Goal: Information Seeking & Learning: Compare options

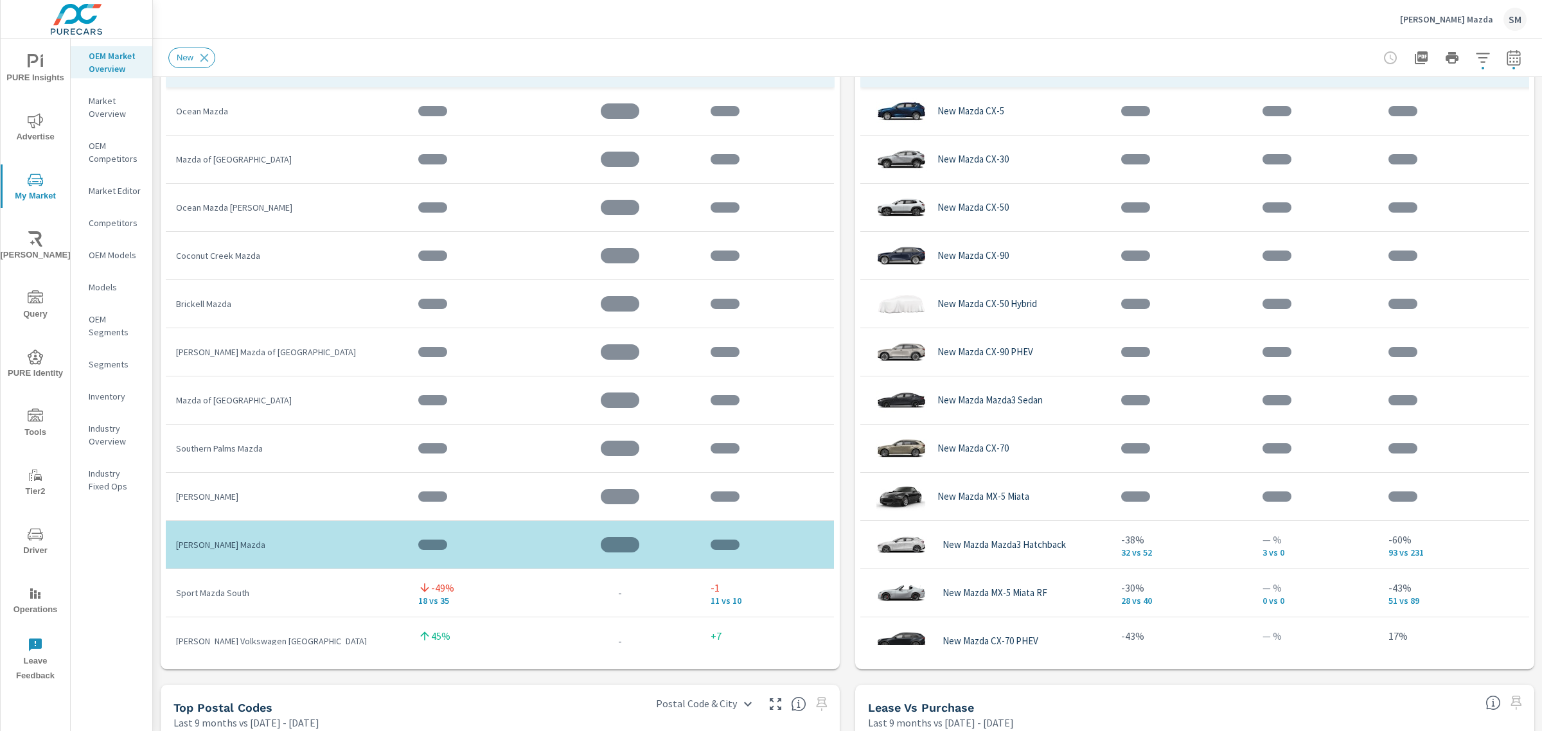
scroll to position [913, 0]
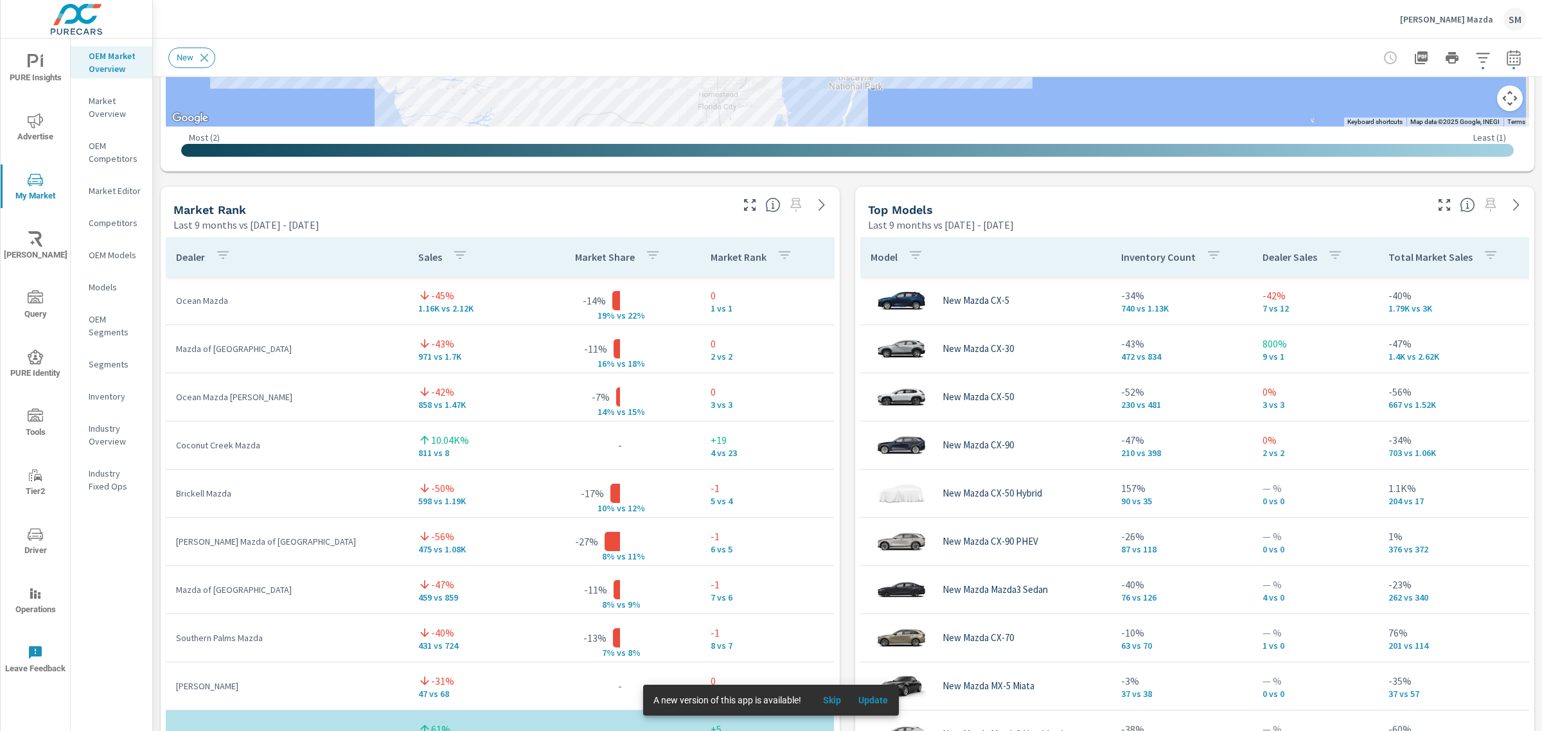
scroll to position [722, 0]
click at [829, 697] on span "Skip" at bounding box center [832, 701] width 31 height 12
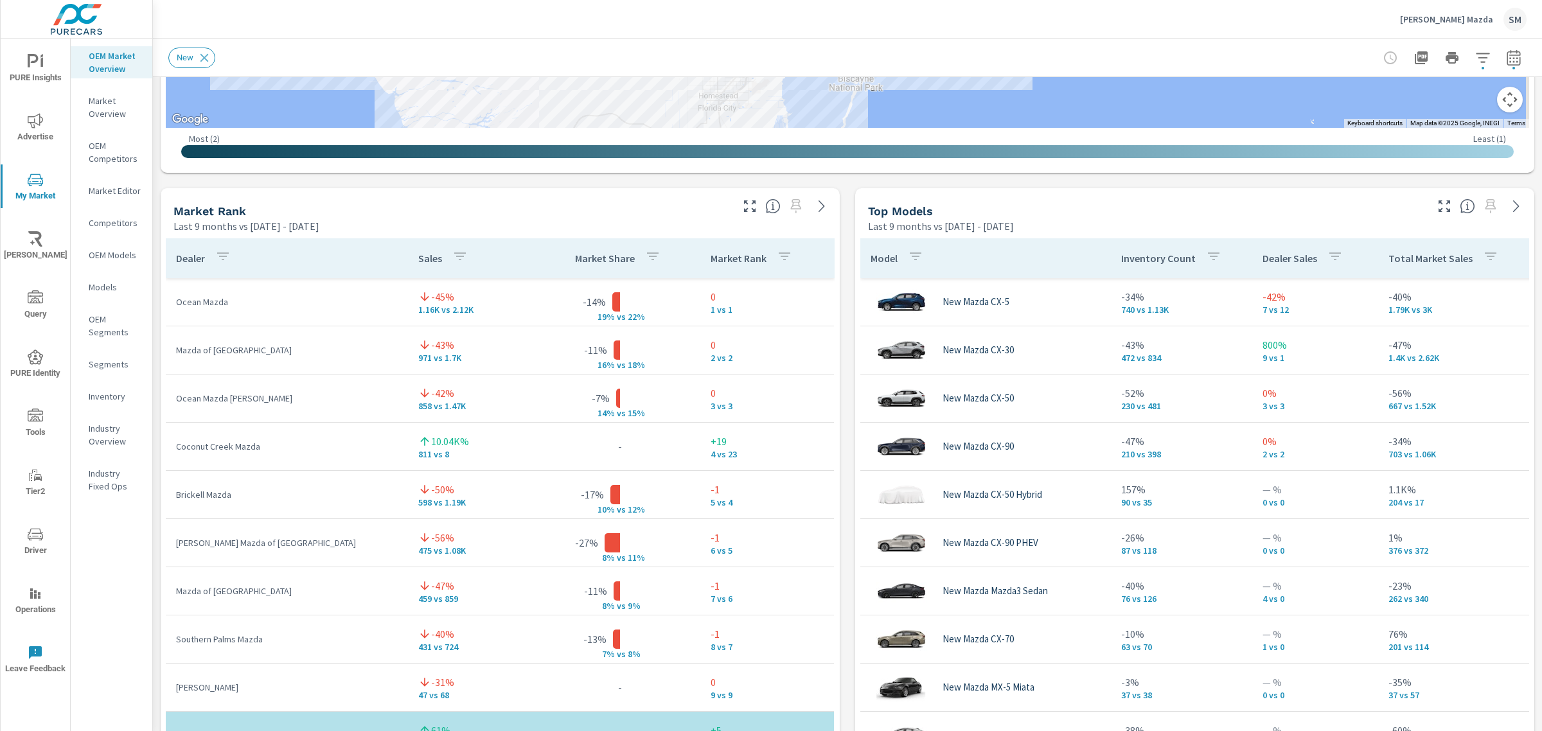
scroll to position [776, 0]
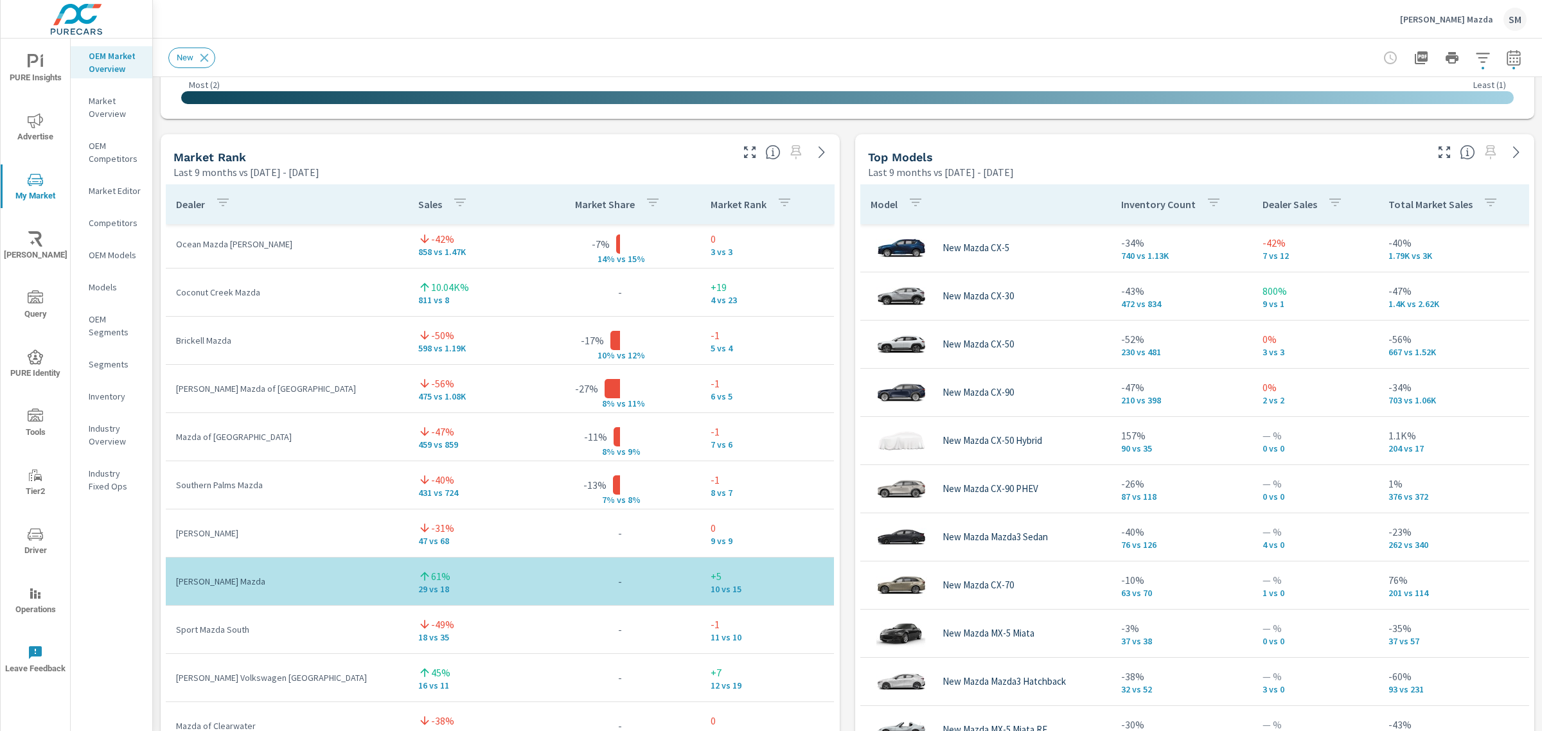
scroll to position [101, 0]
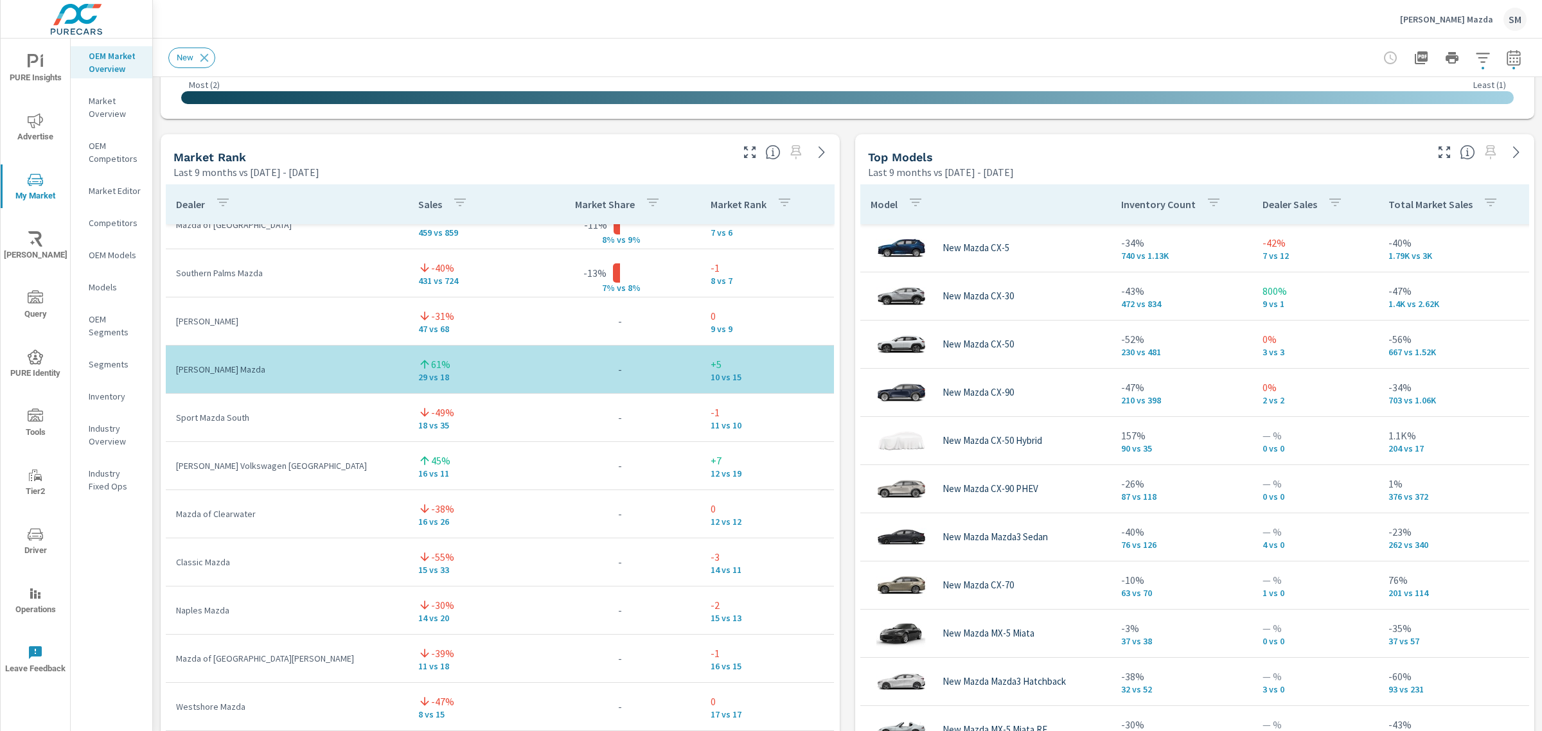
scroll to position [320, 0]
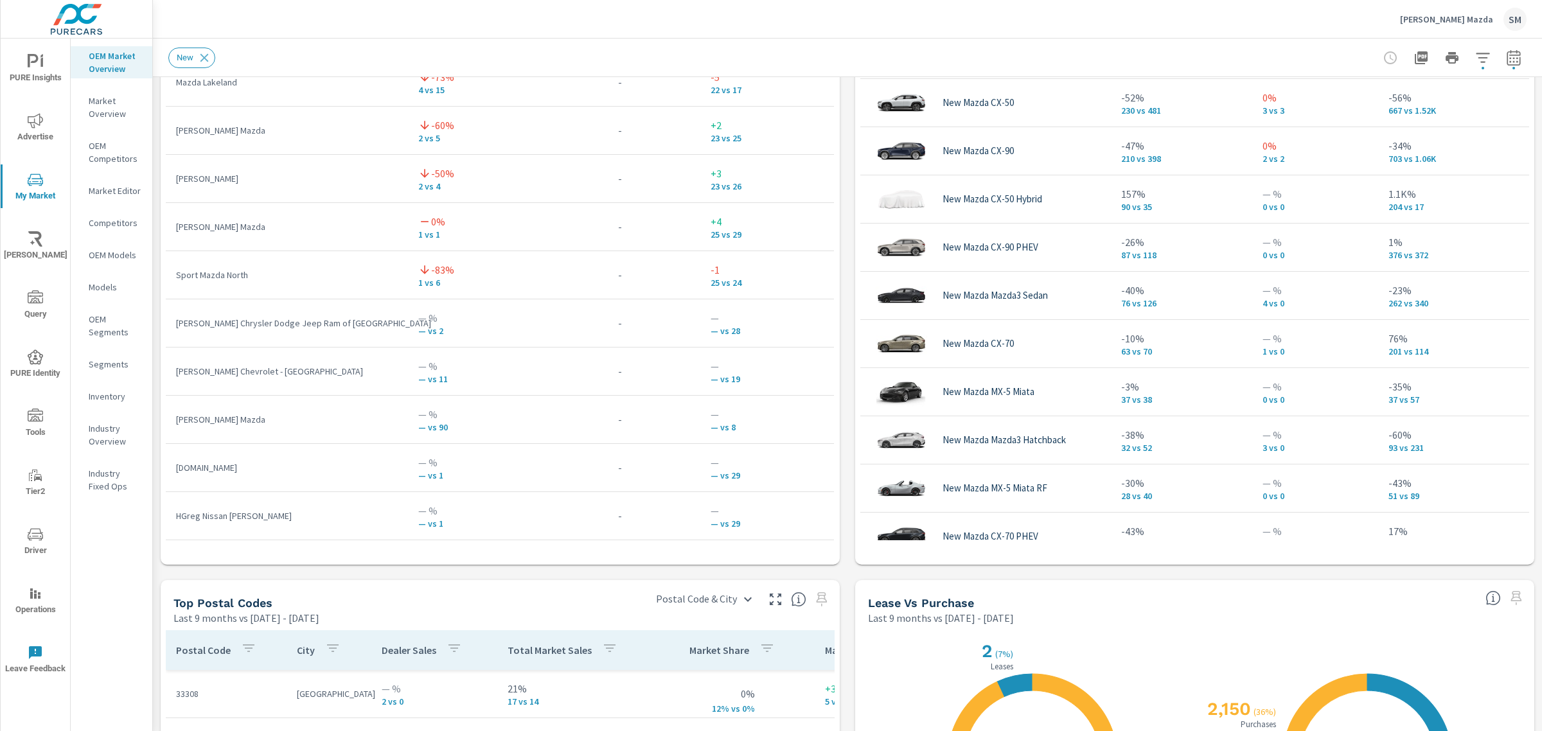
scroll to position [1021, 0]
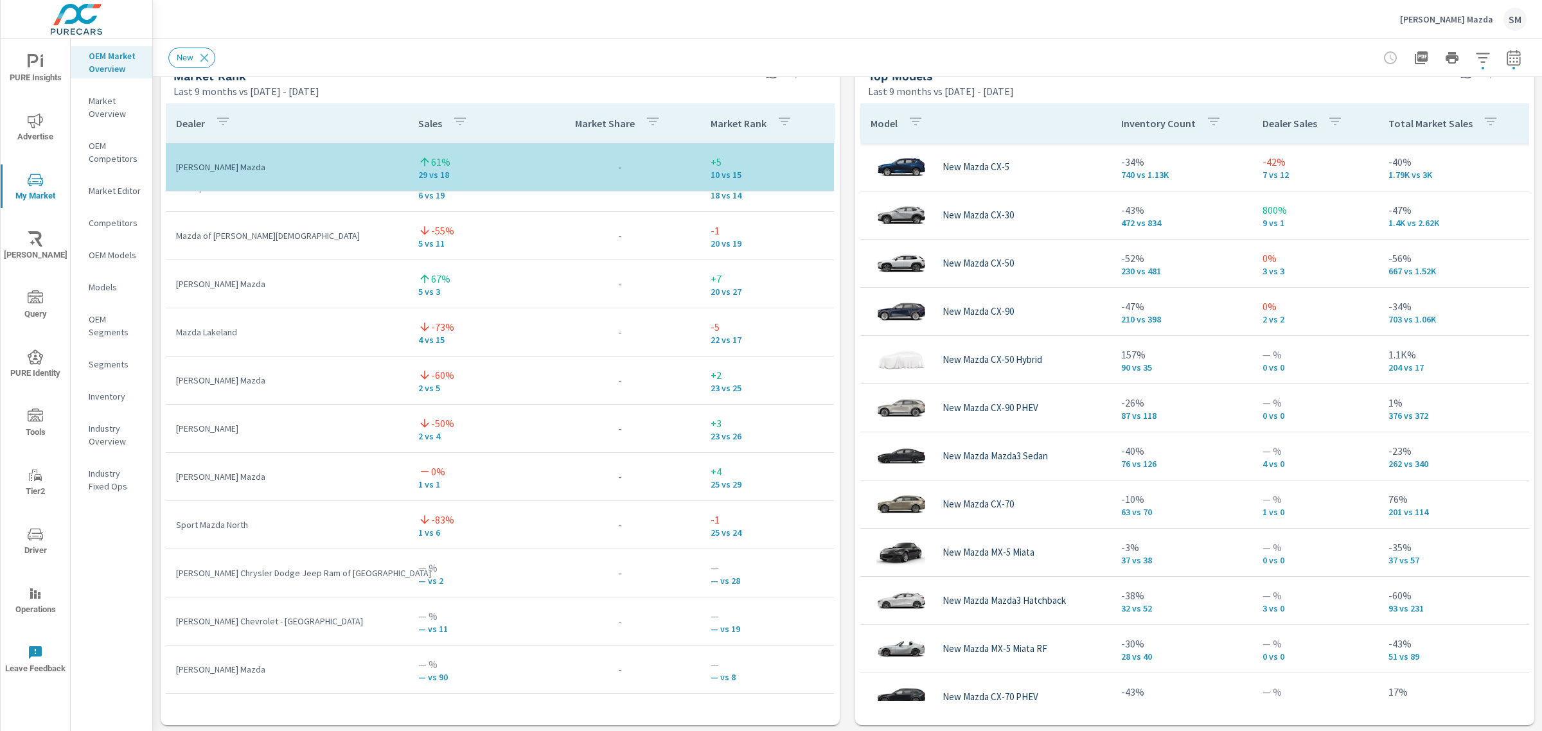
scroll to position [857, 0]
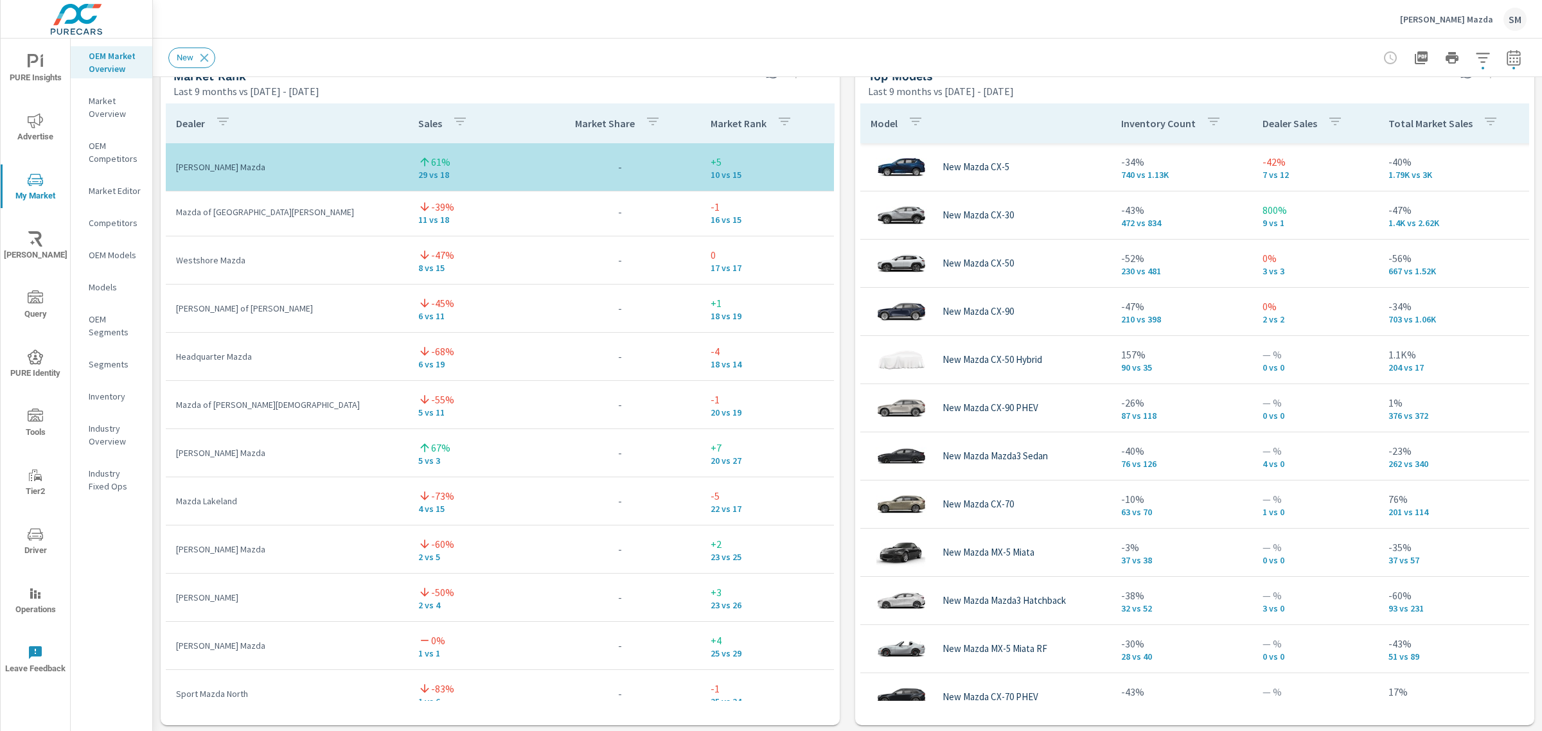
scroll to position [938, 0]
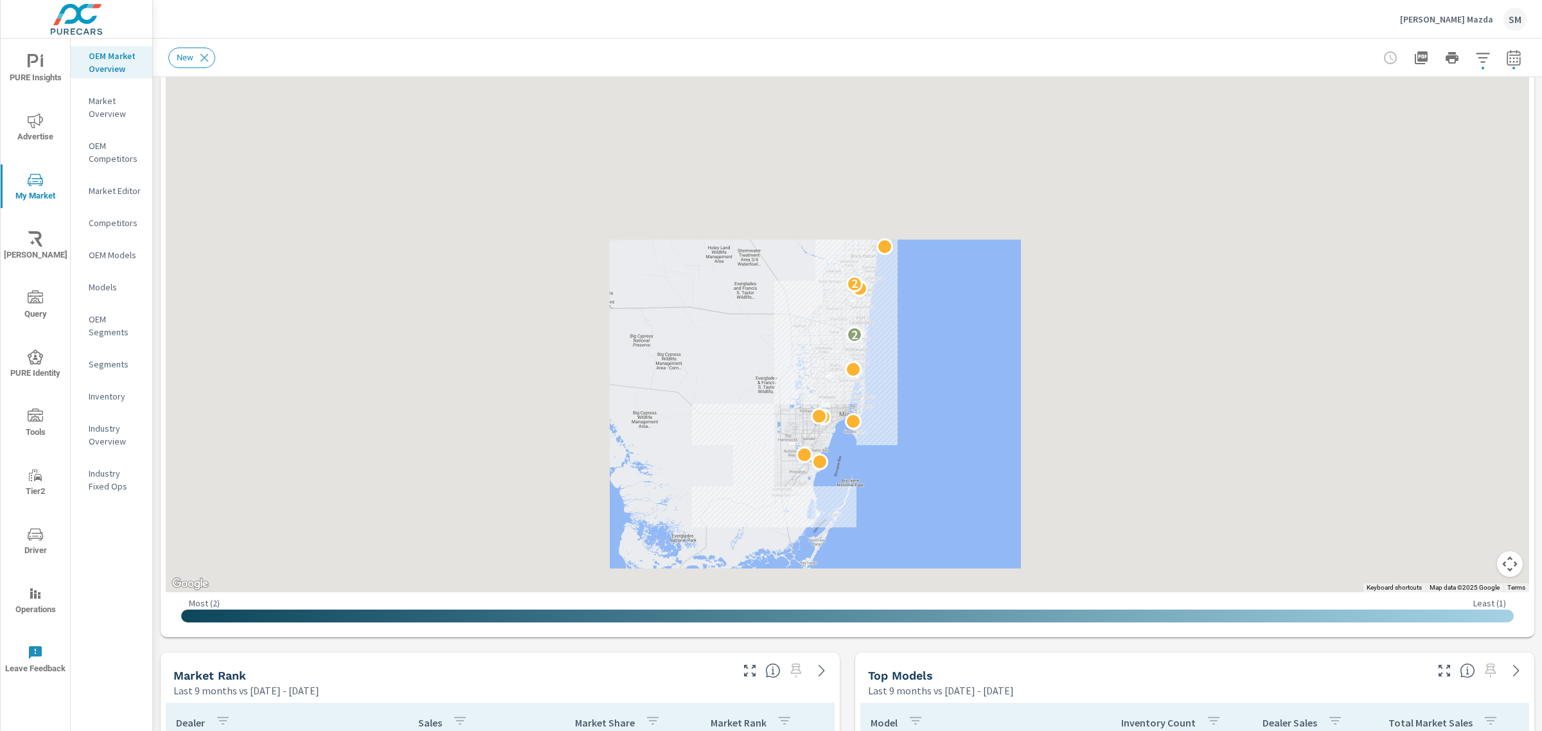
scroll to position [473, 0]
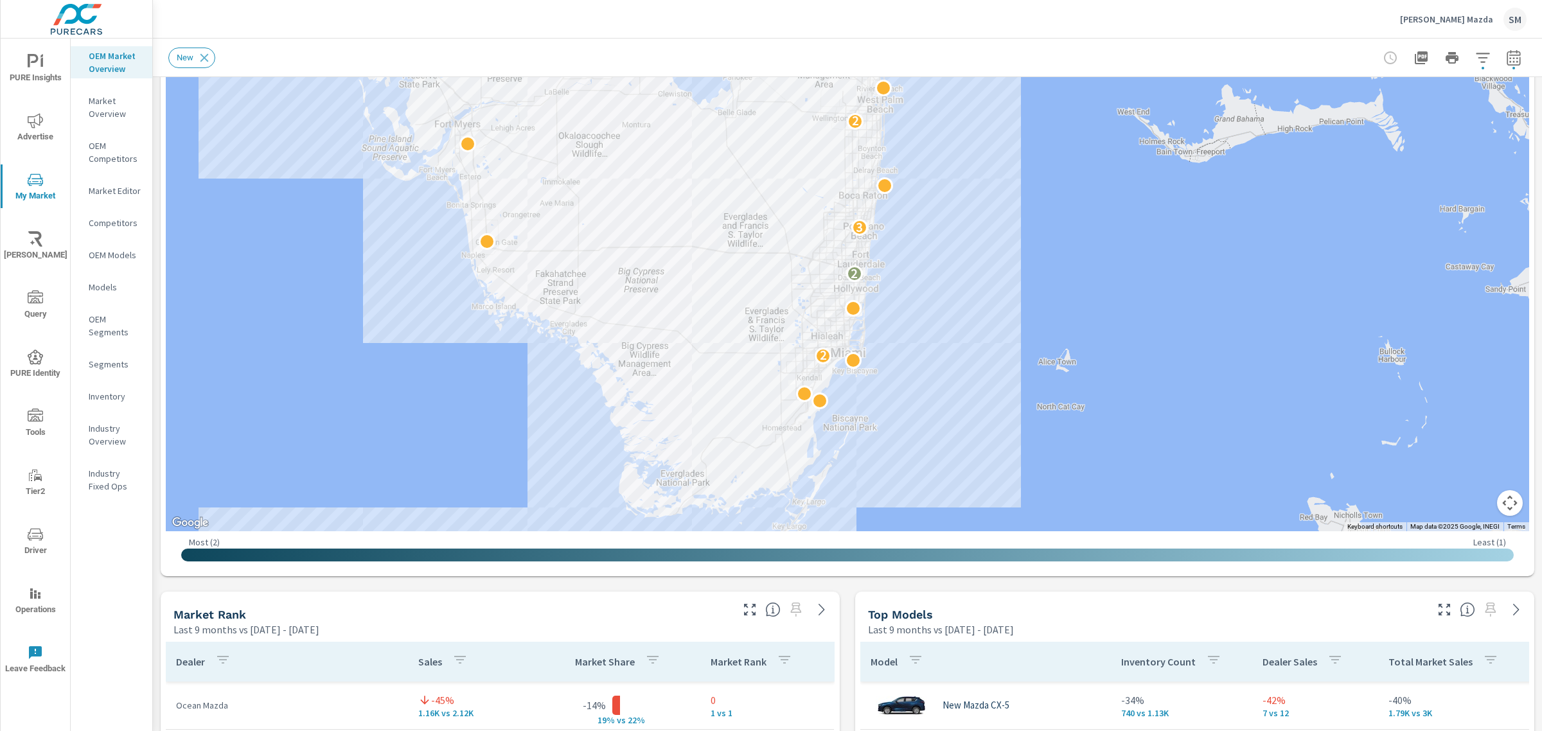
scroll to position [317, 0]
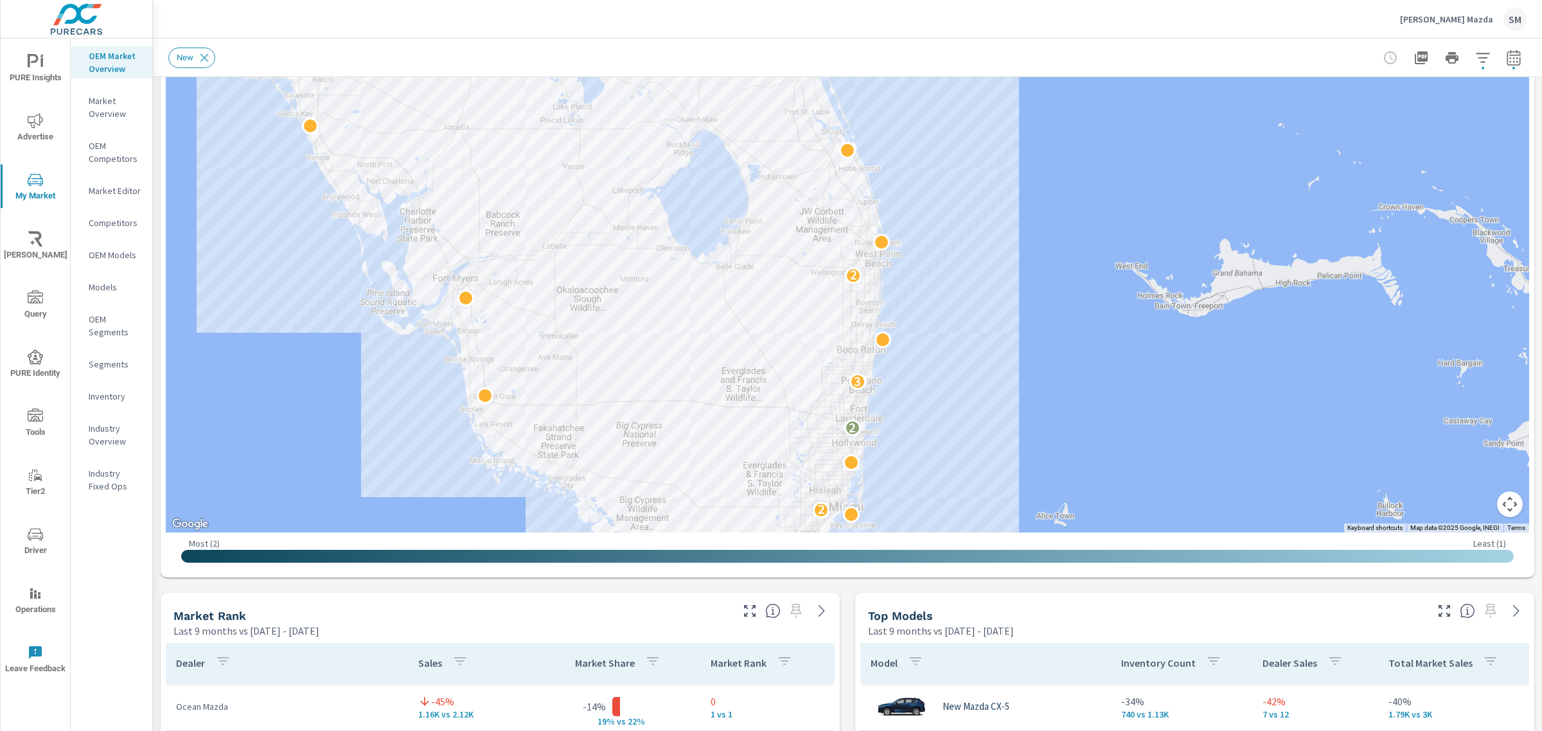
drag, startPoint x: 848, startPoint y: 235, endPoint x: 845, endPoint y: 395, distance: 160.7
click at [846, 395] on div "2 2 3 2" at bounding box center [1463, 675] width 1234 height 694
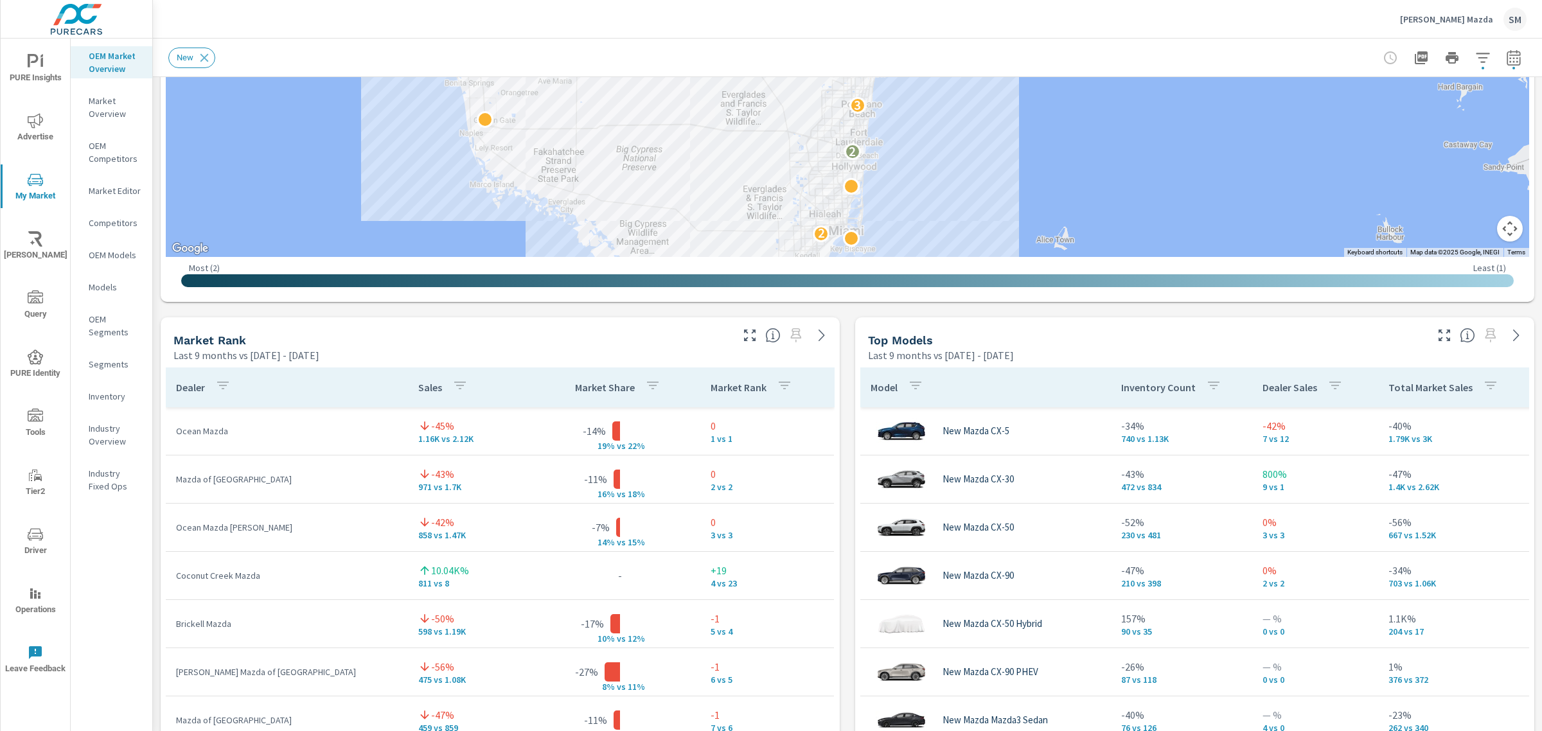
scroll to position [592, 0]
drag, startPoint x: 256, startPoint y: 580, endPoint x: 172, endPoint y: 580, distance: 83.5
click at [172, 580] on td "Coconut Creek Mazda" at bounding box center [287, 576] width 242 height 33
copy p "Coconut Creek Mazda"
click at [841, 366] on div "Market View Last 9 months vs [DATE] - [DATE] ← Move left → Move right ↑ Move up…" at bounding box center [847, 585] width 1389 height 2200
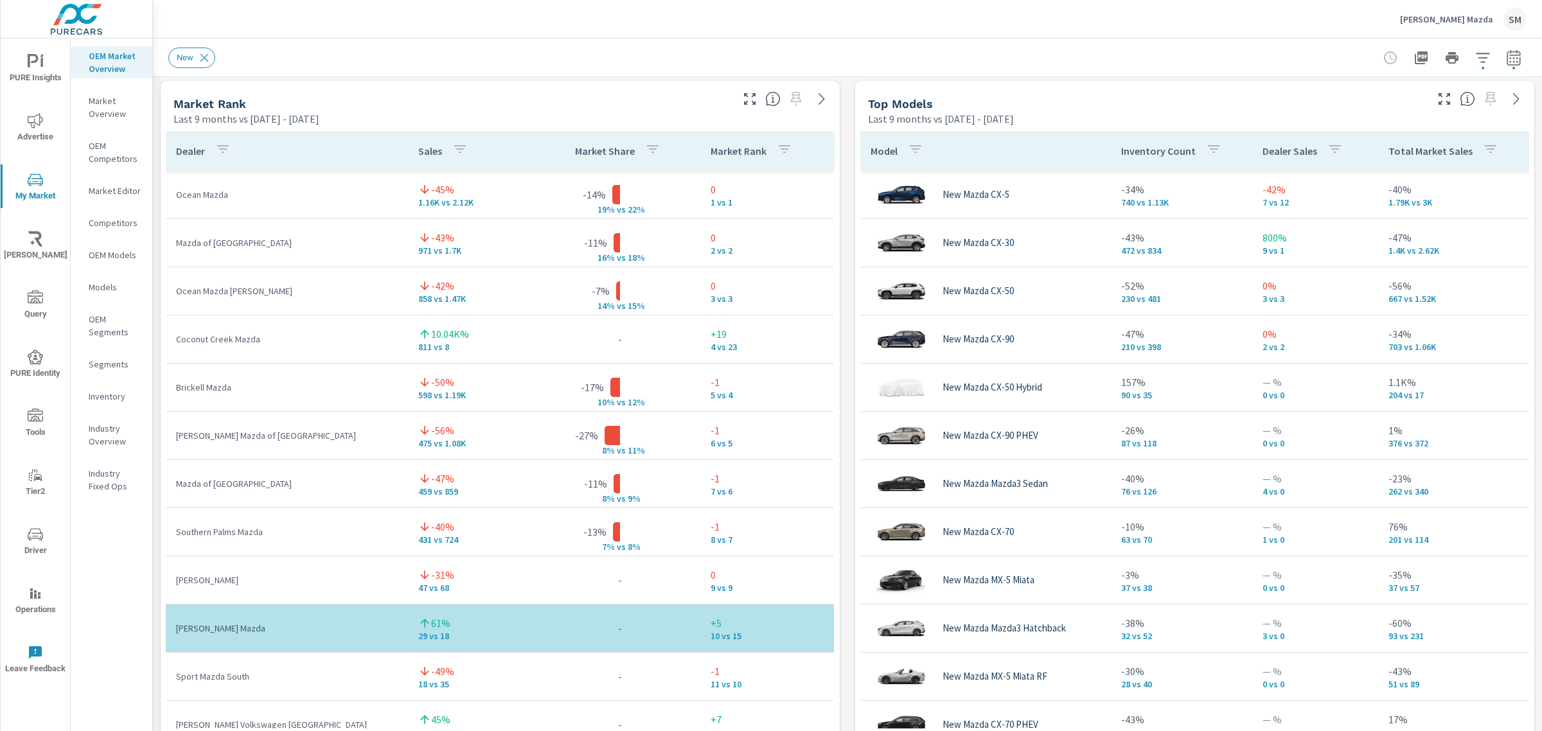
scroll to position [829, 0]
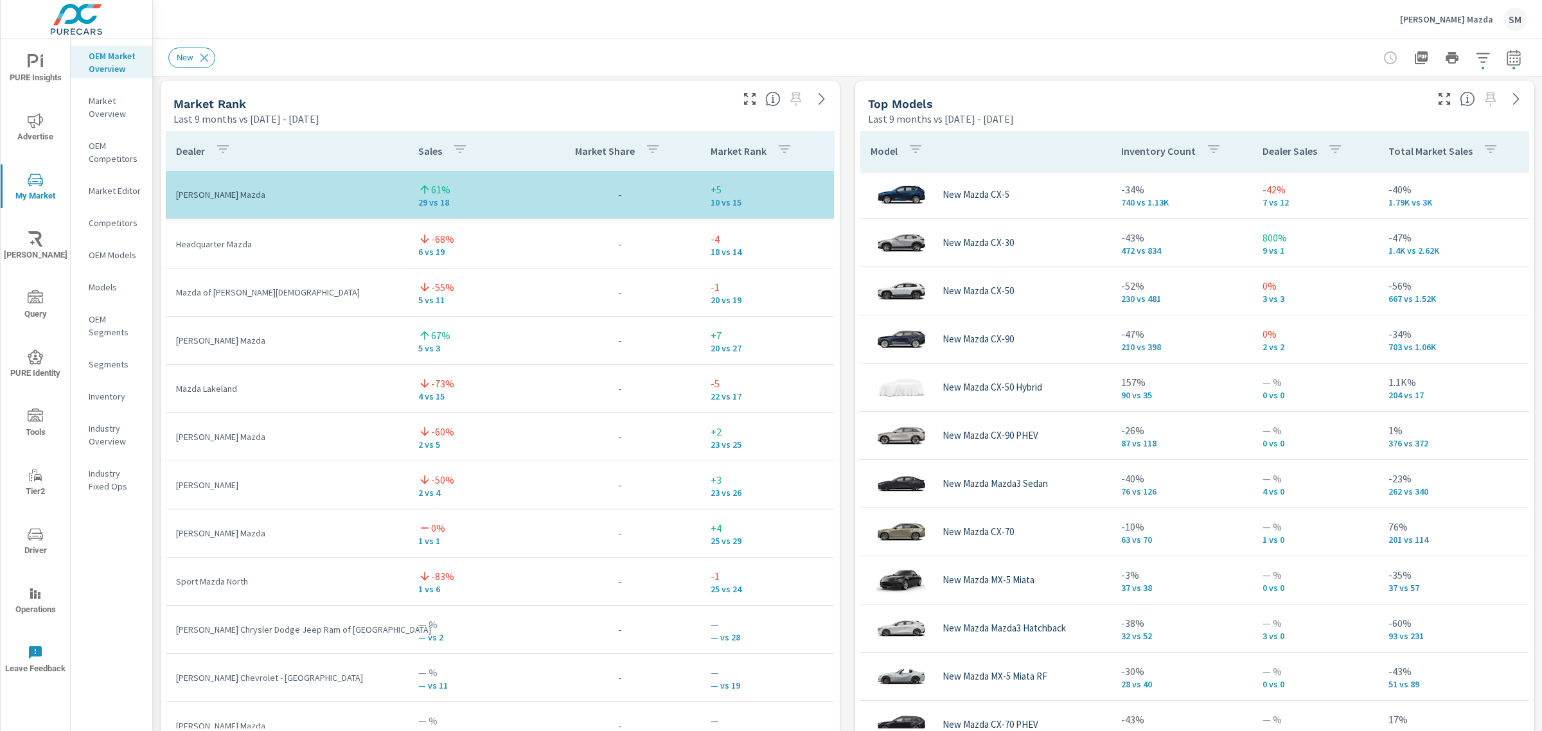
scroll to position [938, 0]
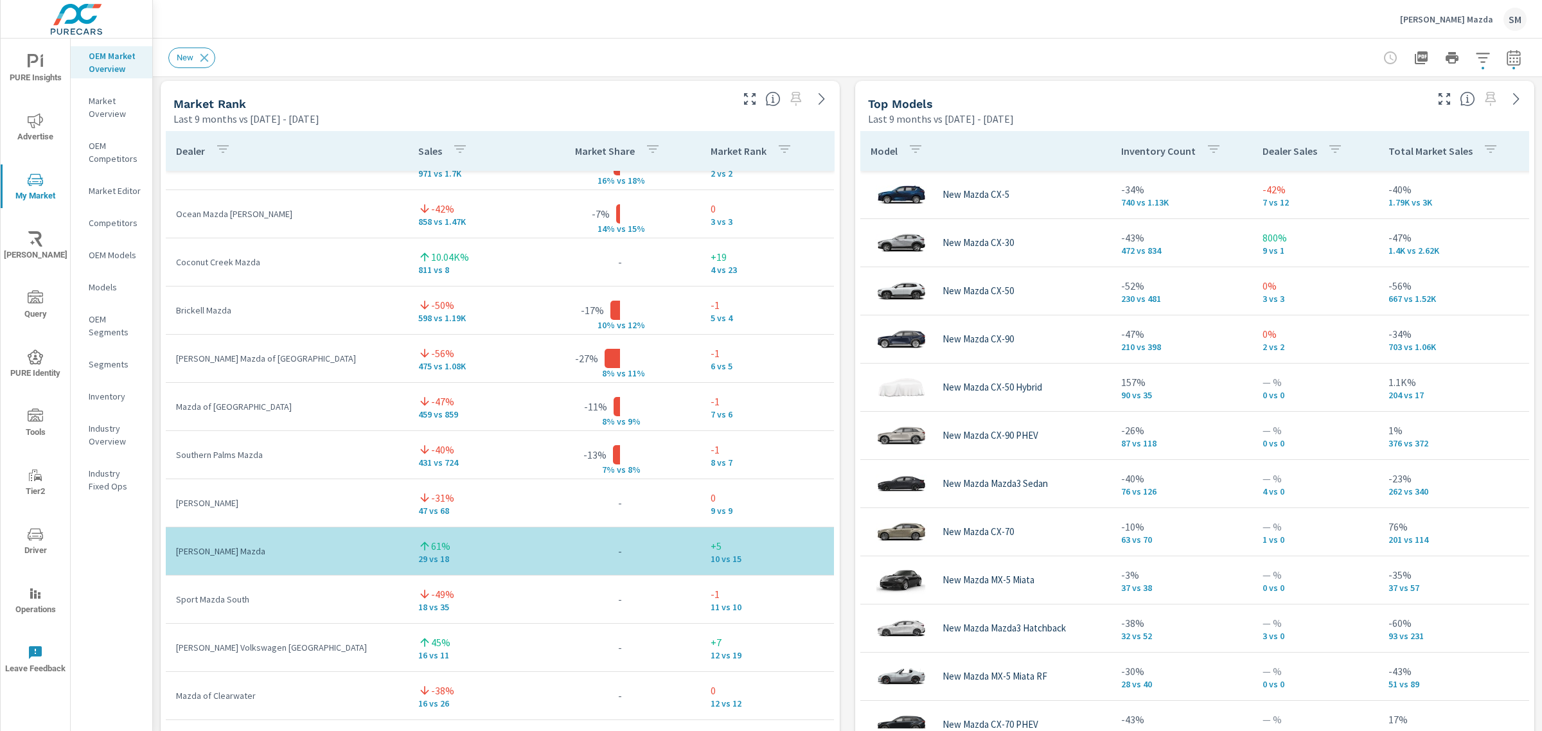
scroll to position [90, 0]
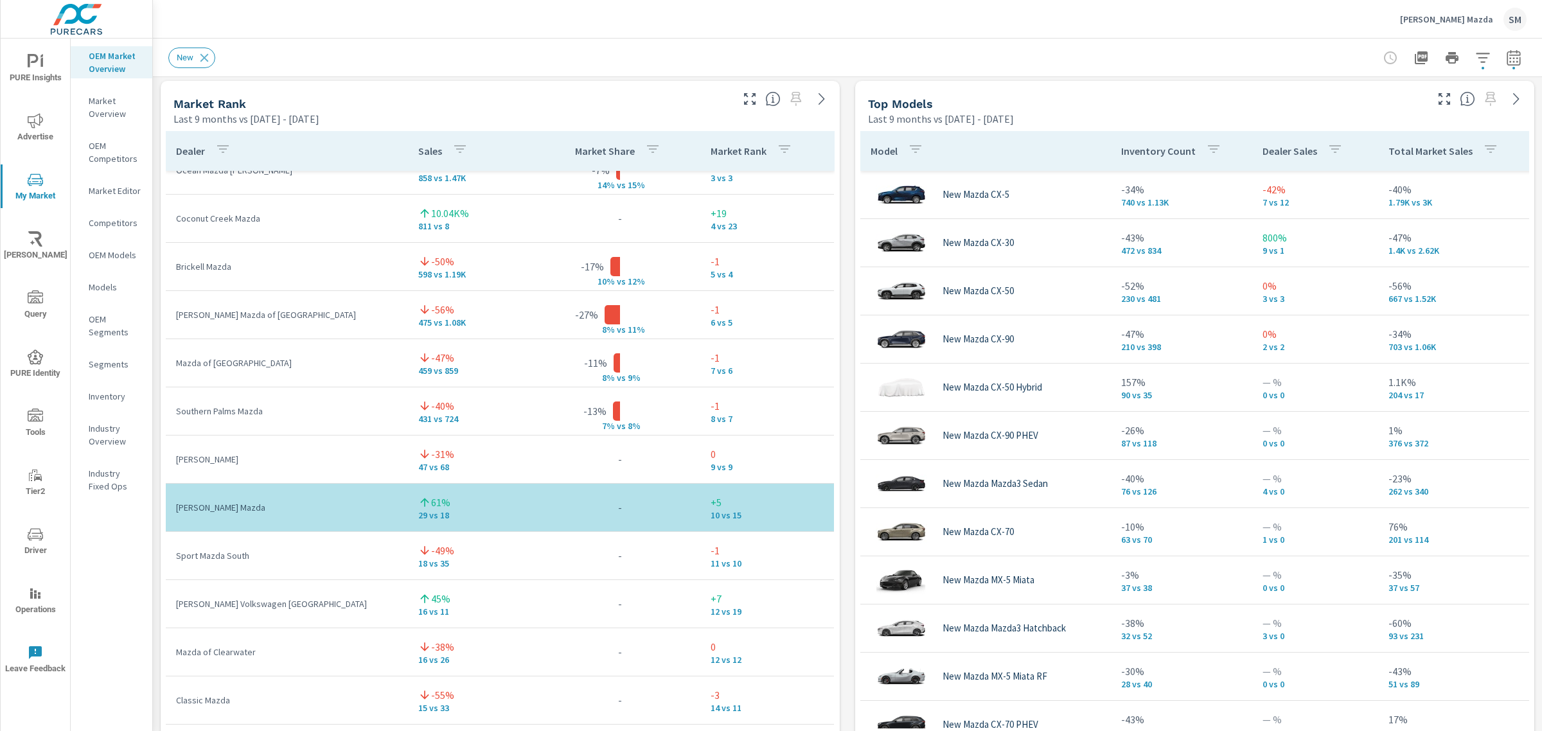
scroll to position [97, 0]
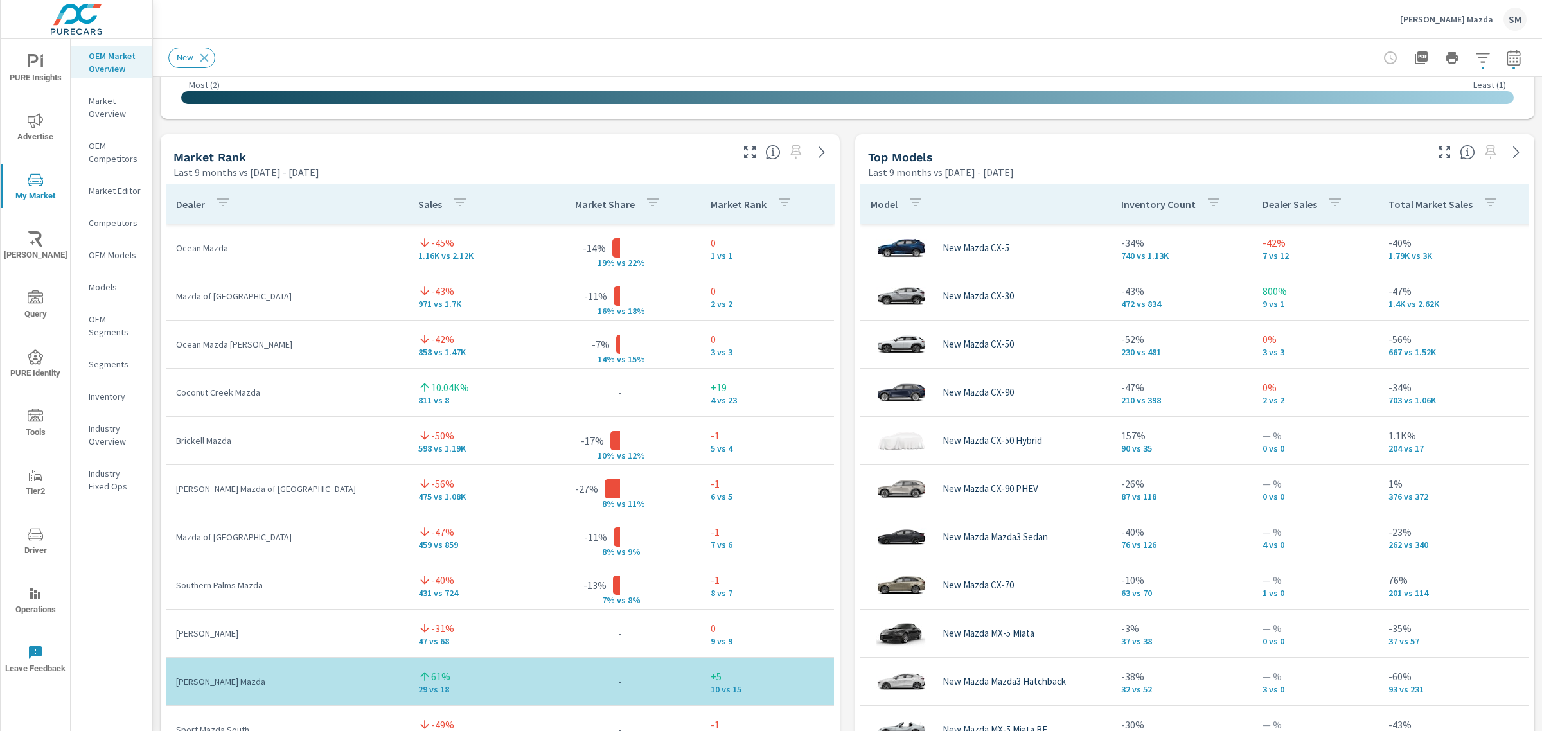
scroll to position [776, 0]
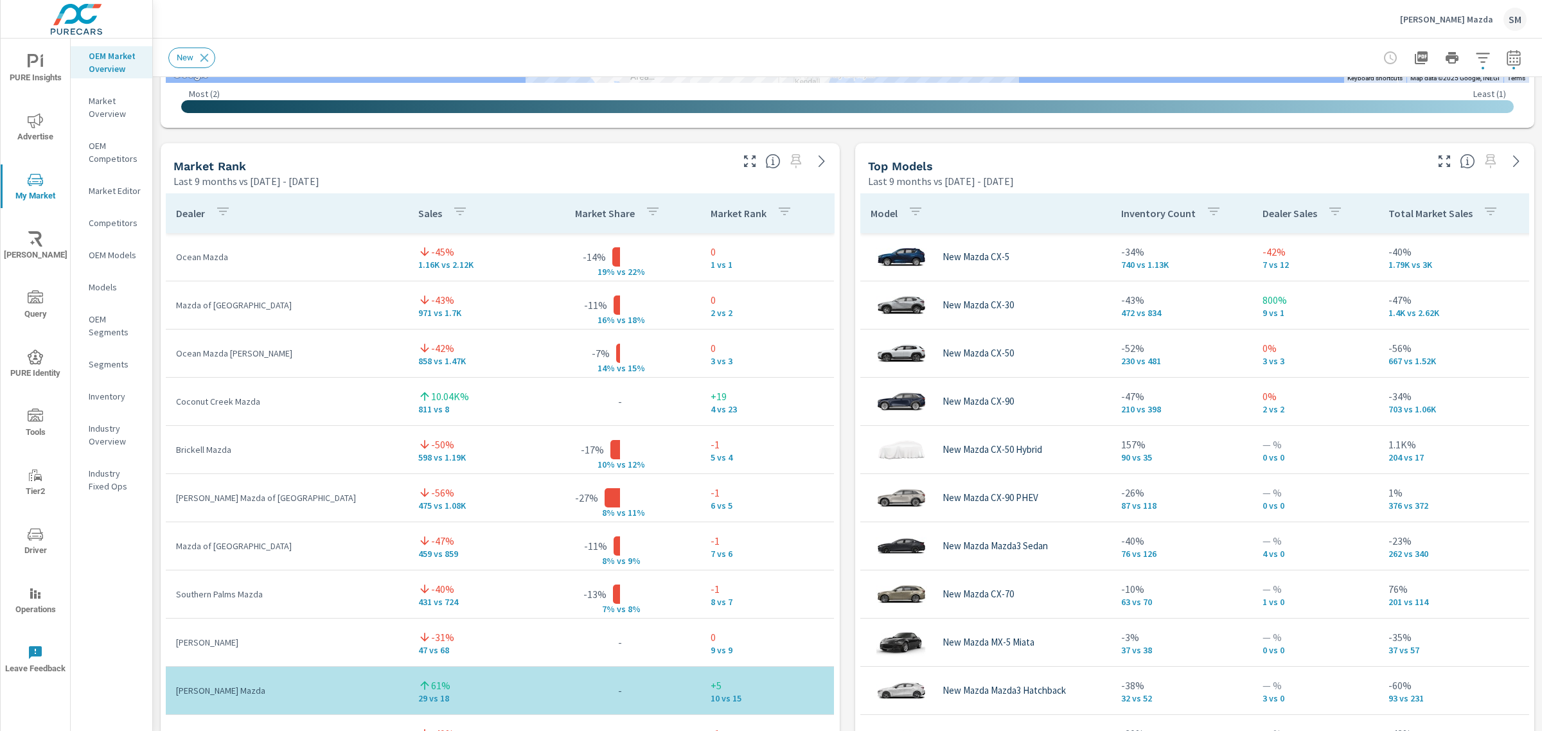
scroll to position [766, 0]
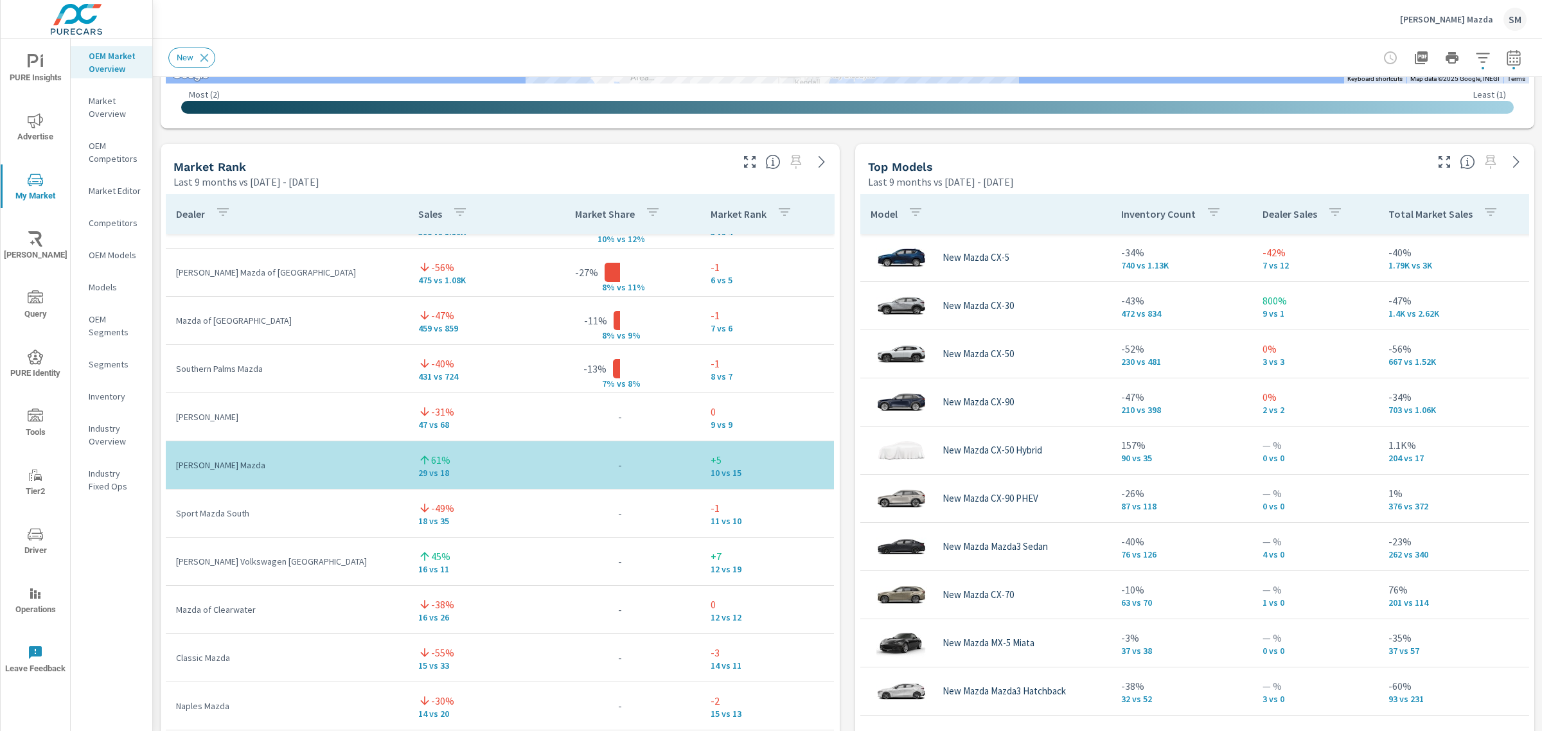
scroll to position [75, 0]
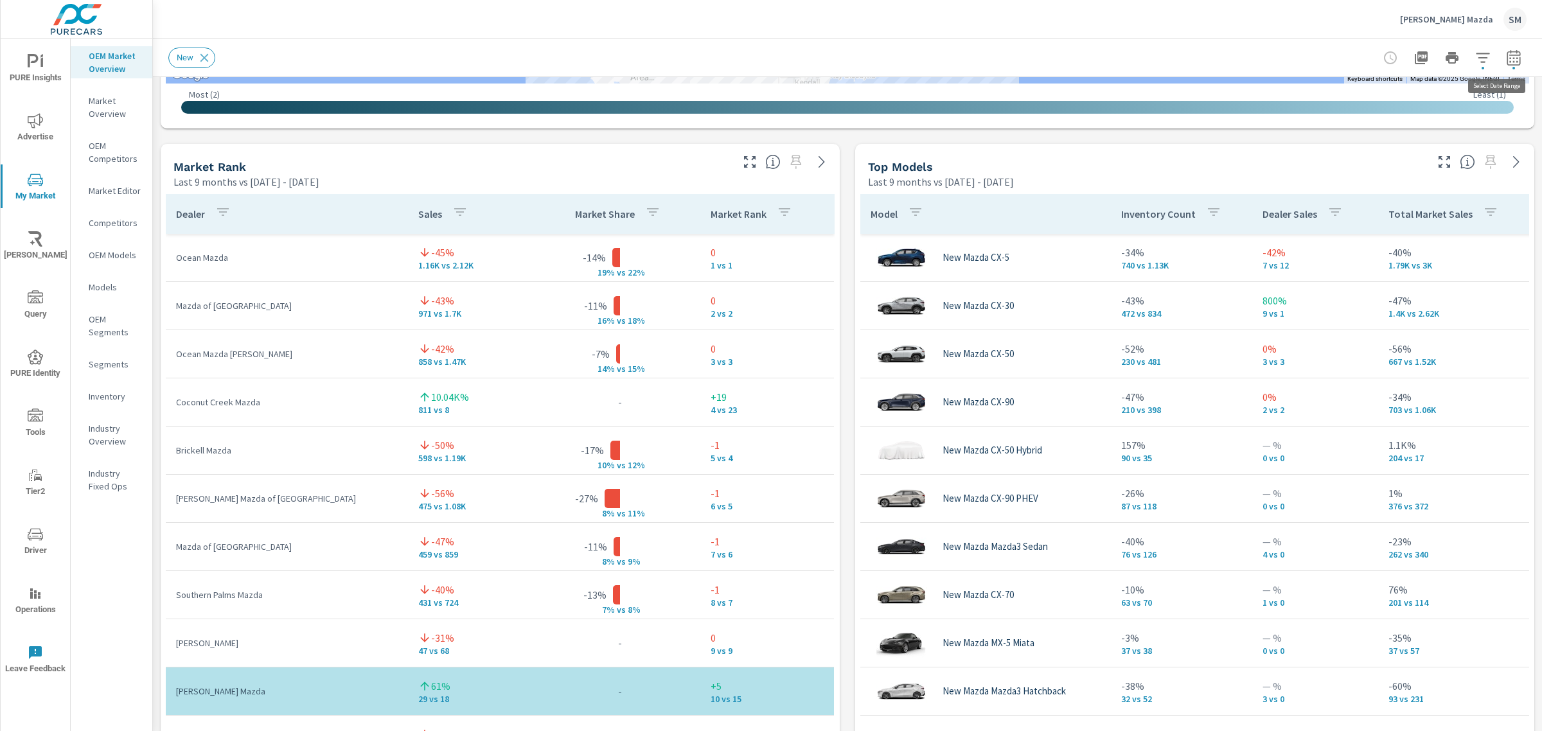
click at [1507, 64] on icon "button" at bounding box center [1513, 56] width 13 height 15
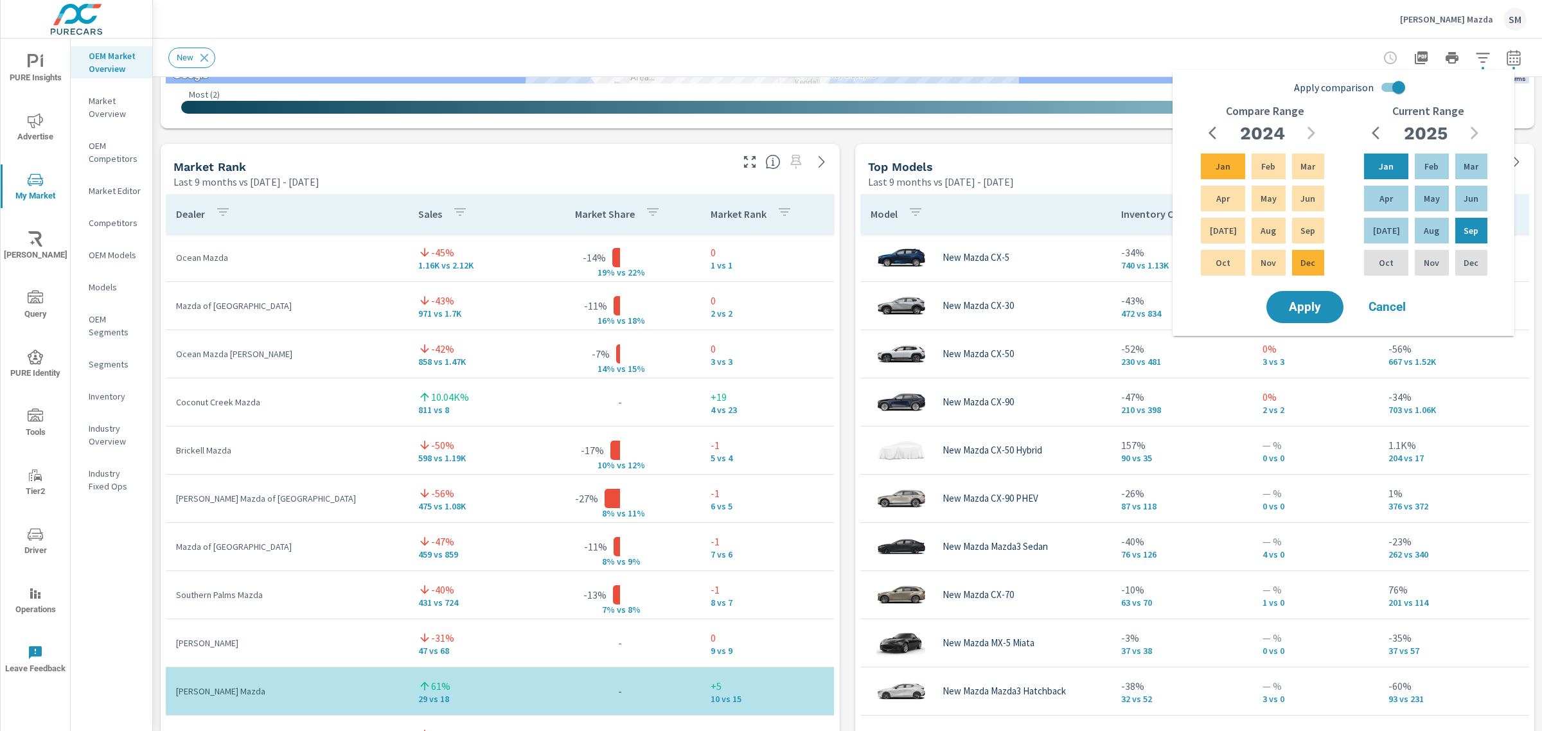
click at [1387, 88] on input "Apply comparison" at bounding box center [1398, 87] width 73 height 24
checkbox input "false"
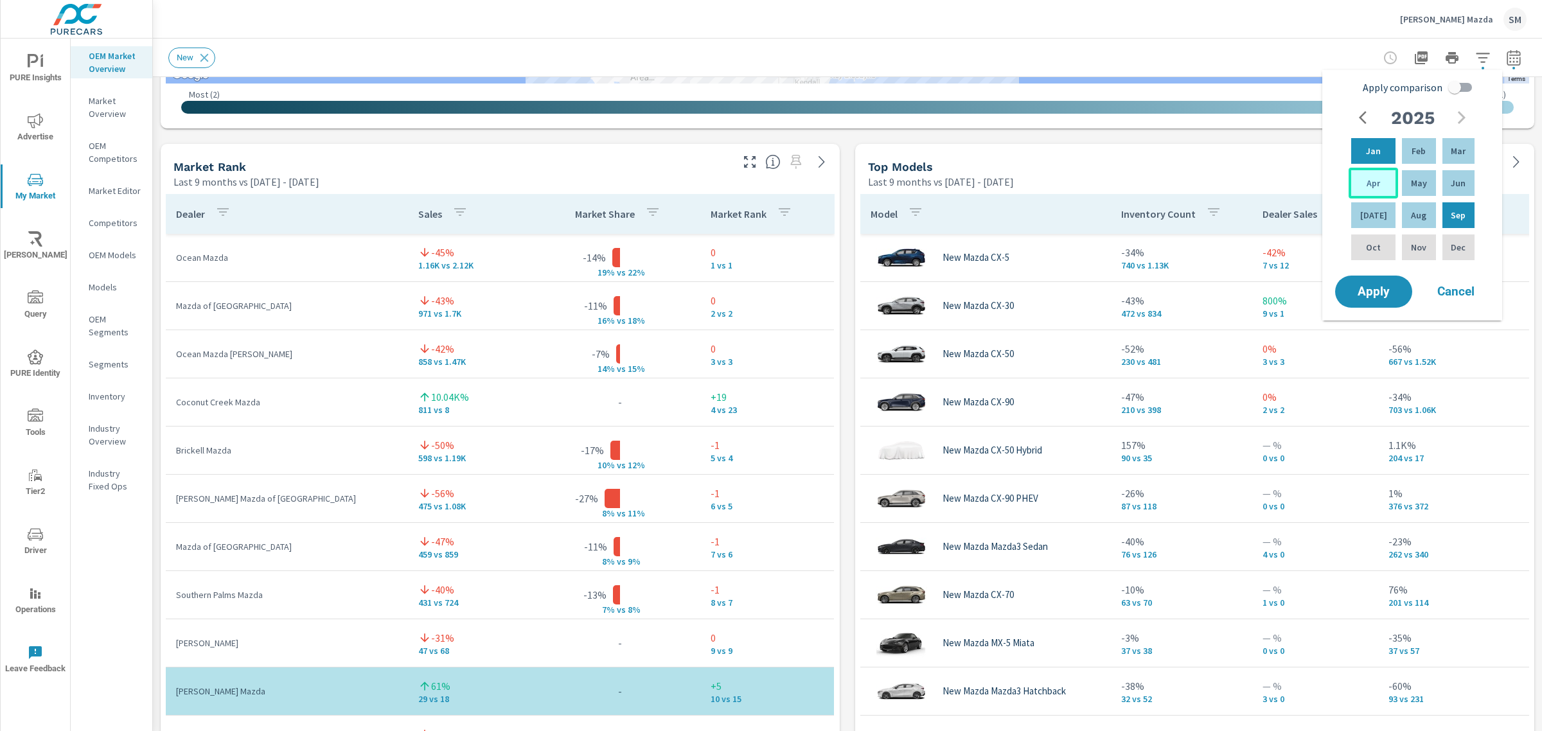
click at [1370, 183] on p "Apr" at bounding box center [1373, 183] width 13 height 13
click at [1456, 182] on p "Jun" at bounding box center [1458, 183] width 15 height 13
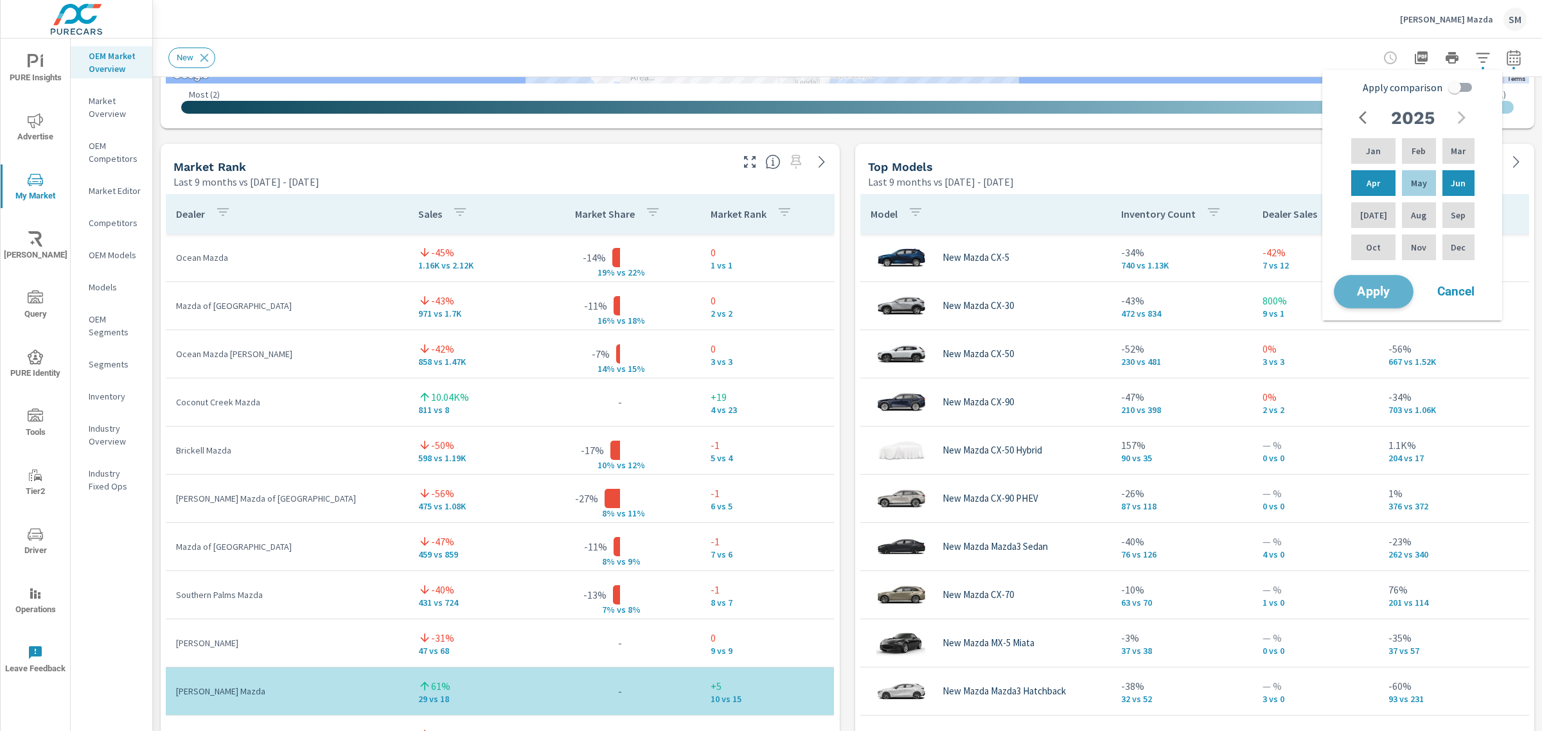
click at [1375, 290] on span "Apply" at bounding box center [1374, 292] width 53 height 12
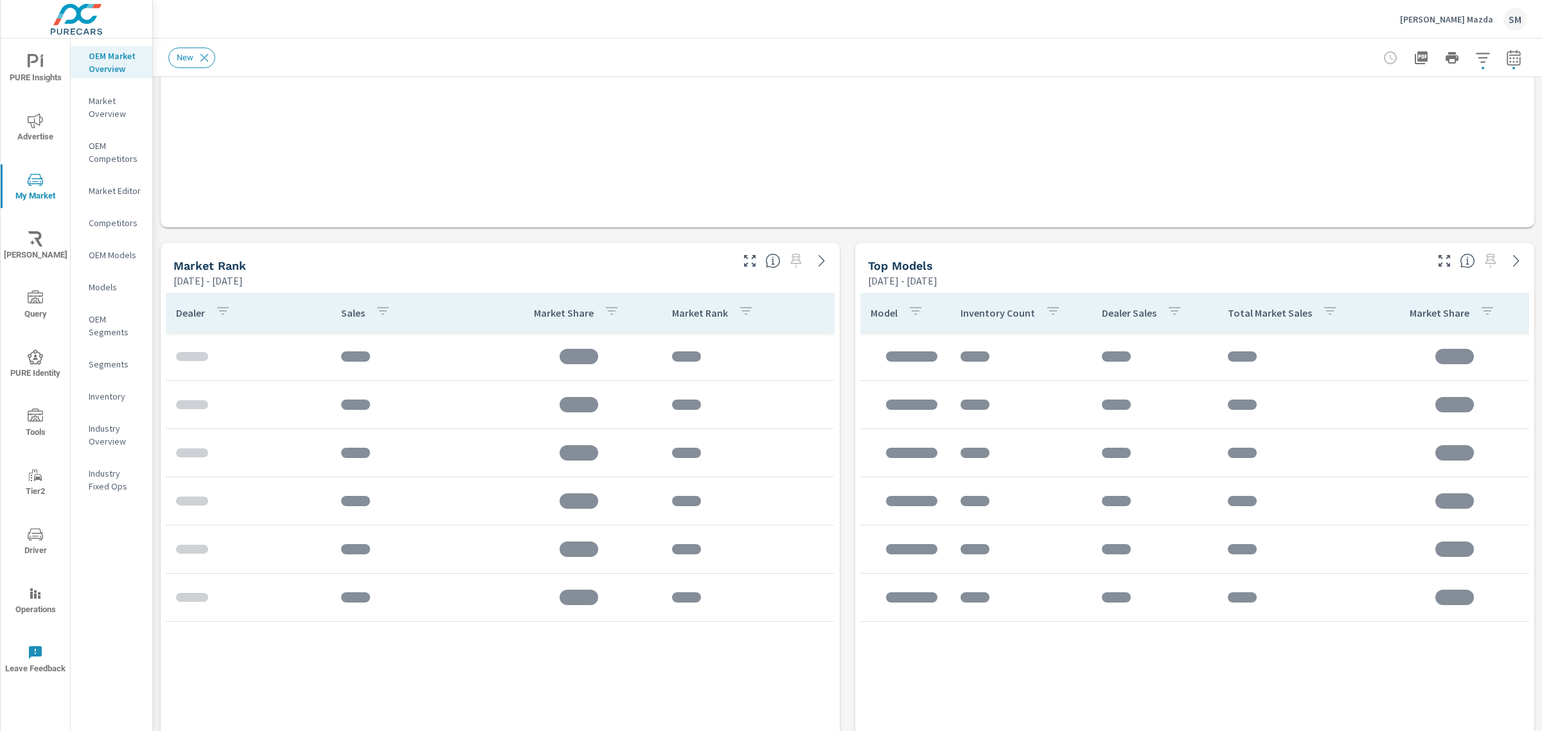
scroll to position [486, 0]
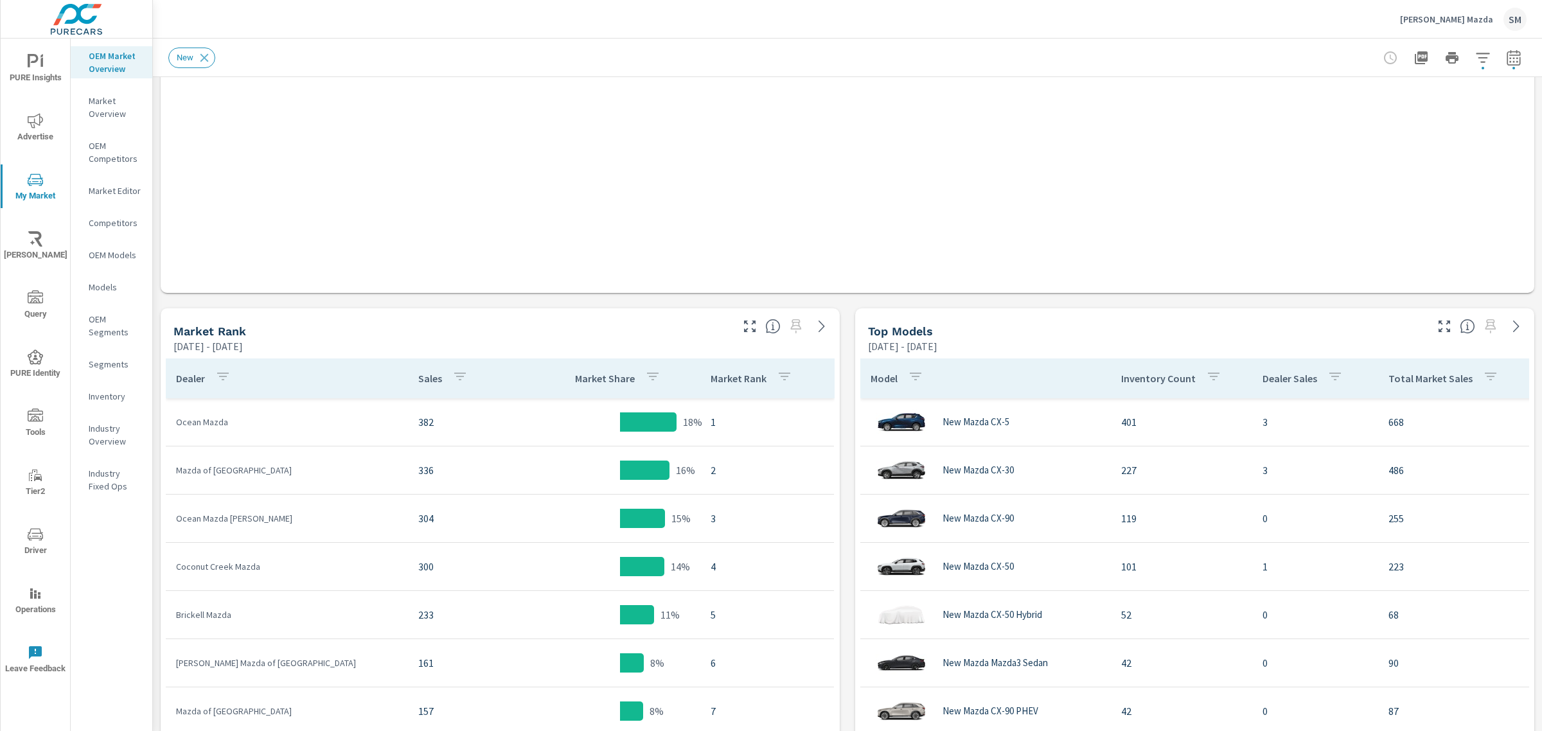
scroll to position [496, 0]
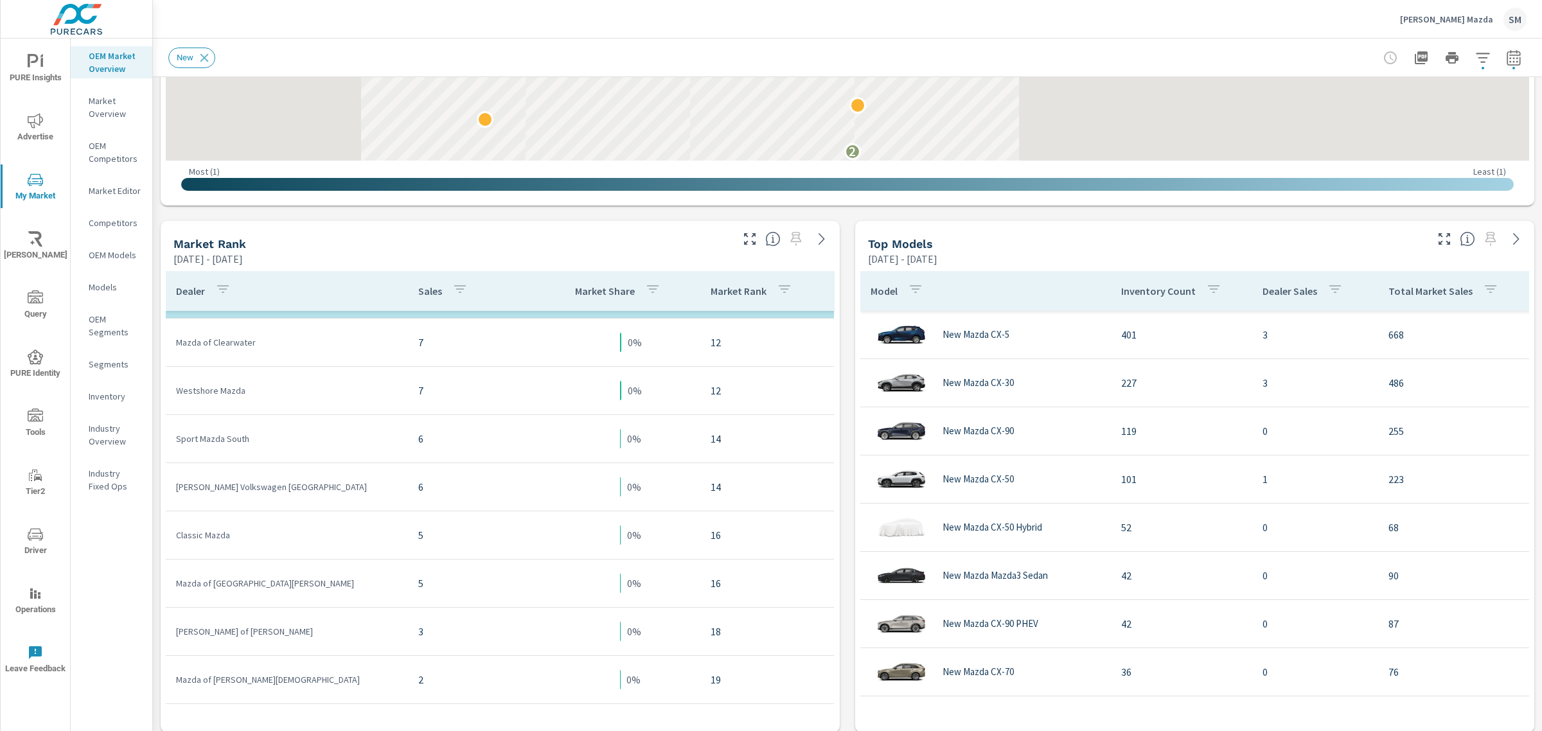
scroll to position [713, 0]
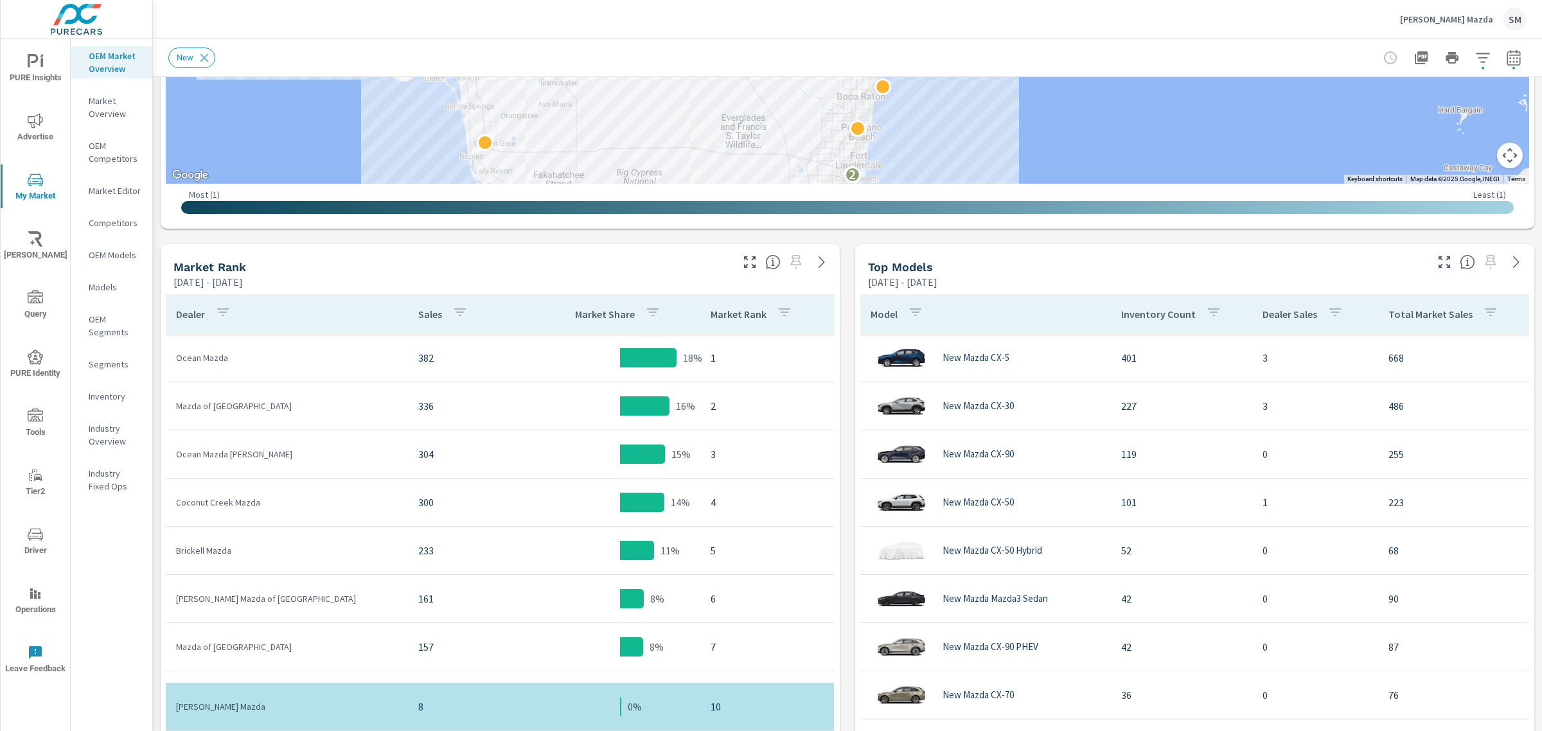
scroll to position [472, 0]
click at [1506, 56] on icon "button" at bounding box center [1513, 57] width 15 height 15
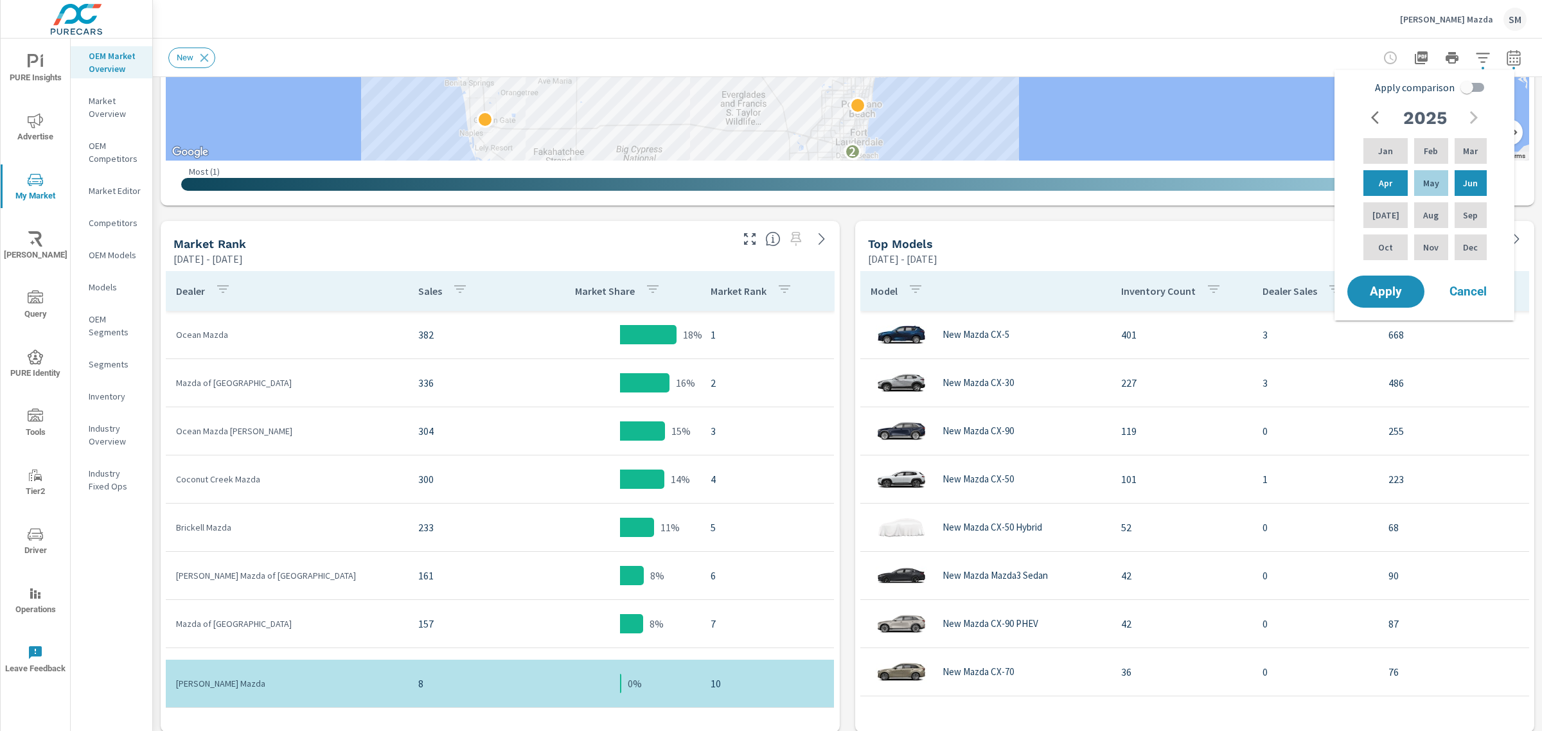
scroll to position [492, 0]
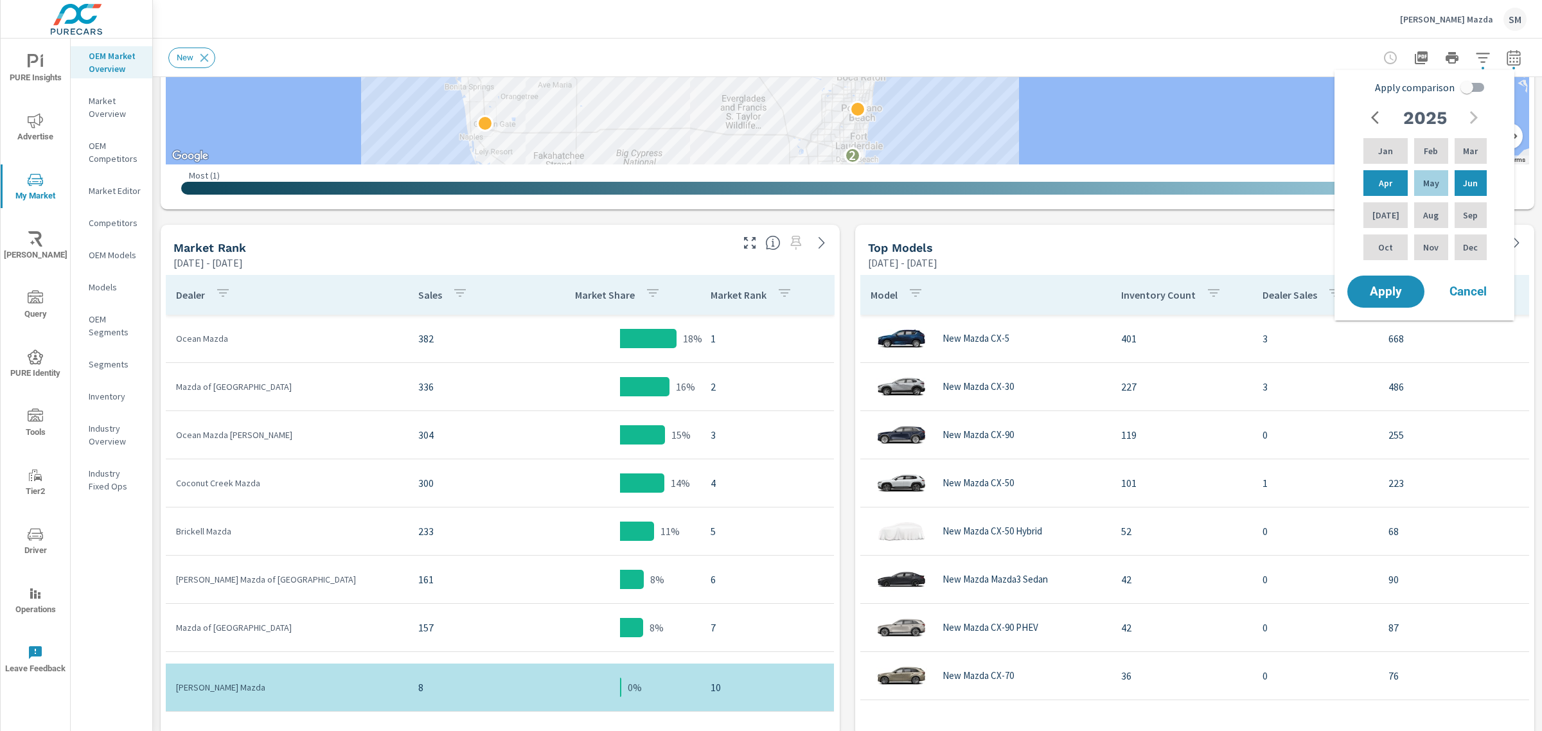
click at [1377, 119] on icon "button" at bounding box center [1378, 117] width 15 height 15
click at [1386, 152] on p "Jan" at bounding box center [1386, 151] width 15 height 13
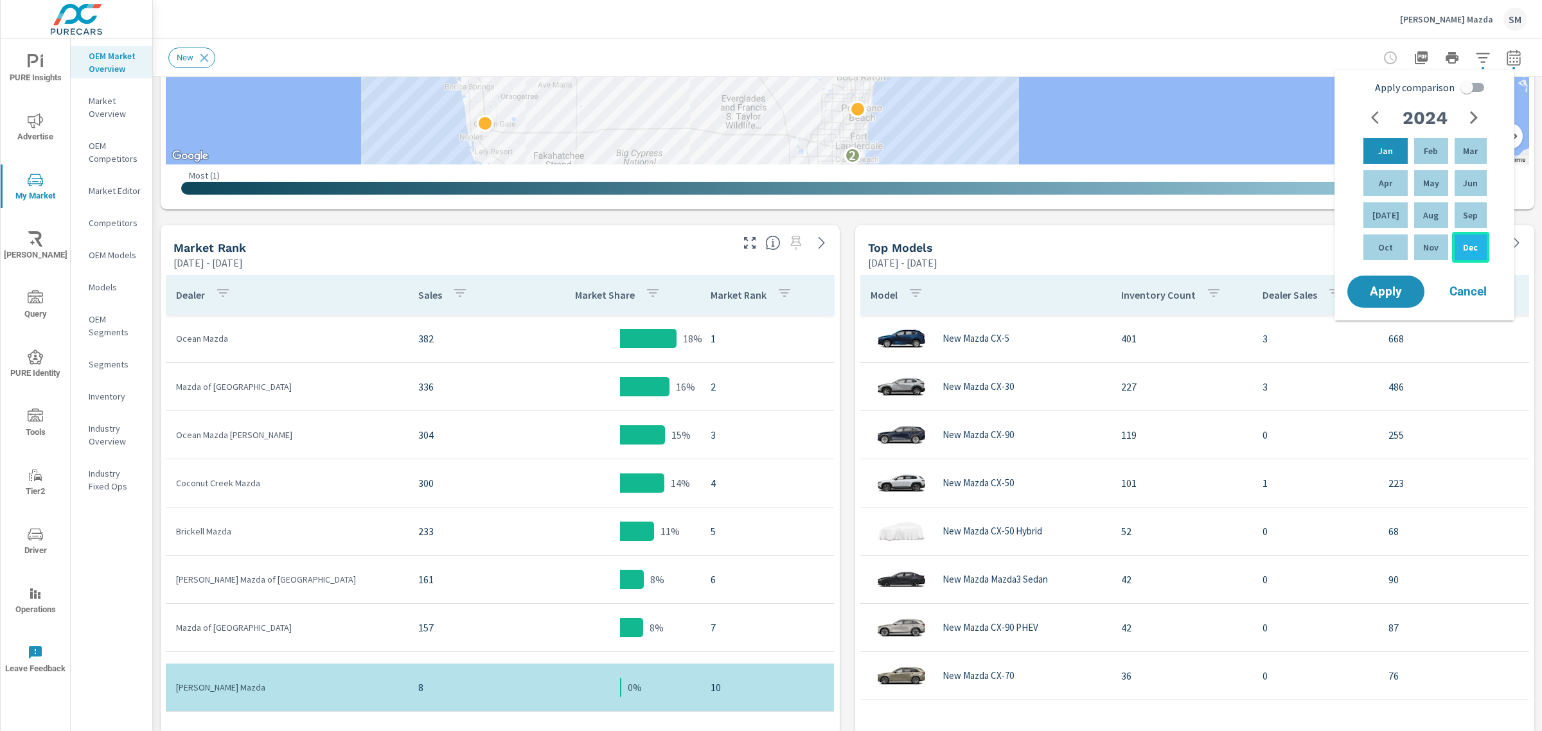
click at [1463, 249] on p "Dec" at bounding box center [1470, 247] width 15 height 13
click at [1379, 292] on span "Apply" at bounding box center [1386, 292] width 53 height 12
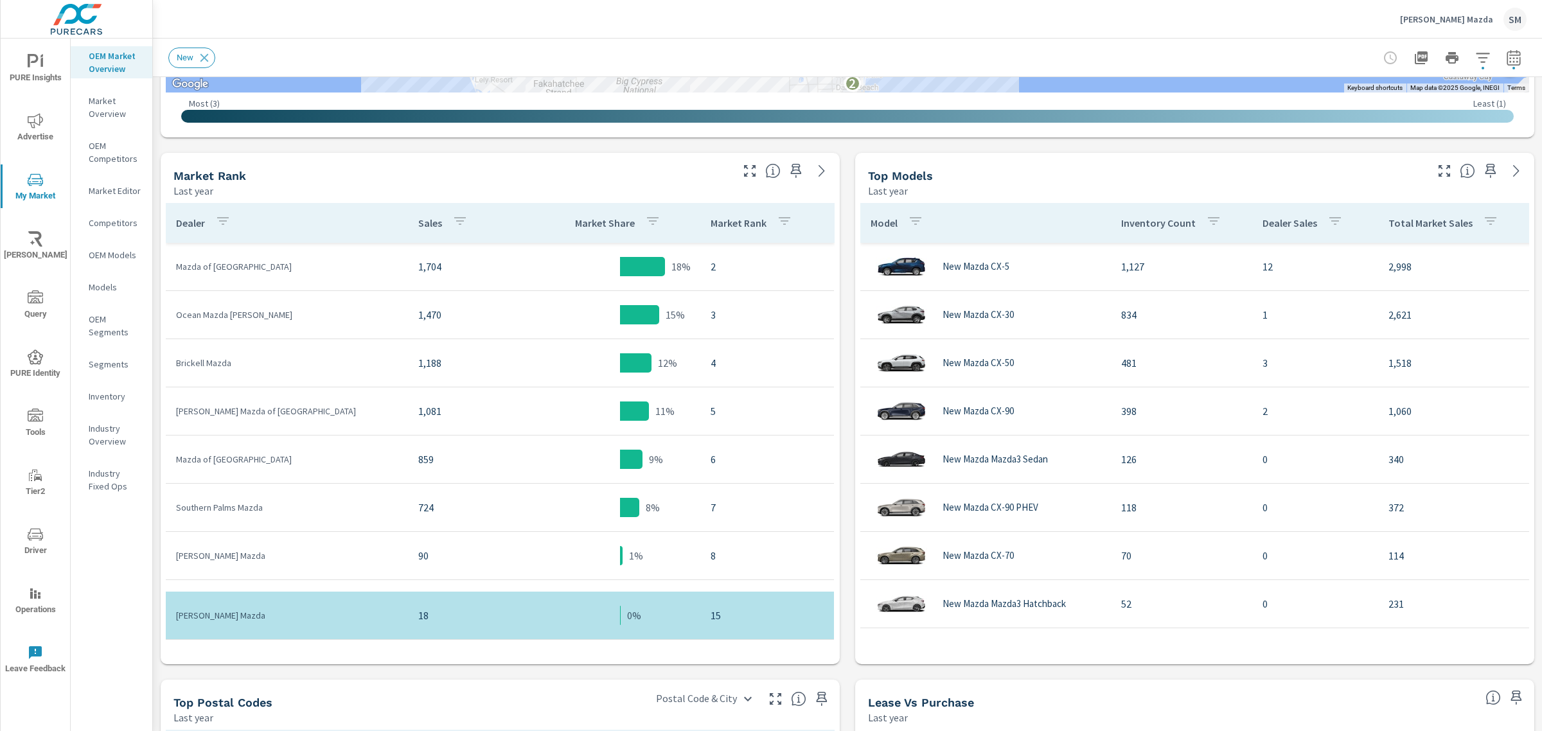
scroll to position [602, 0]
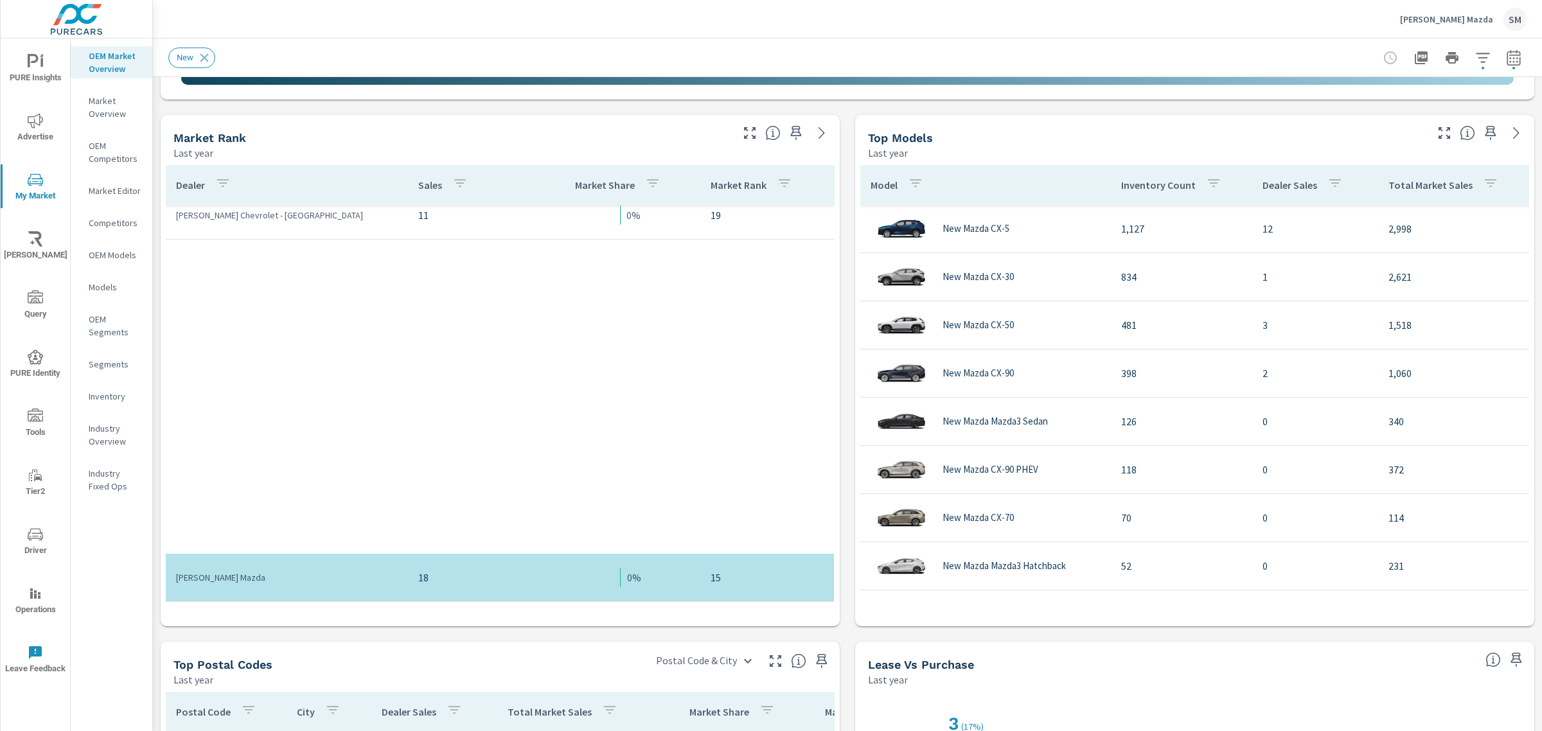
scroll to position [85, 0]
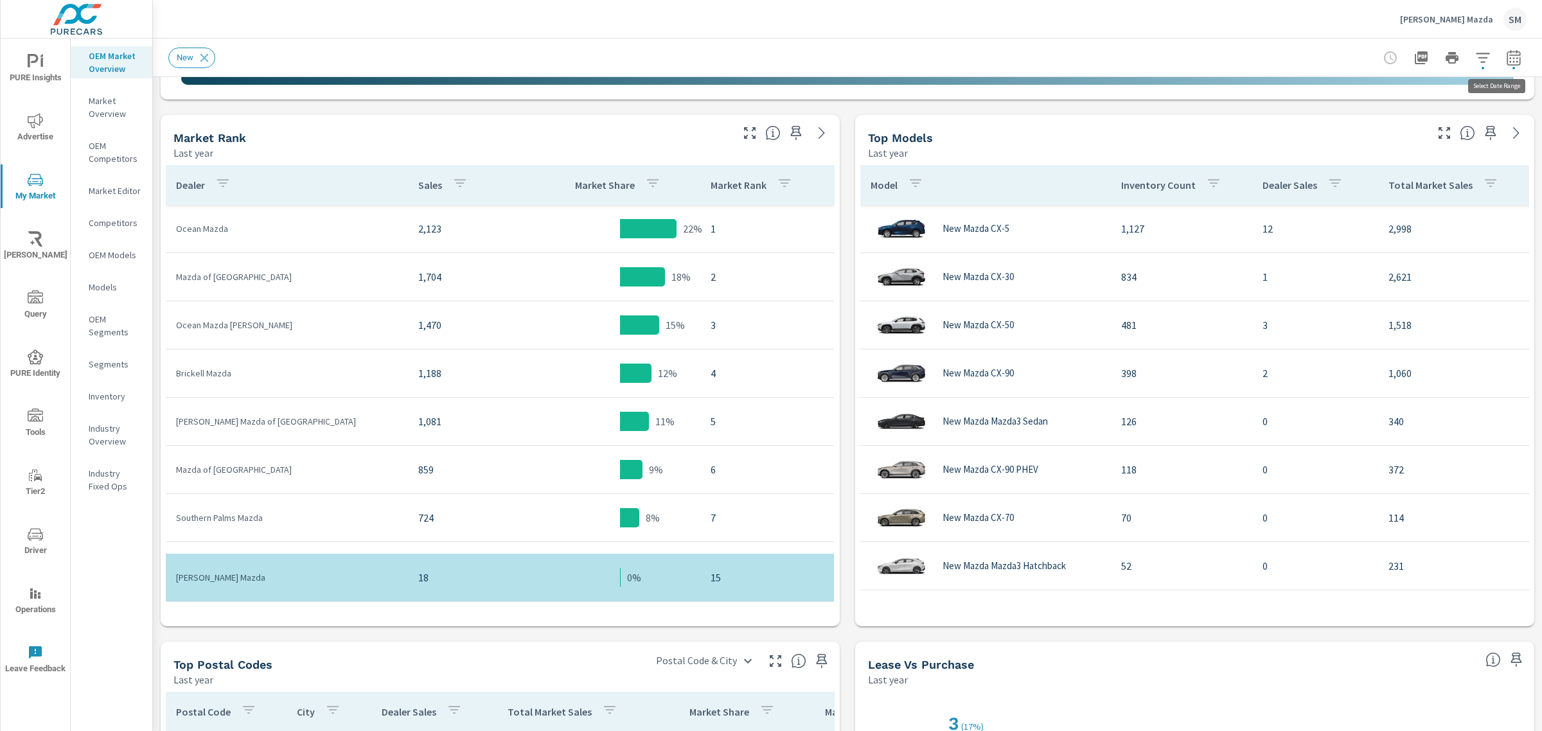
click at [1506, 55] on icon "button" at bounding box center [1513, 57] width 15 height 15
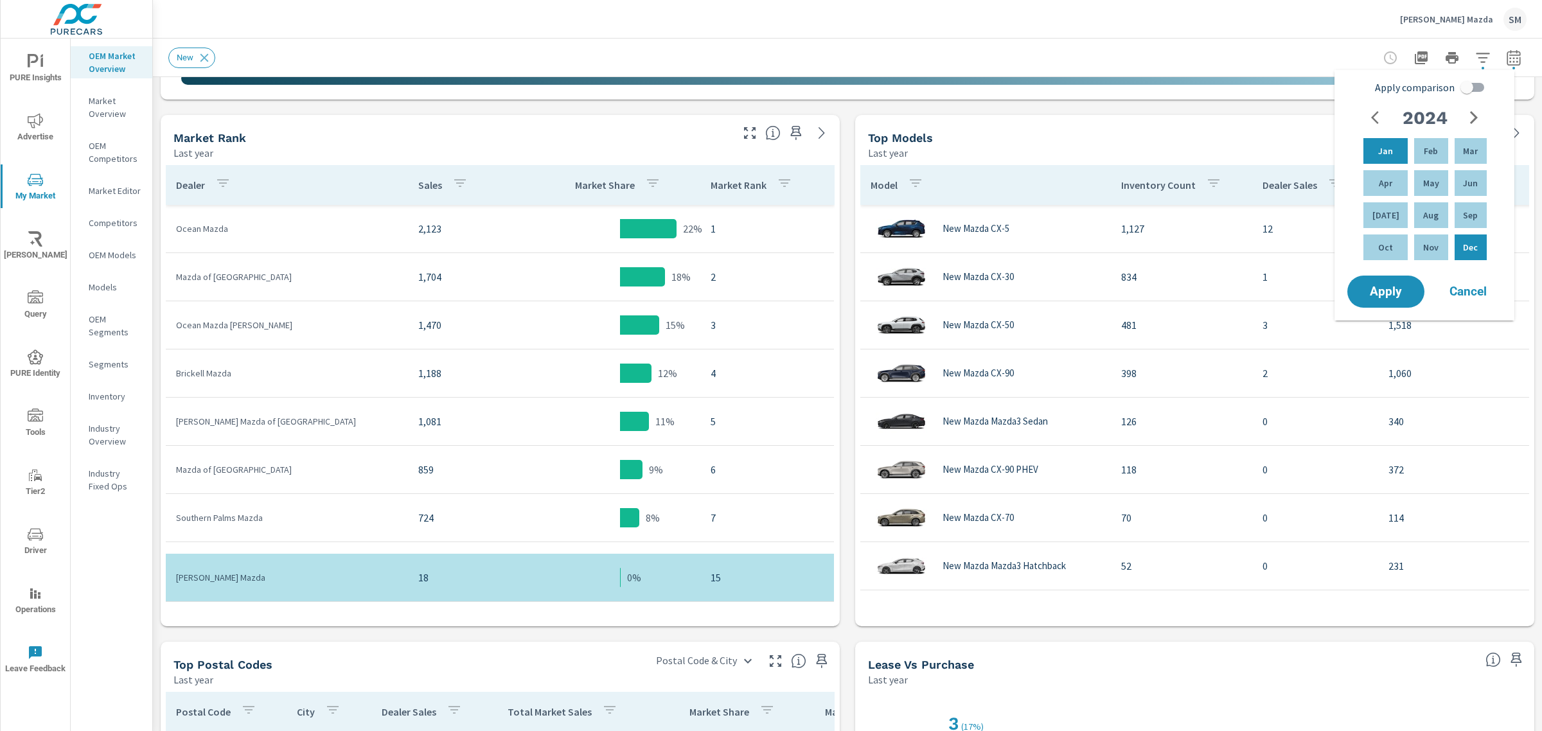
click at [837, 207] on div "Market View Last year ← Move left → Move right ↑ Move up ↓ Move down + Zoom in …" at bounding box center [847, 318] width 1389 height 1686
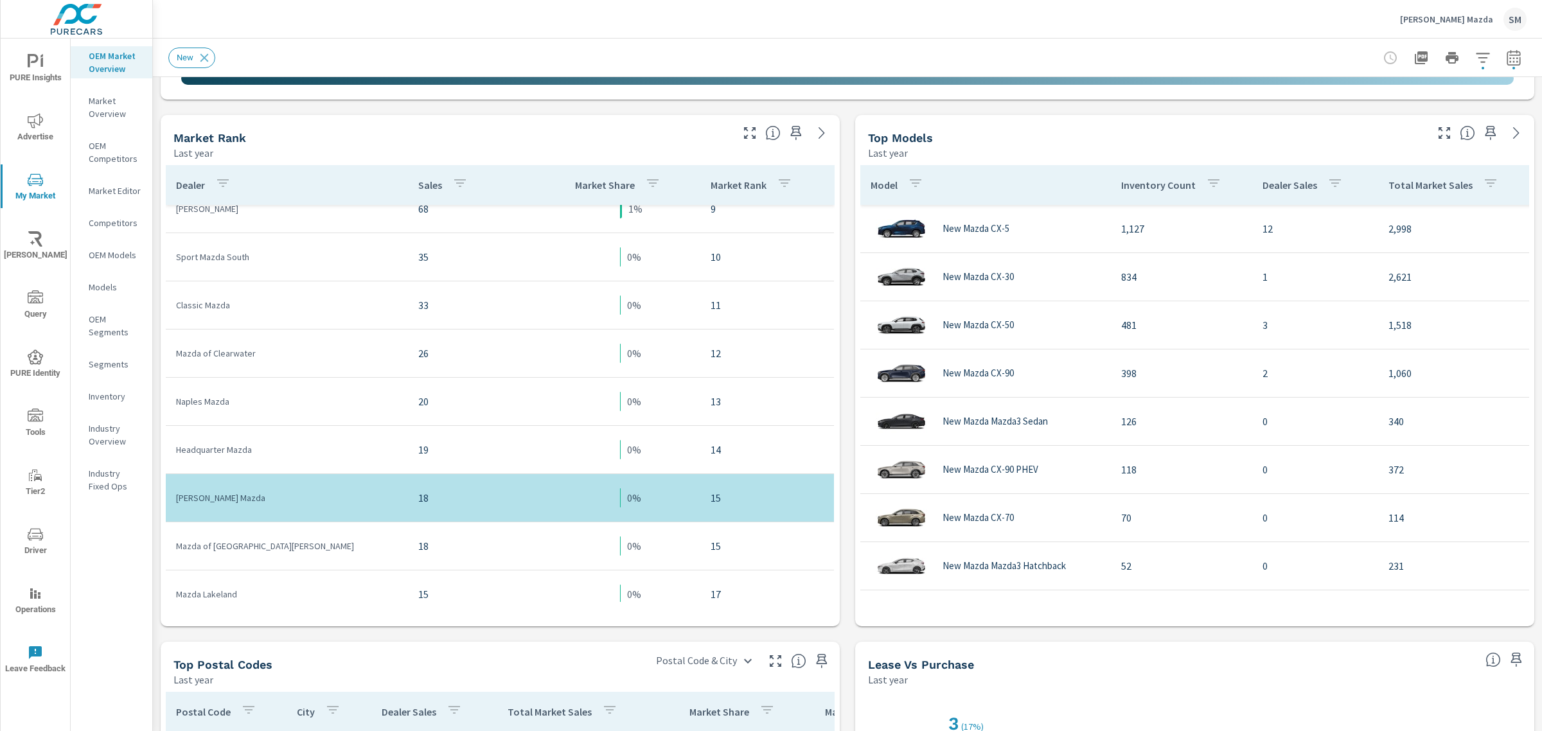
scroll to position [467, 0]
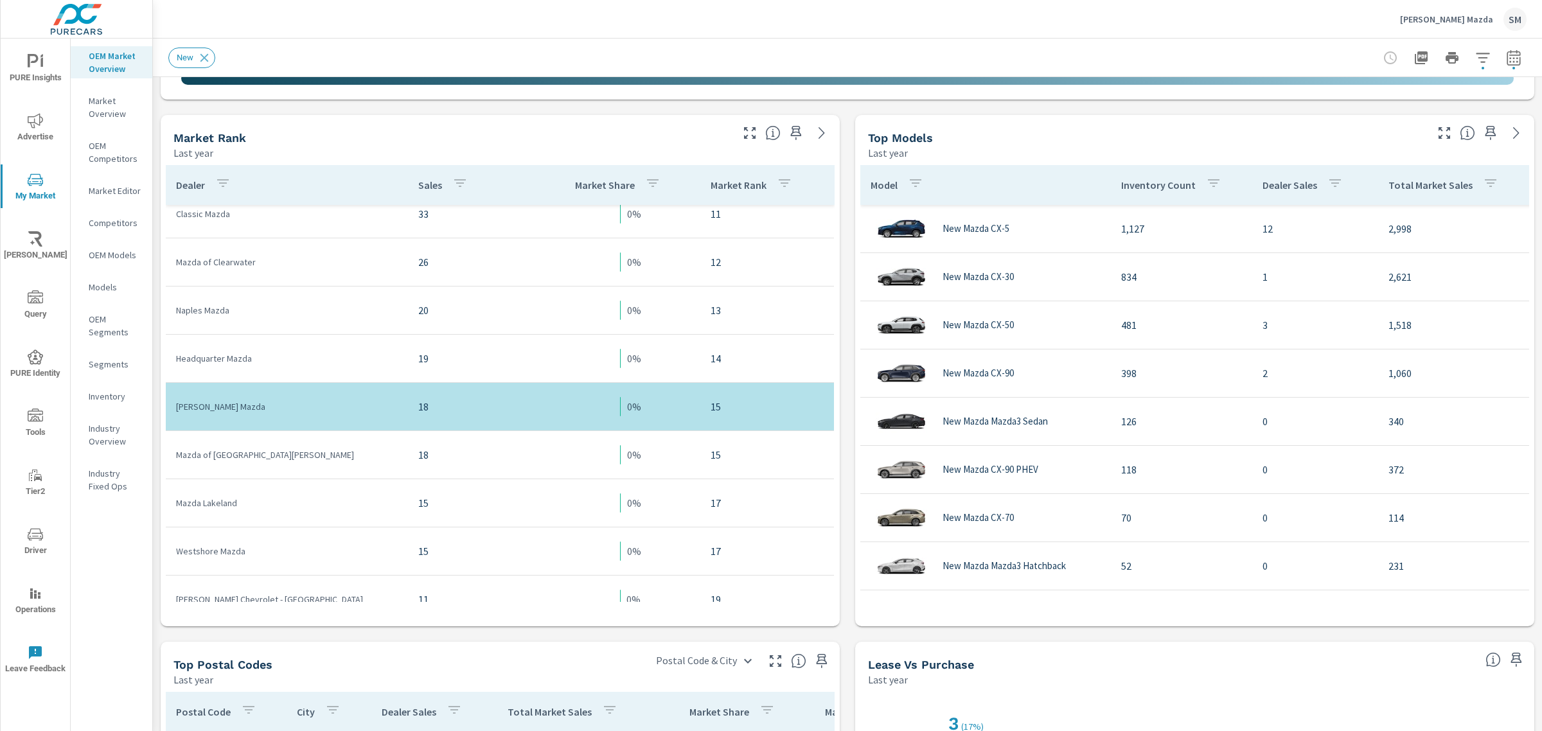
scroll to position [496, 0]
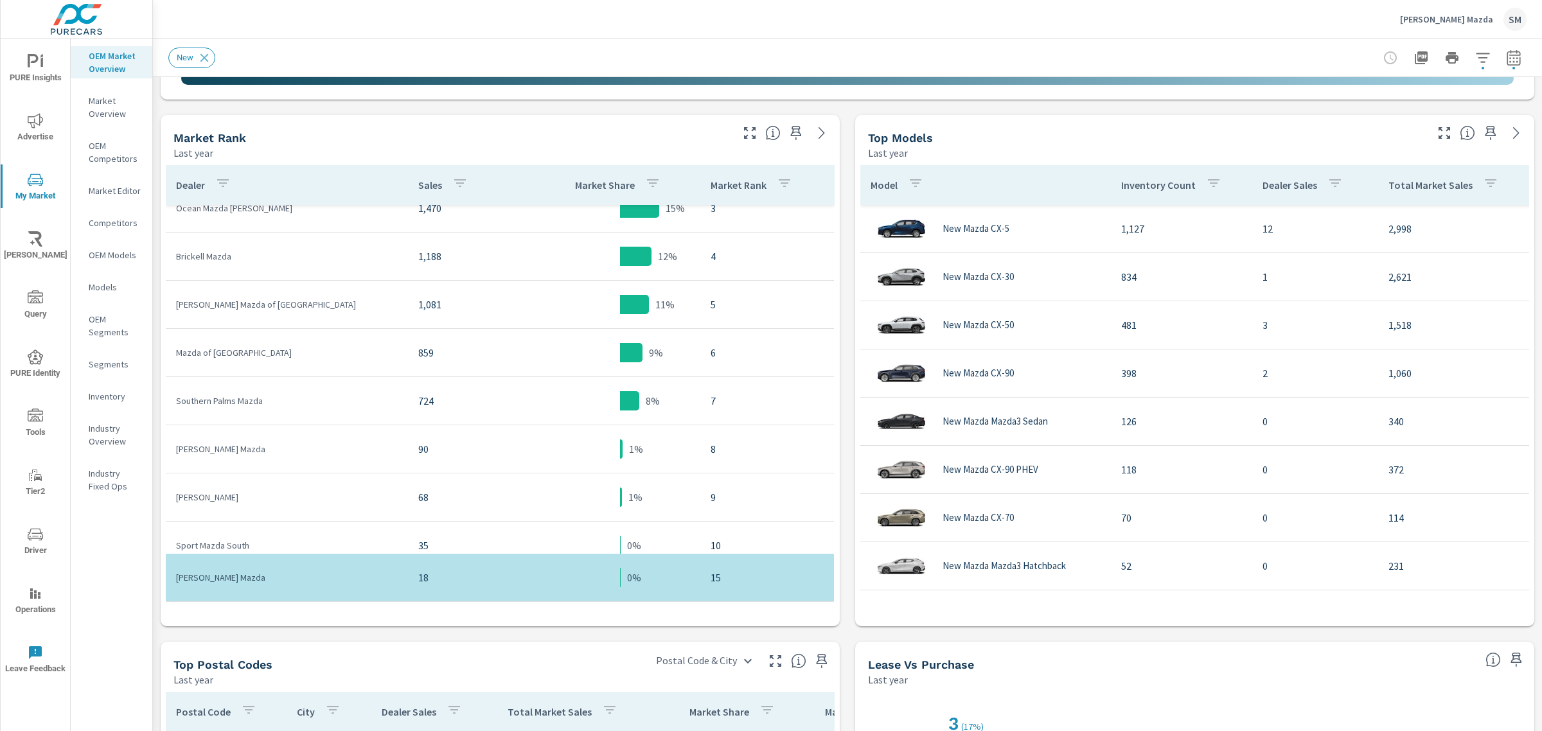
scroll to position [105, 0]
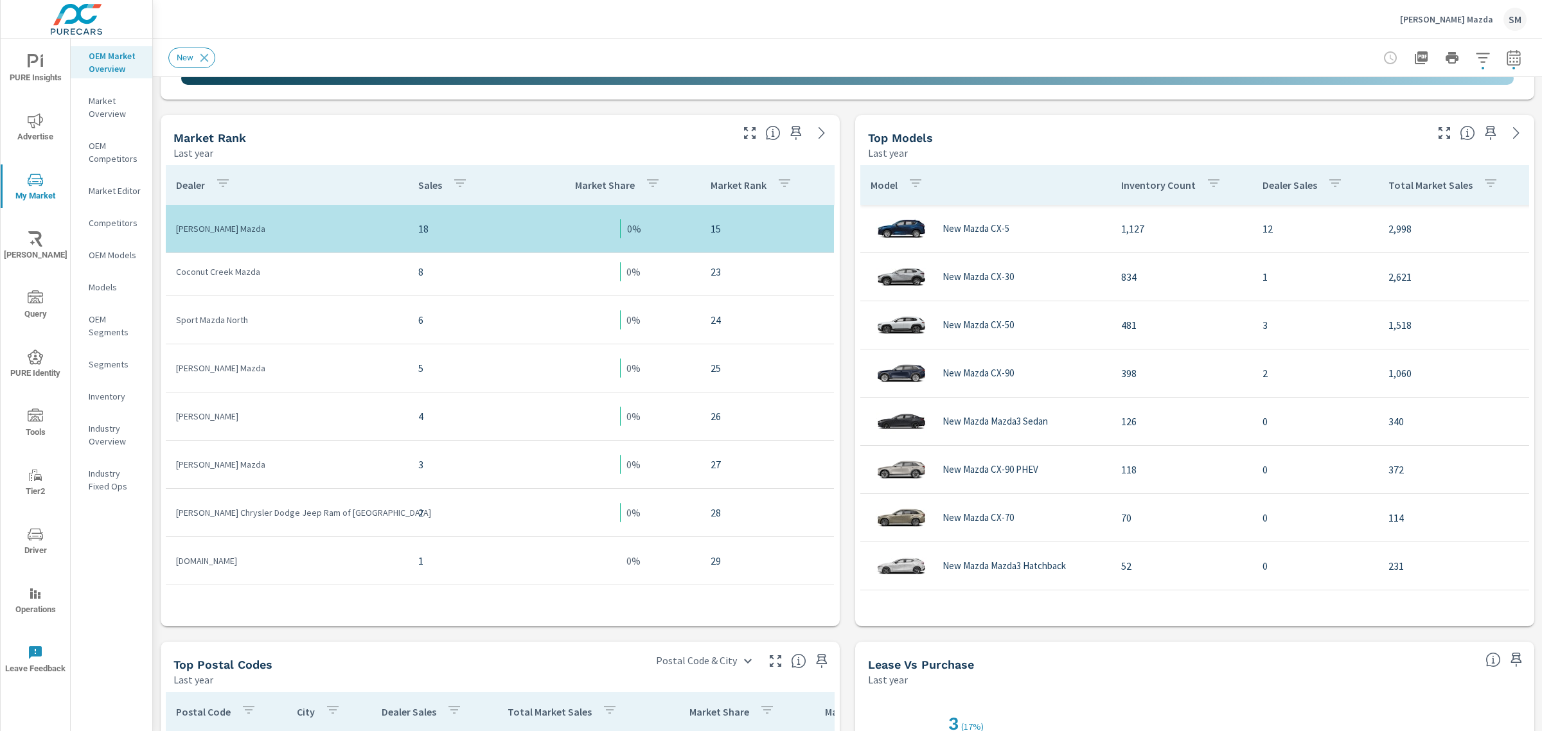
scroll to position [1099, 0]
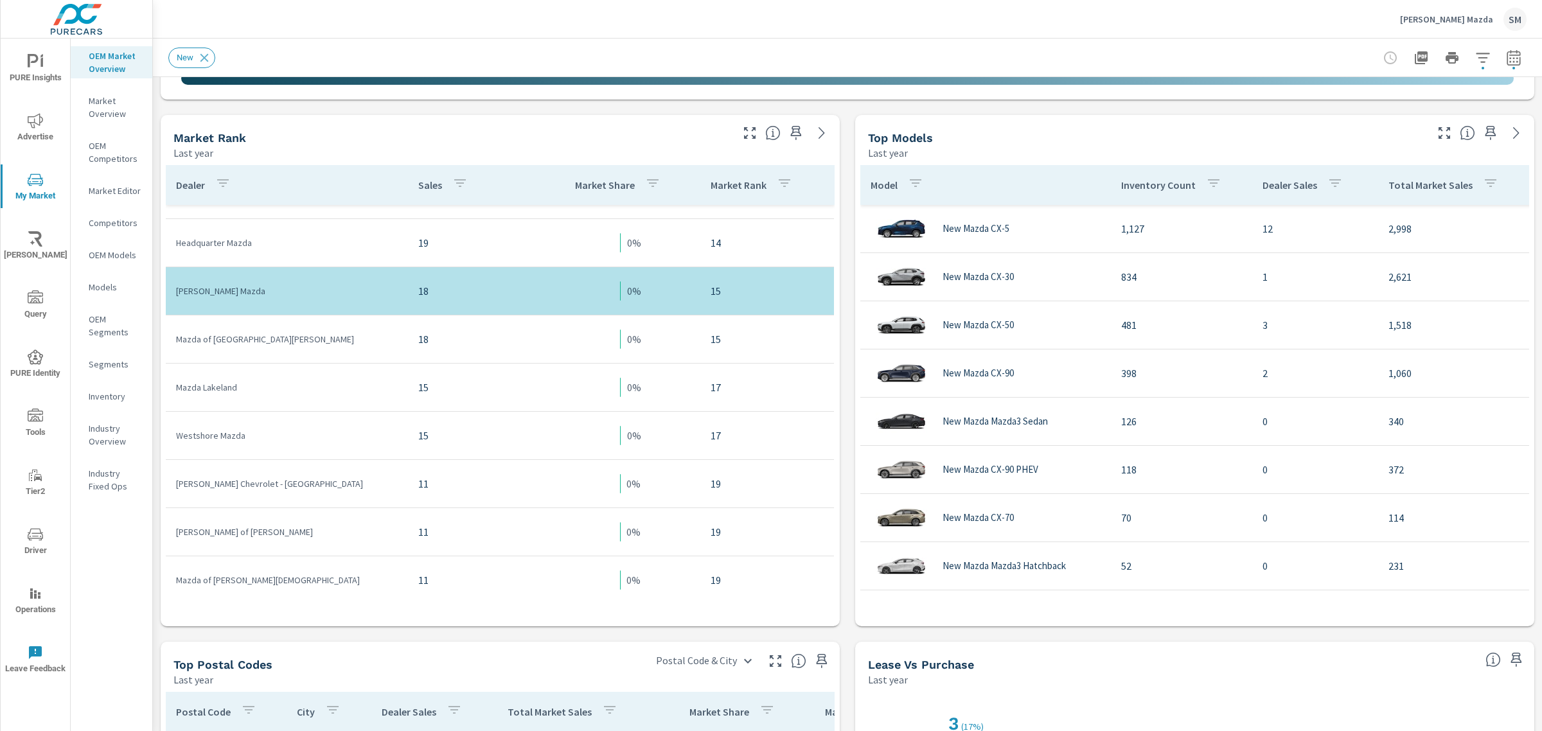
scroll to position [609, 0]
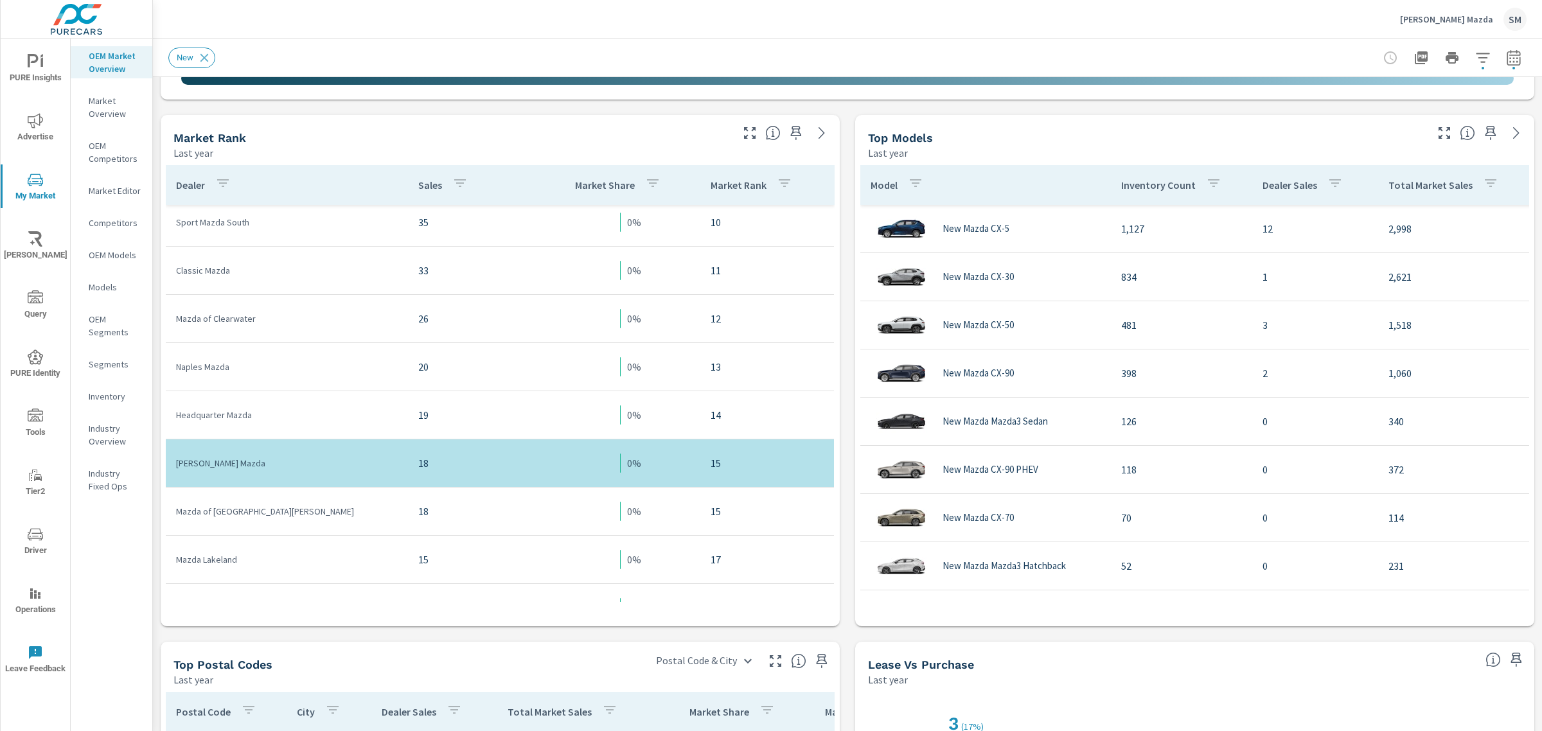
scroll to position [379, 0]
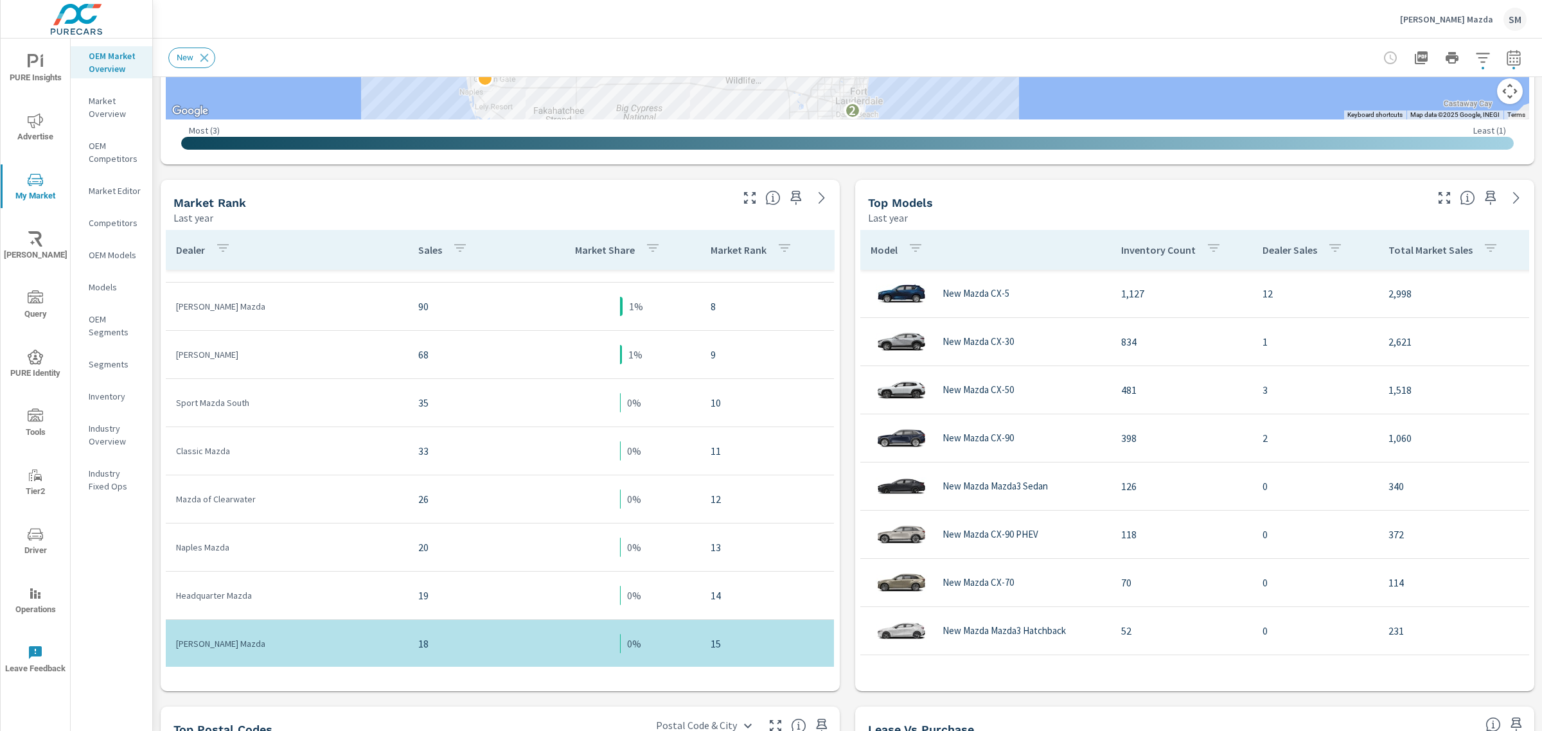
scroll to position [535, 0]
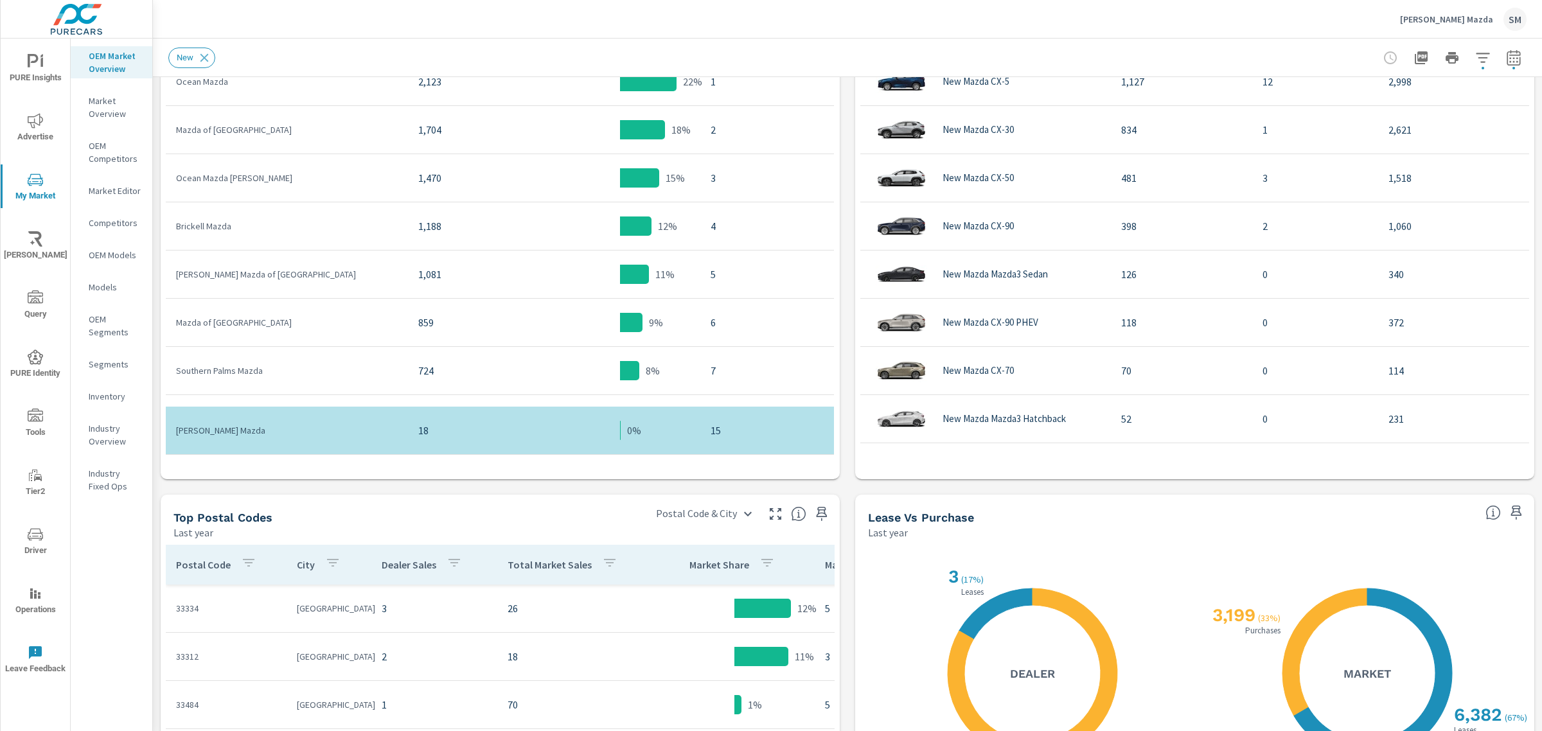
scroll to position [525, 0]
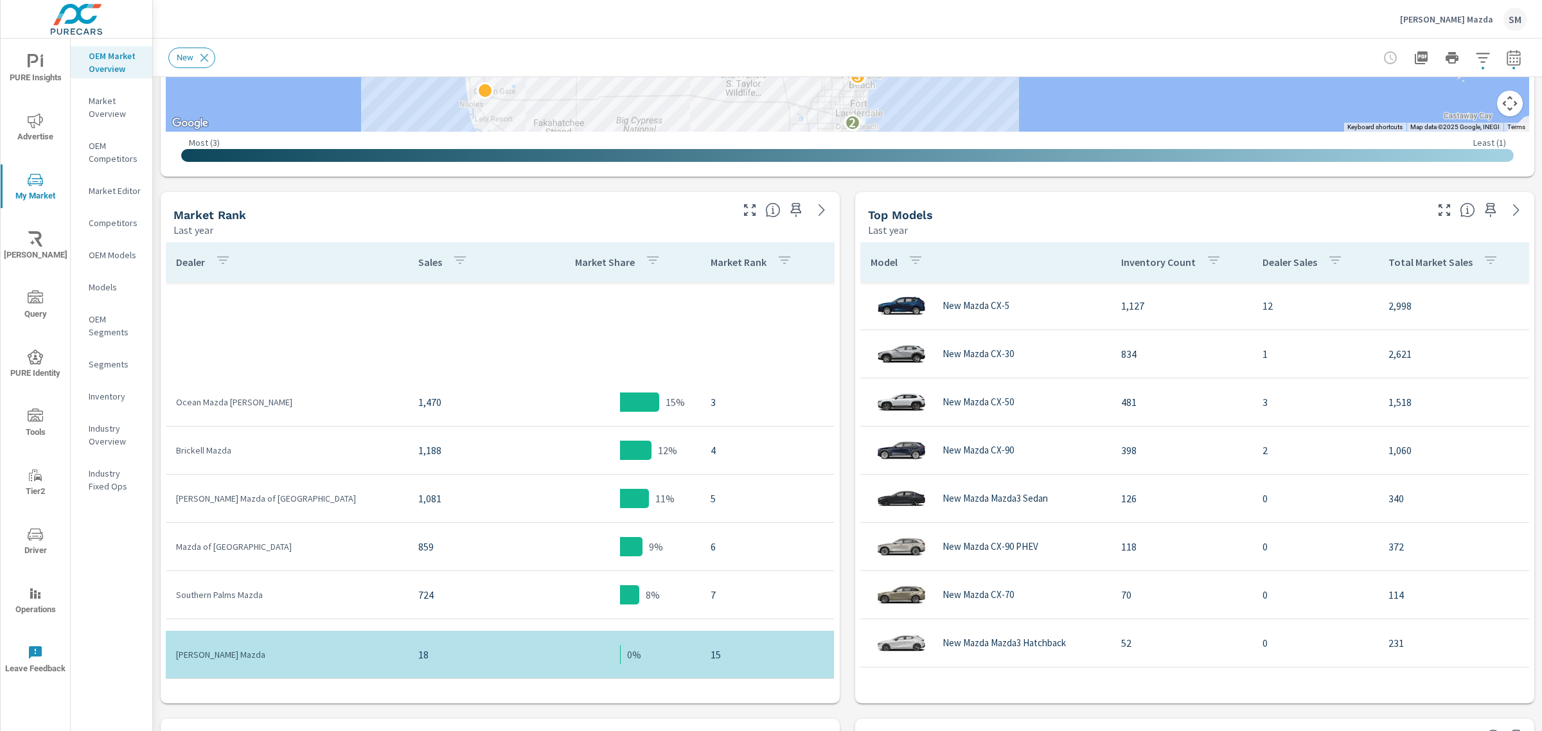
scroll to position [375, 0]
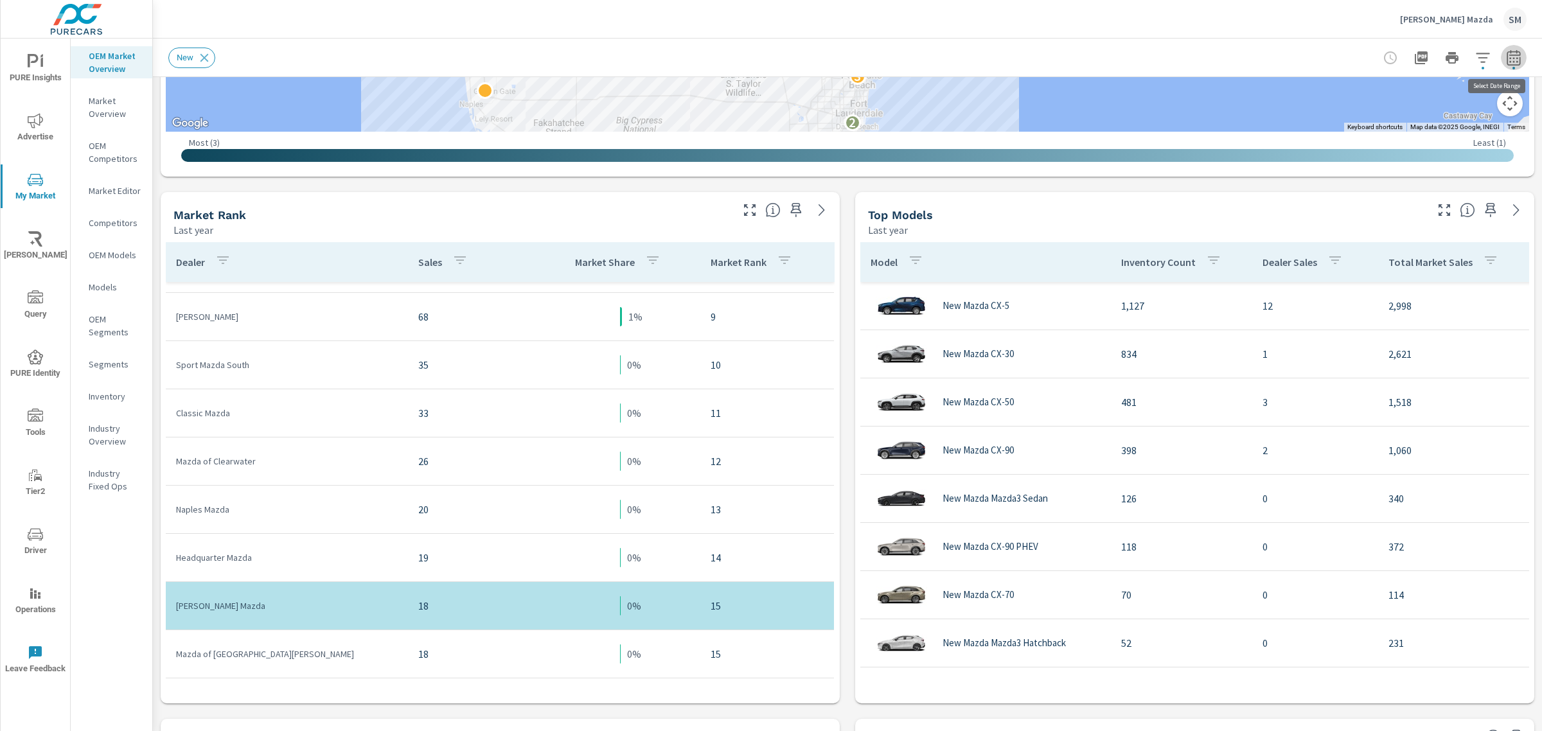
click at [1506, 55] on icon "button" at bounding box center [1513, 57] width 15 height 15
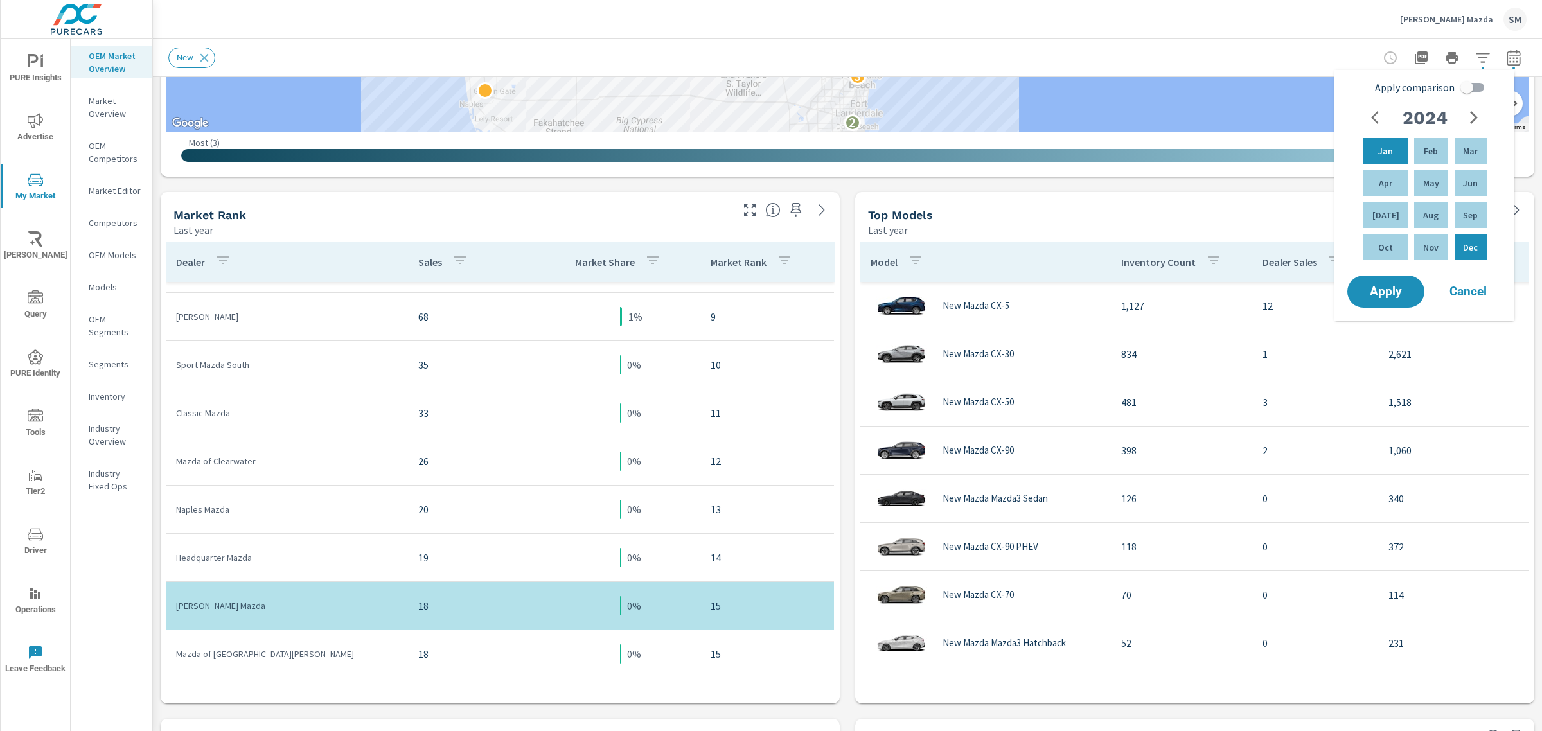
click at [1465, 113] on button "button" at bounding box center [1474, 118] width 26 height 26
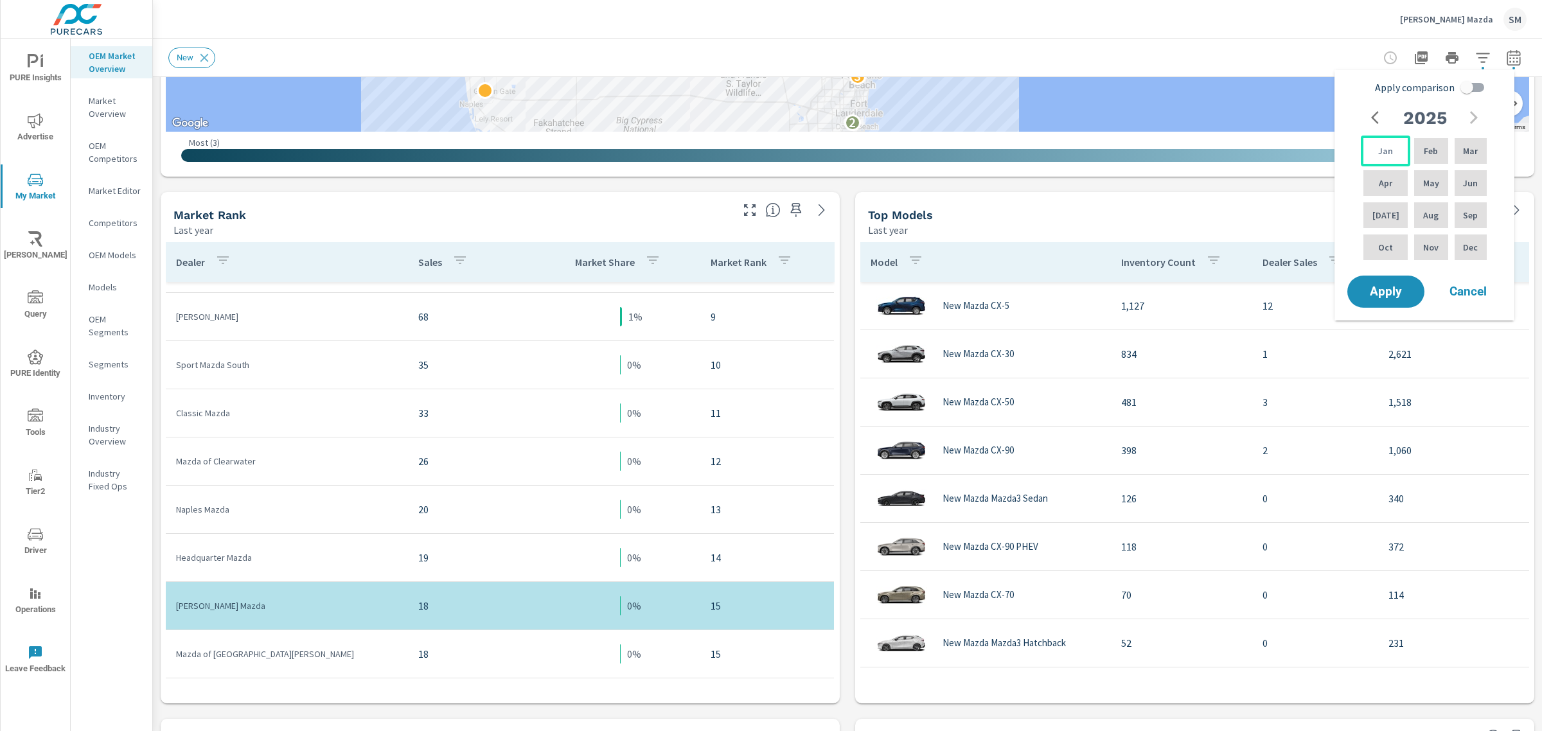
click at [1389, 143] on div "Jan" at bounding box center [1385, 151] width 49 height 31
click at [1457, 212] on div "Sep" at bounding box center [1470, 215] width 37 height 31
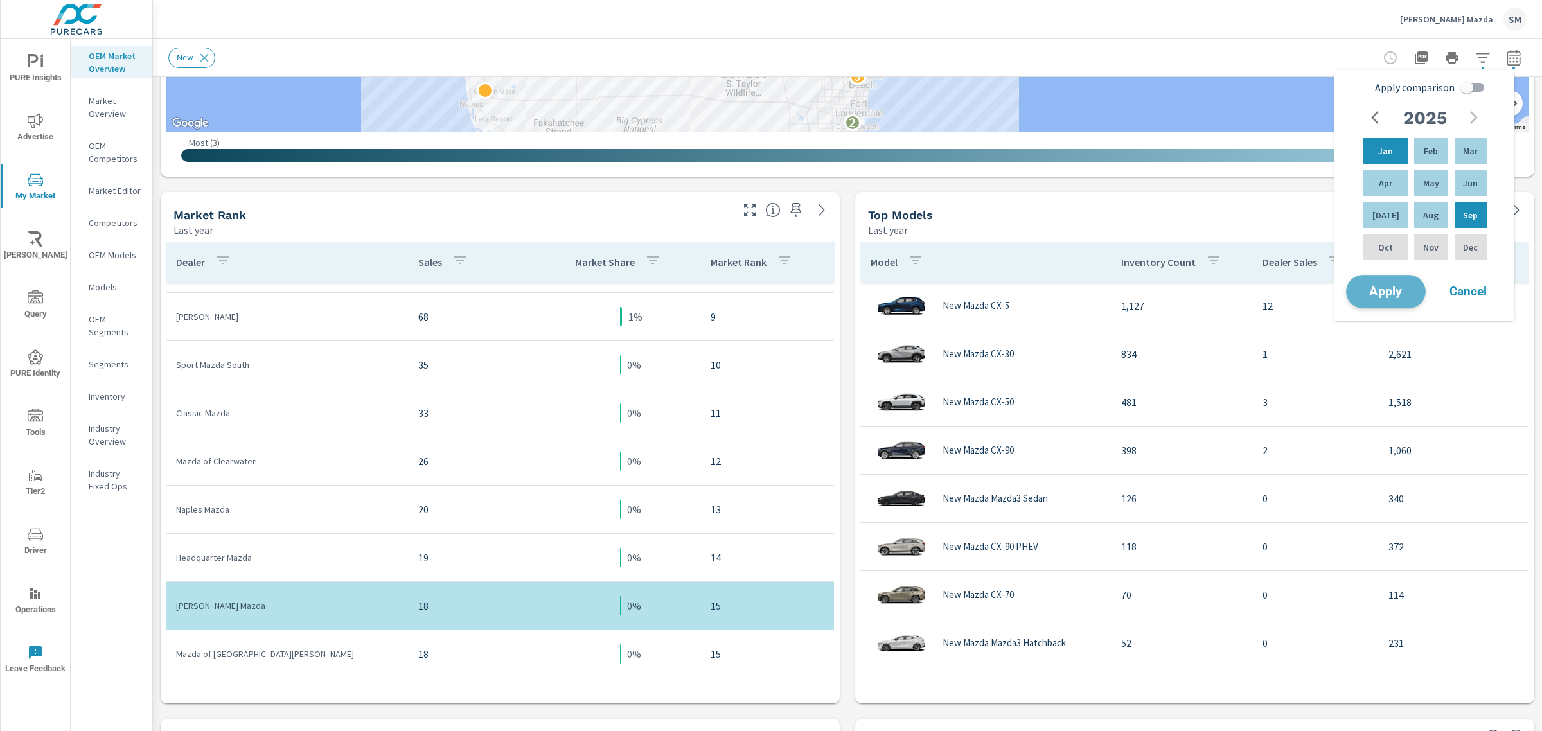
click at [1384, 287] on span "Apply" at bounding box center [1386, 292] width 53 height 12
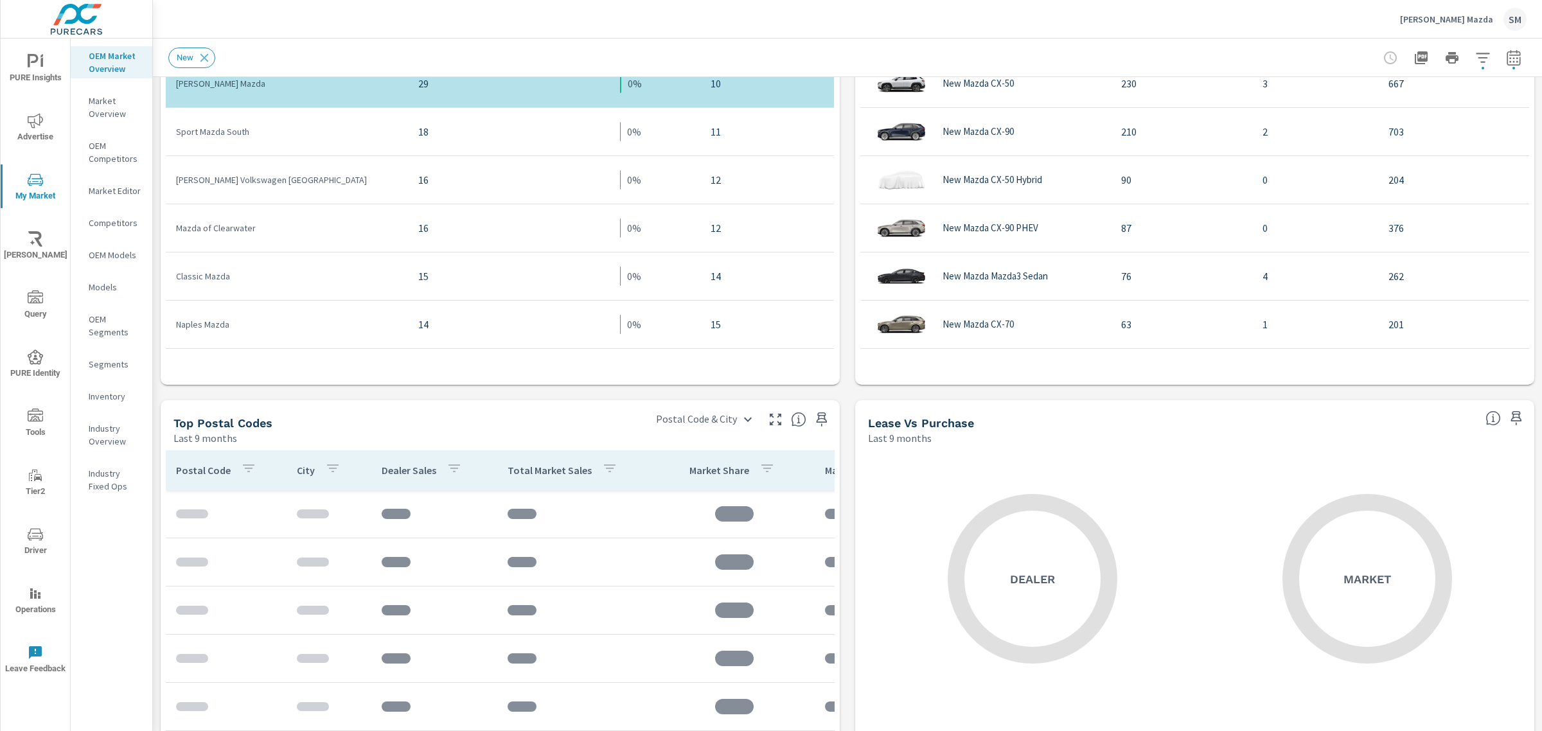
scroll to position [897, 0]
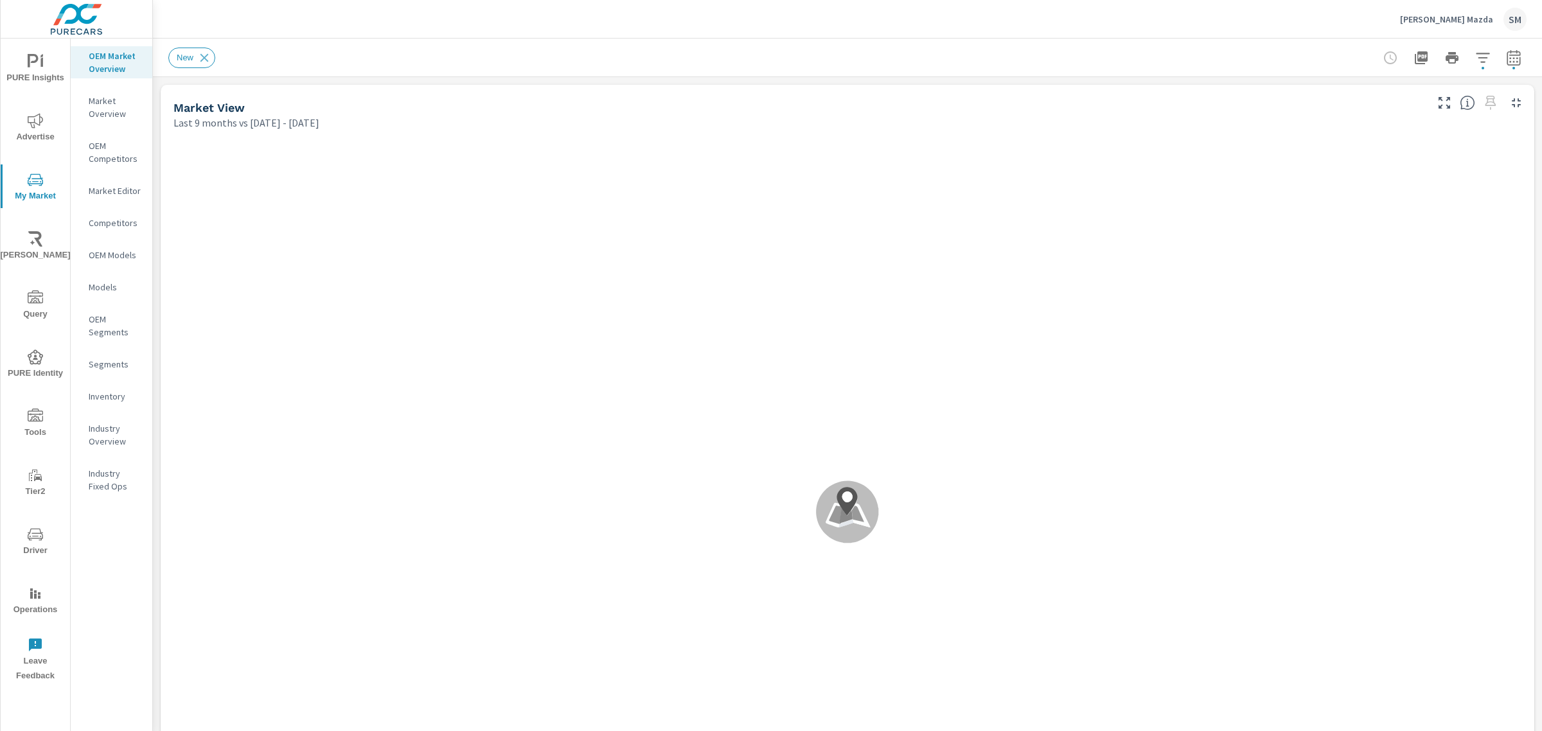
scroll to position [337, 0]
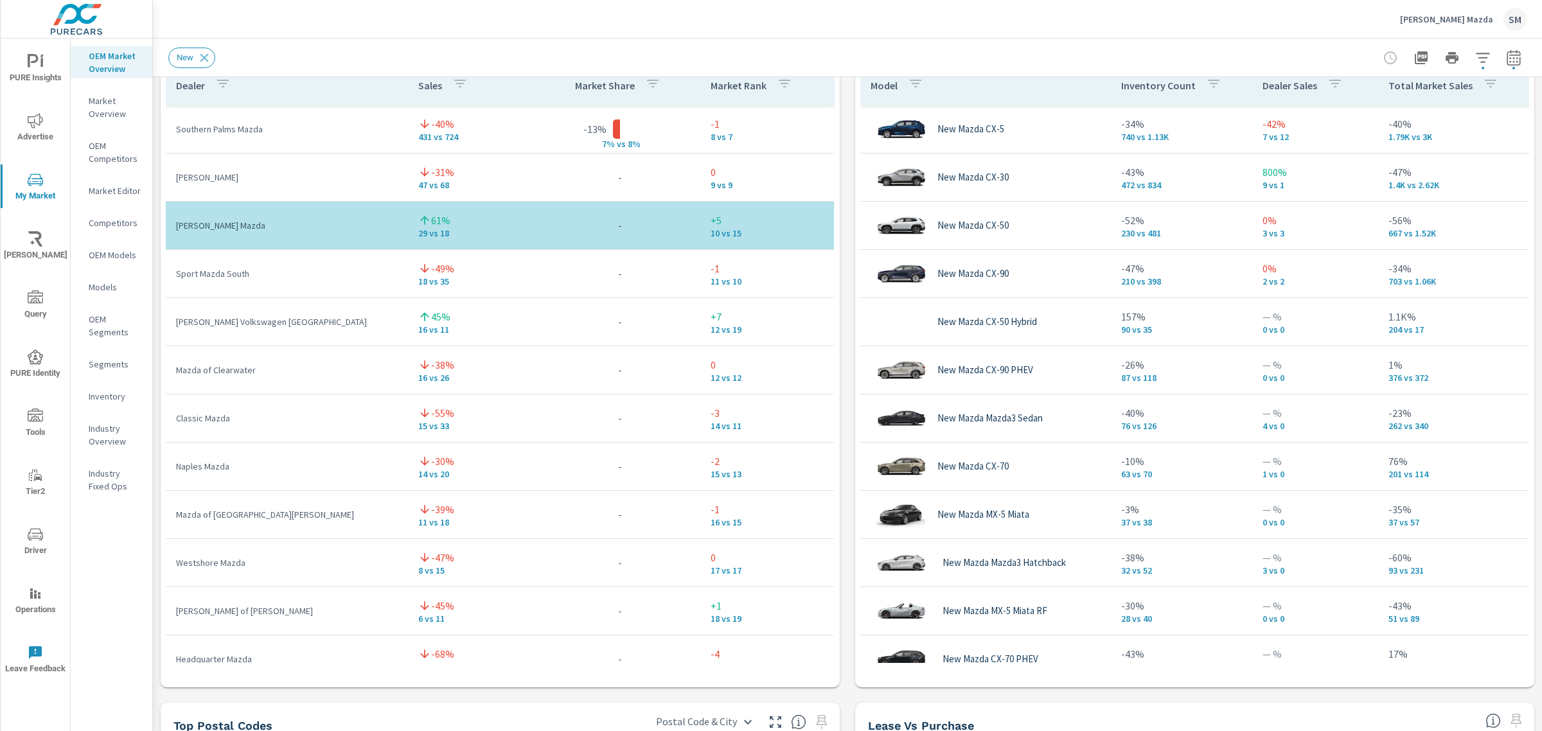
scroll to position [895, 0]
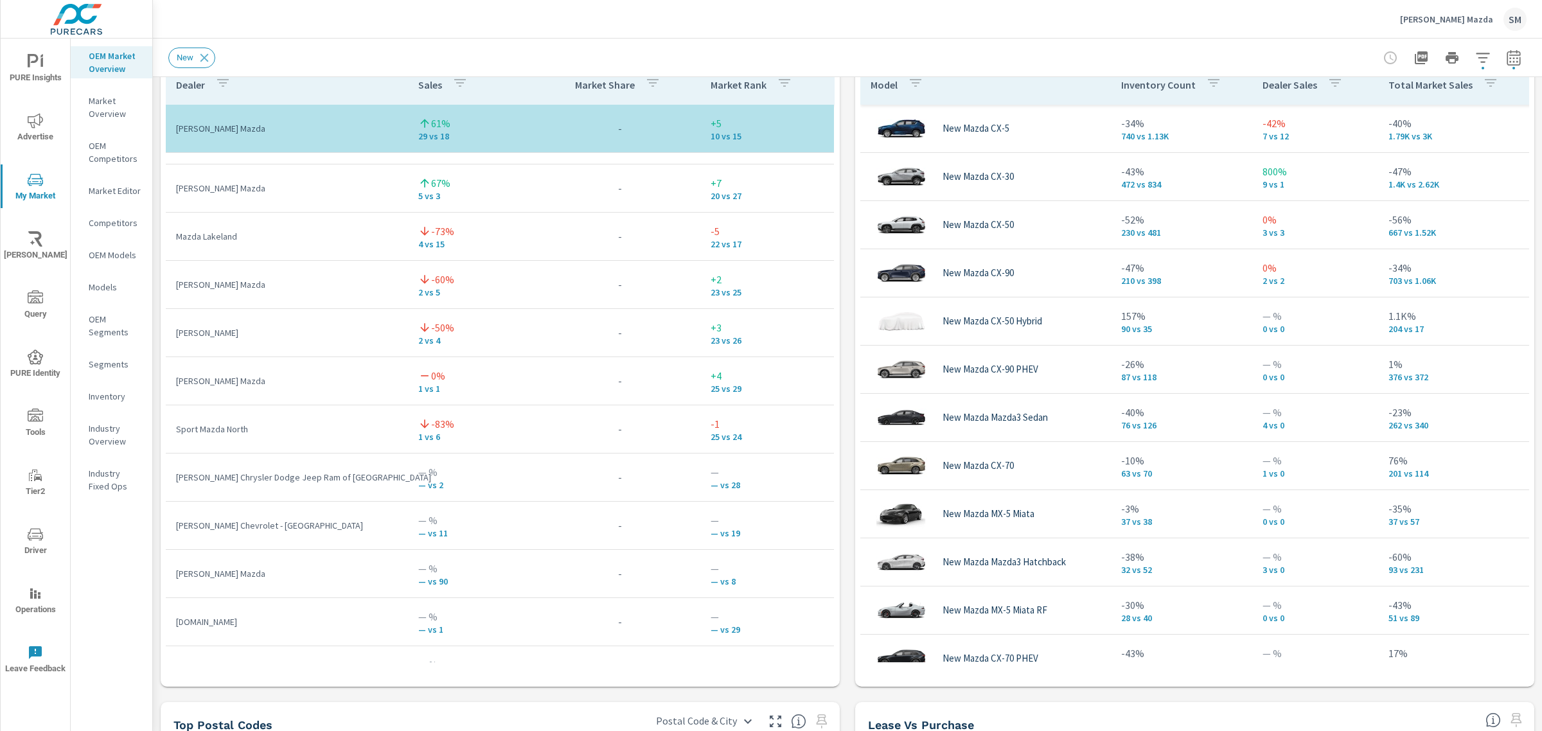
scroll to position [938, 0]
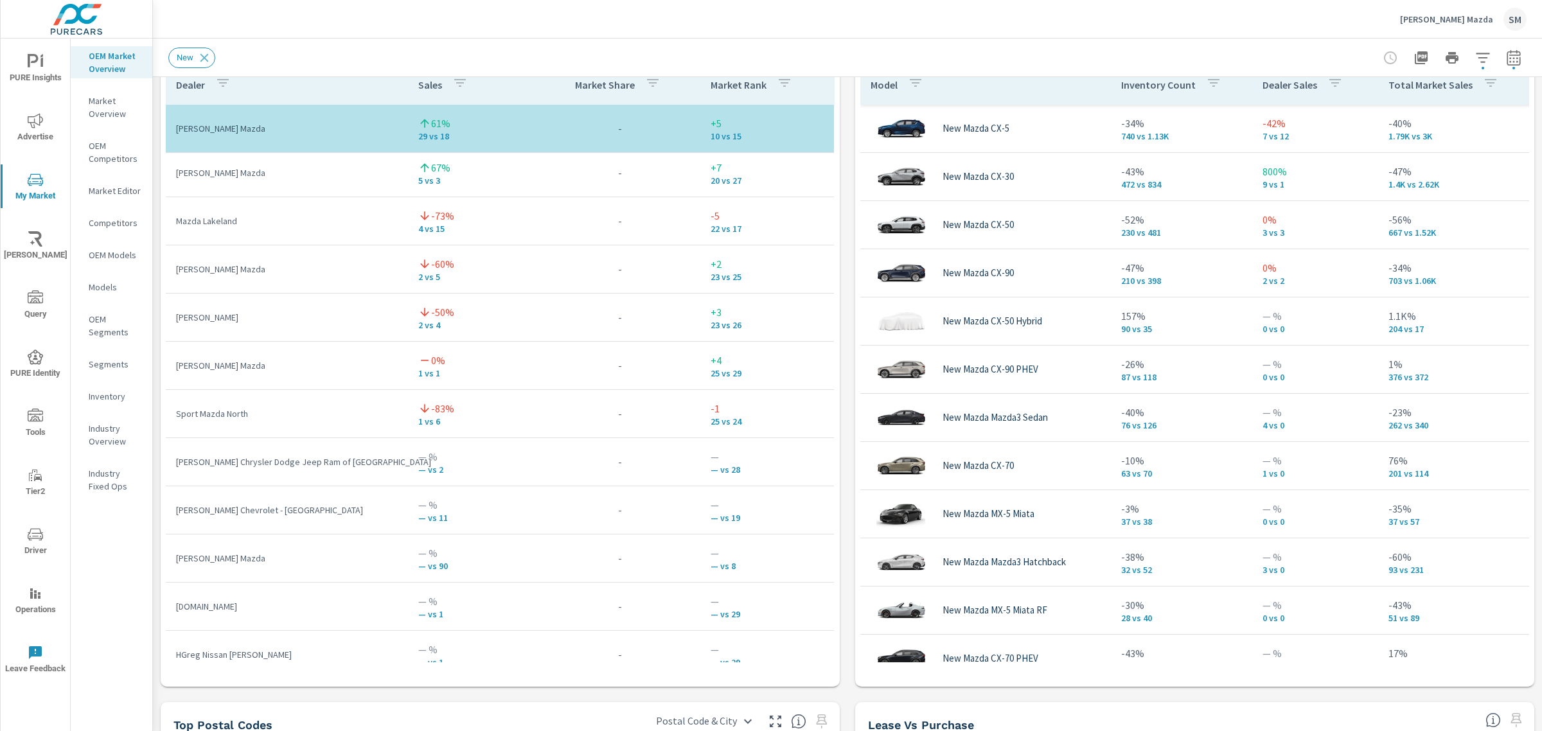
scroll to position [832, 0]
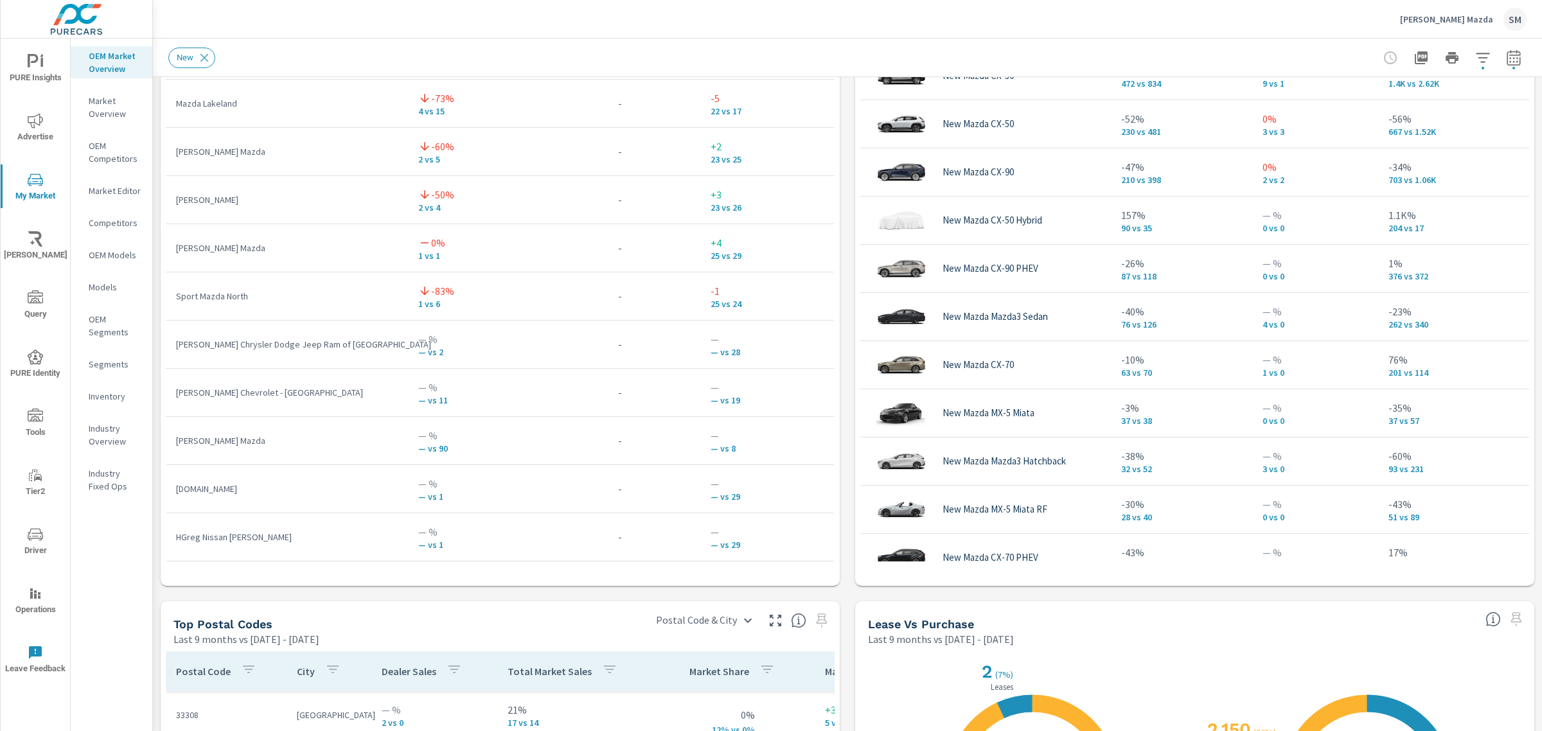
scroll to position [997, 0]
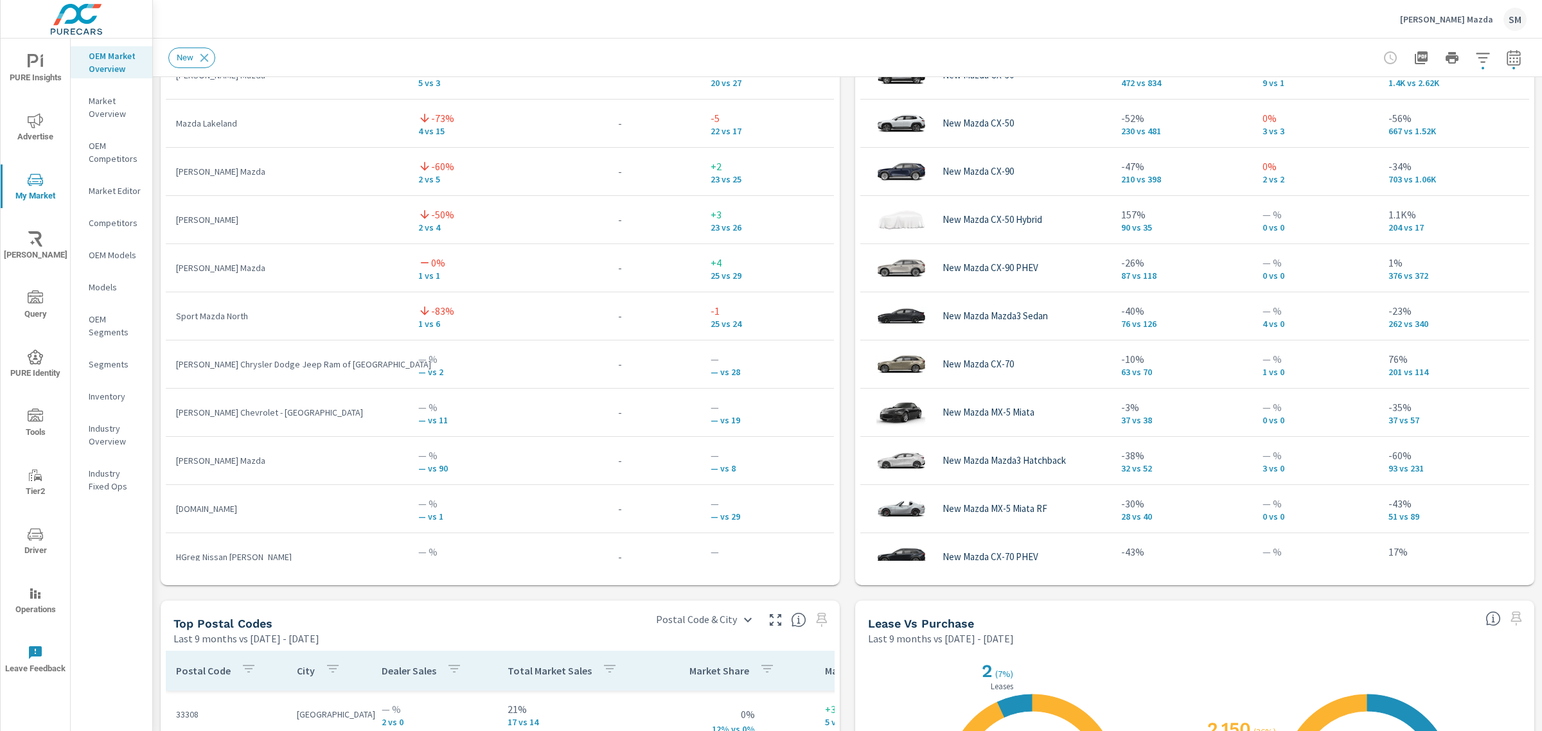
scroll to position [938, 0]
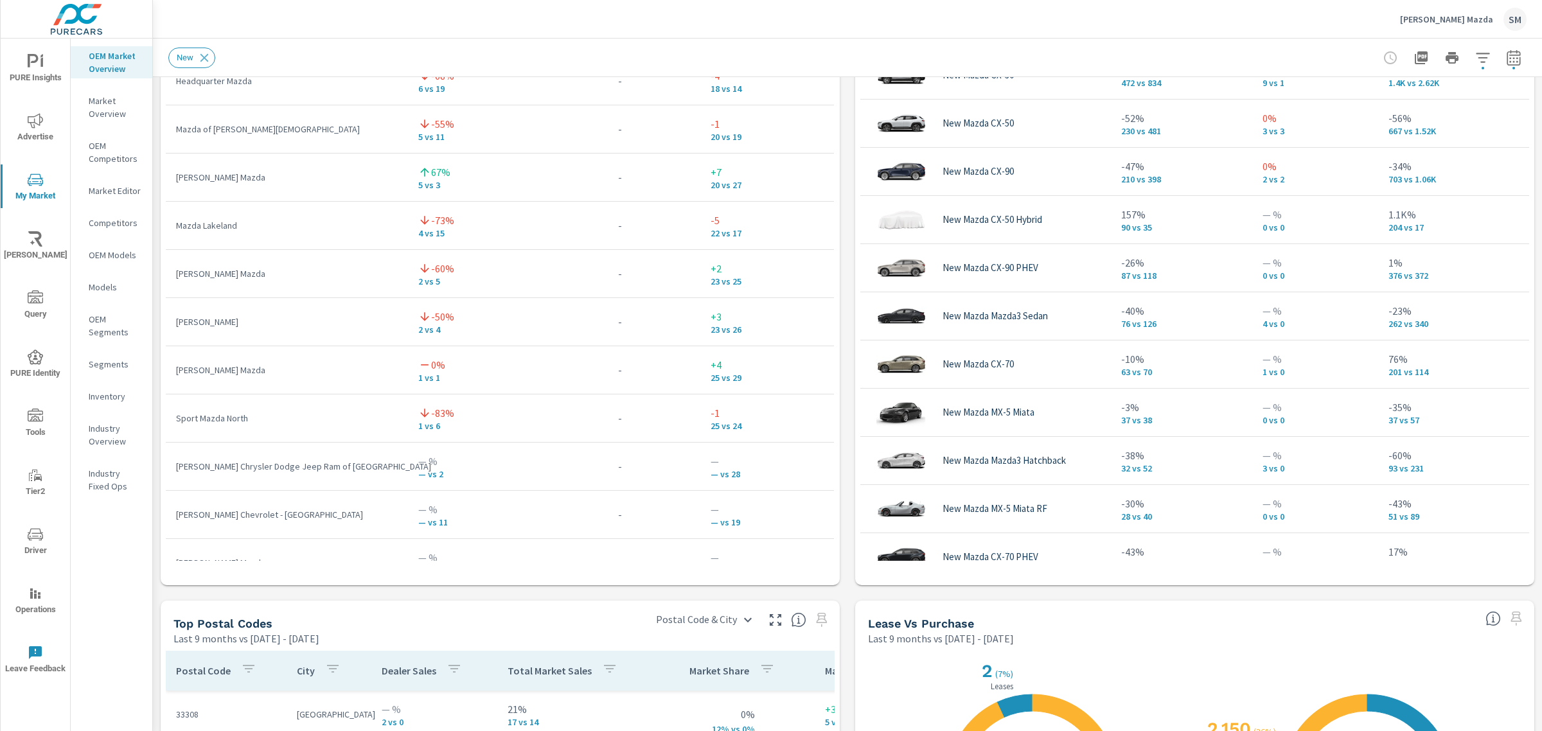
scroll to position [804, 0]
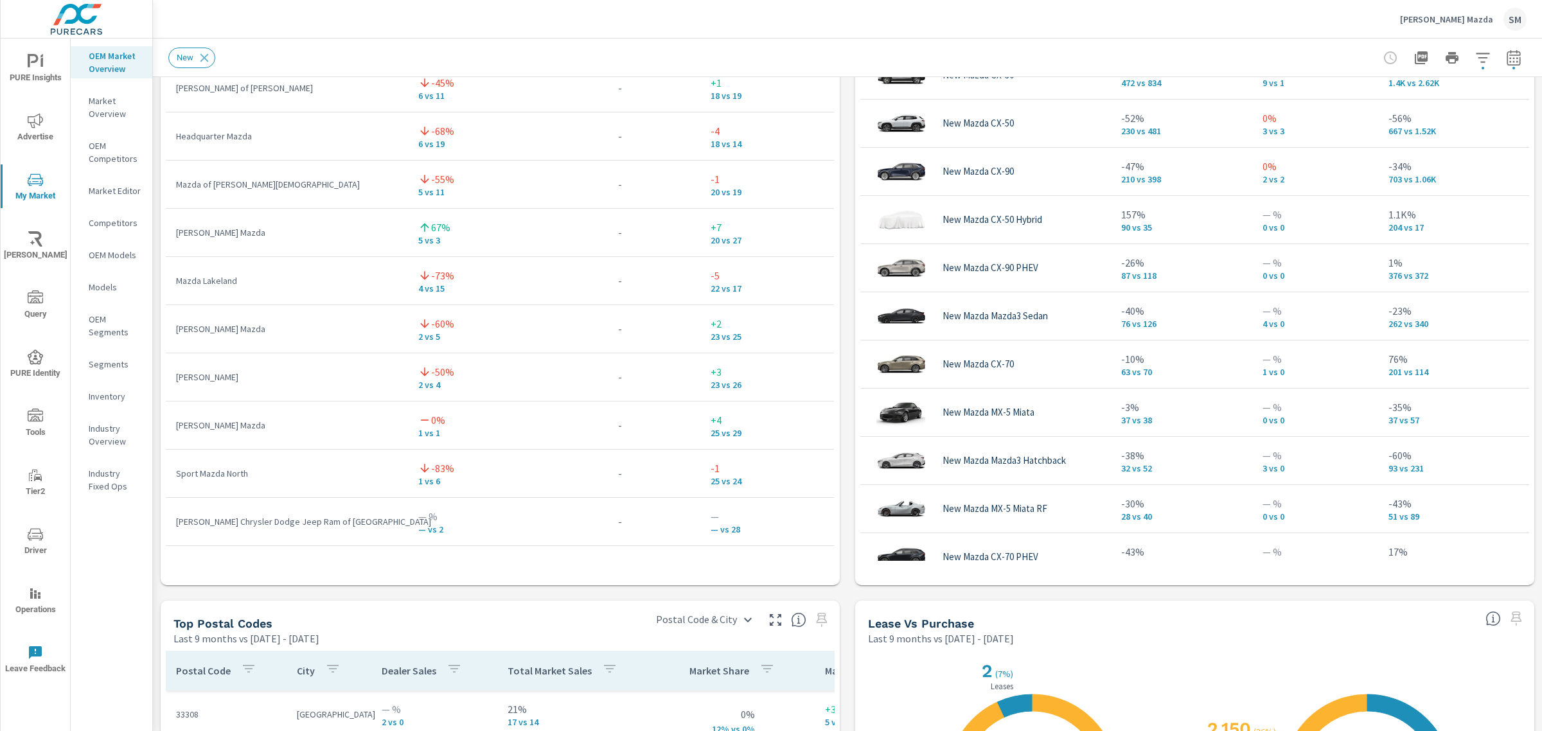
scroll to position [718, 0]
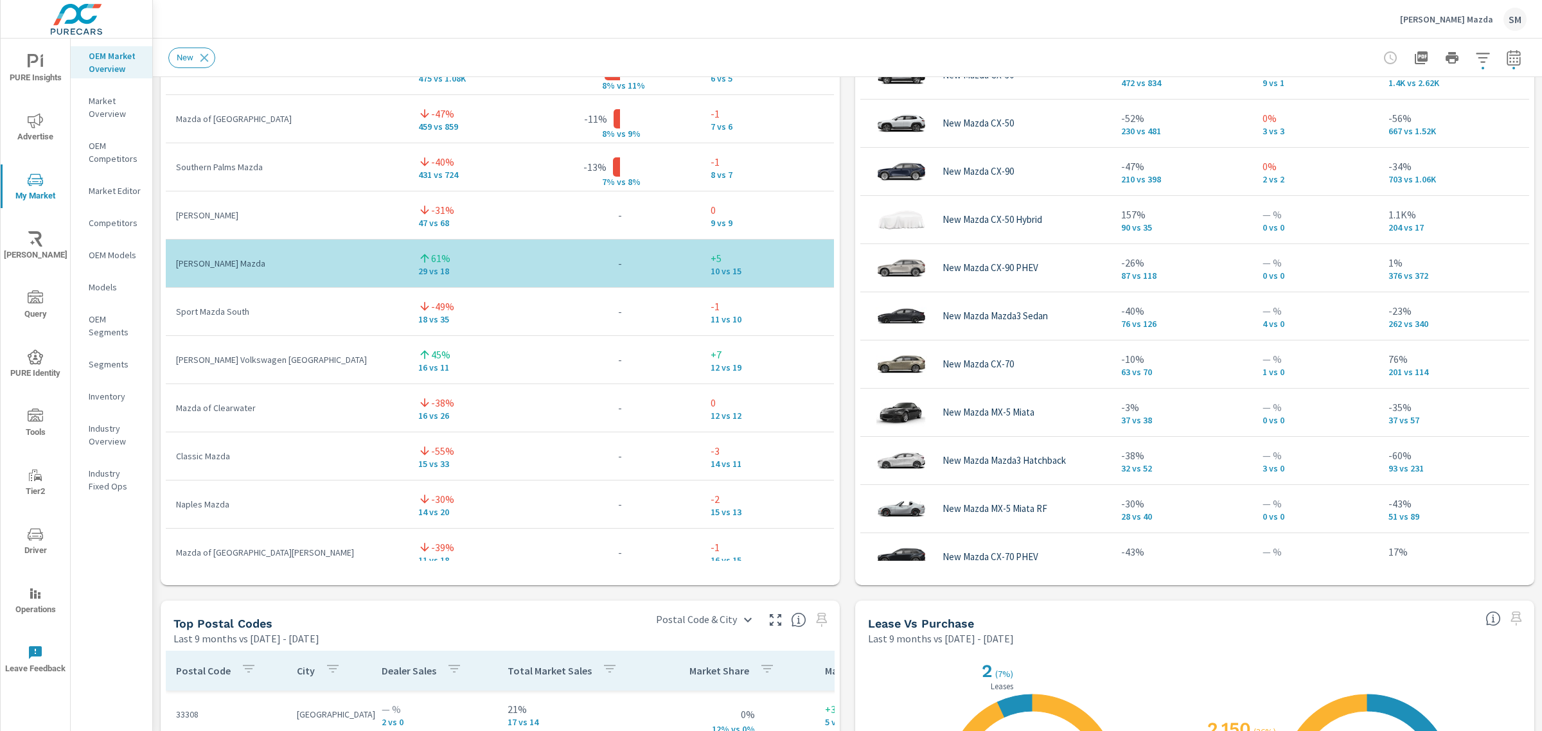
scroll to position [103, 0]
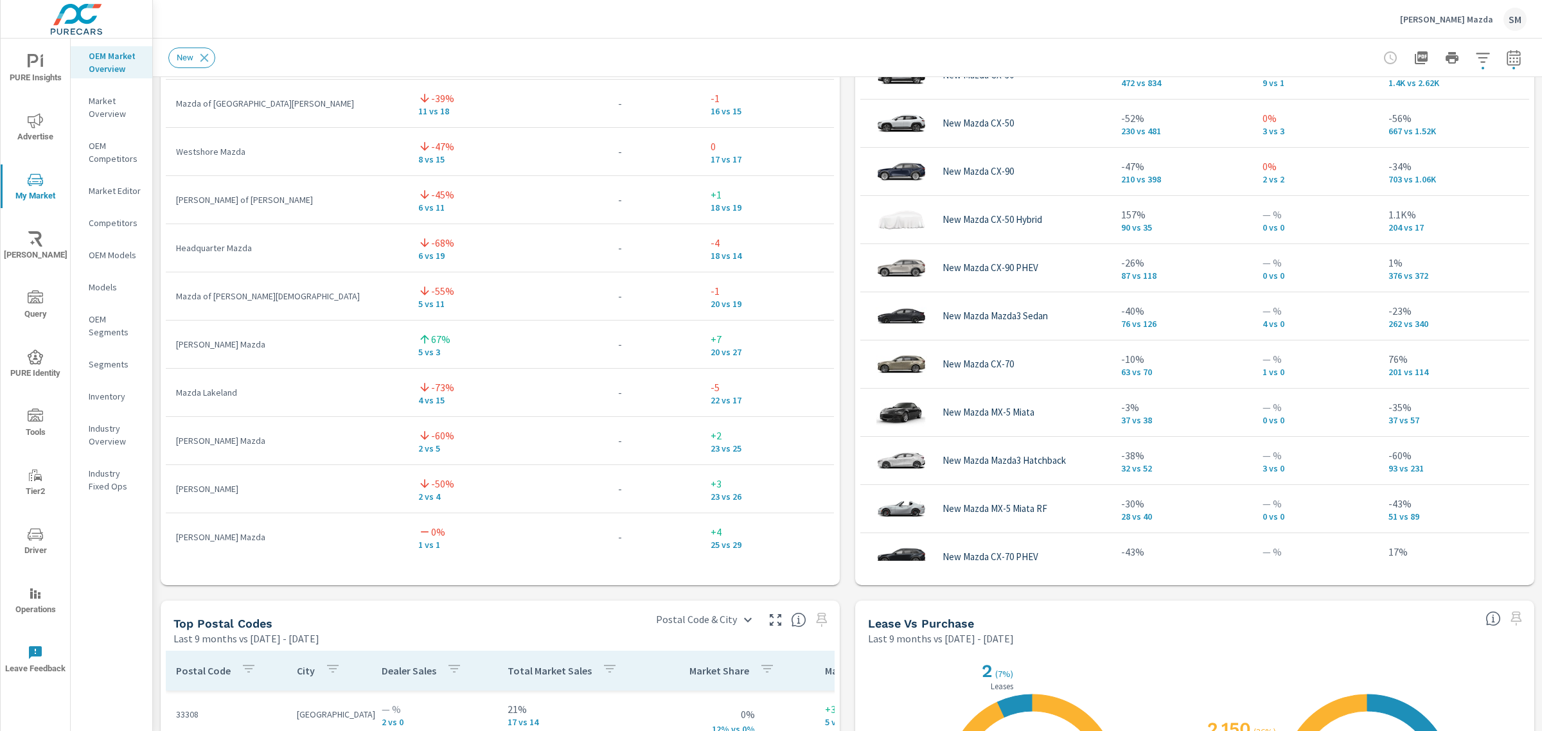
scroll to position [704, 0]
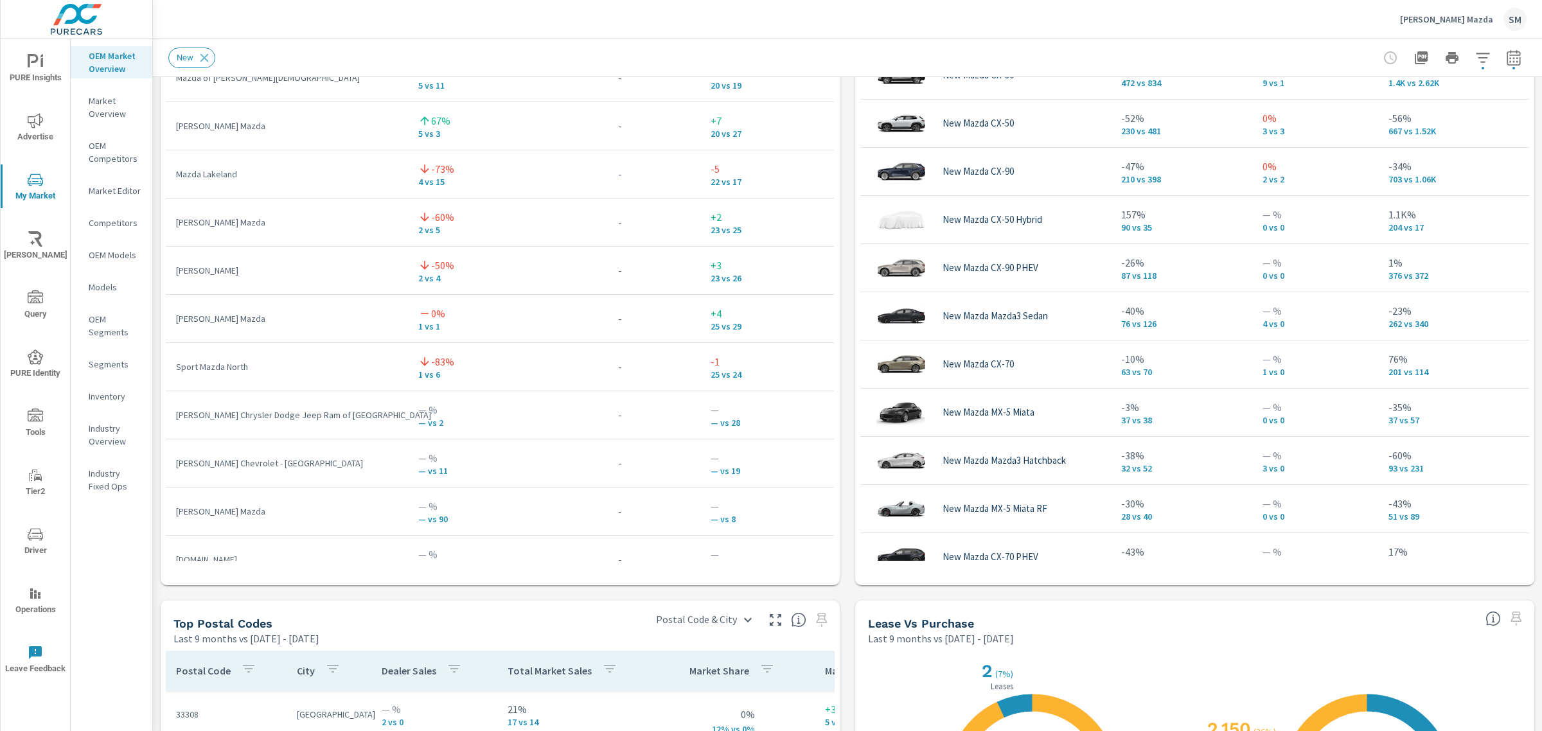
scroll to position [922, 0]
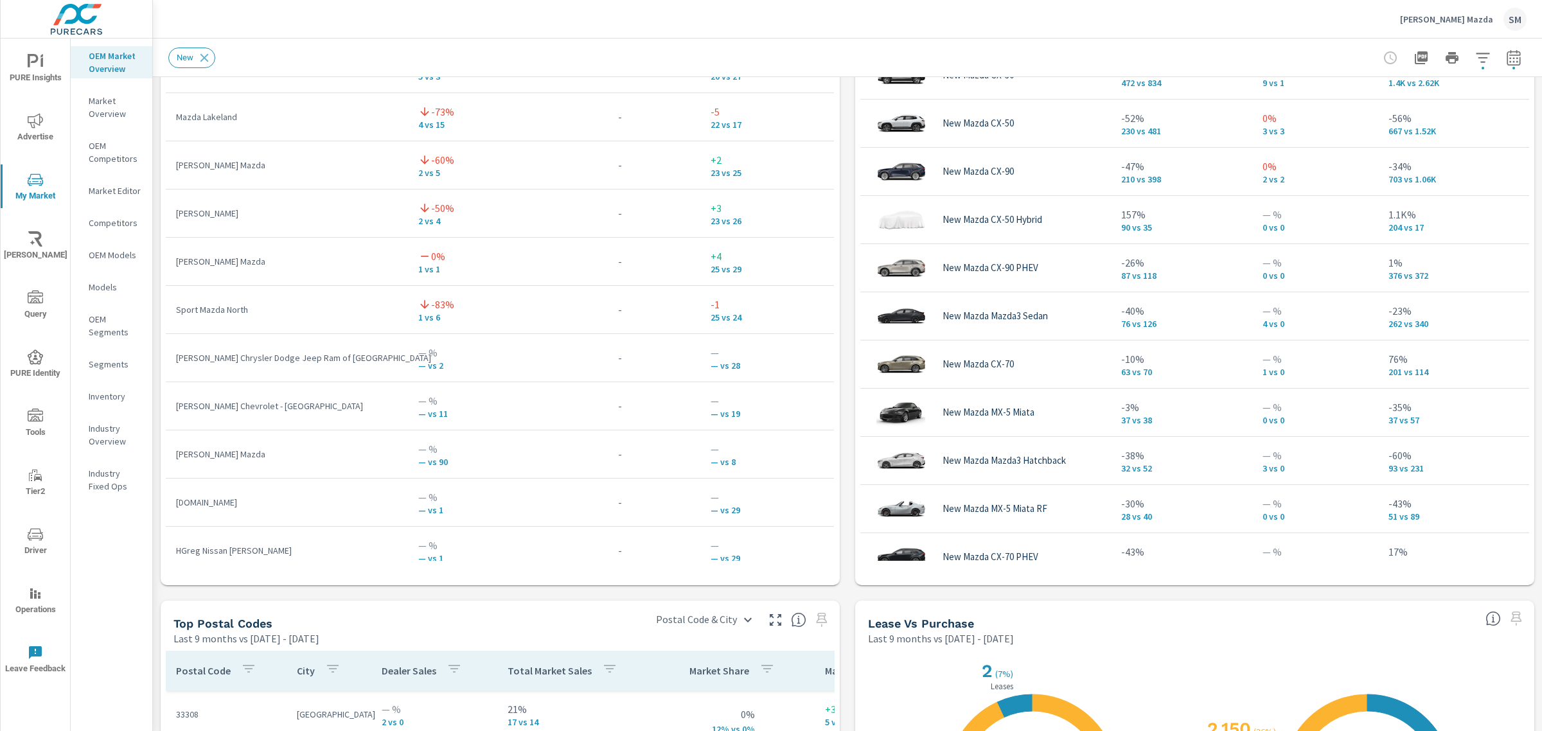
scroll to position [558, 0]
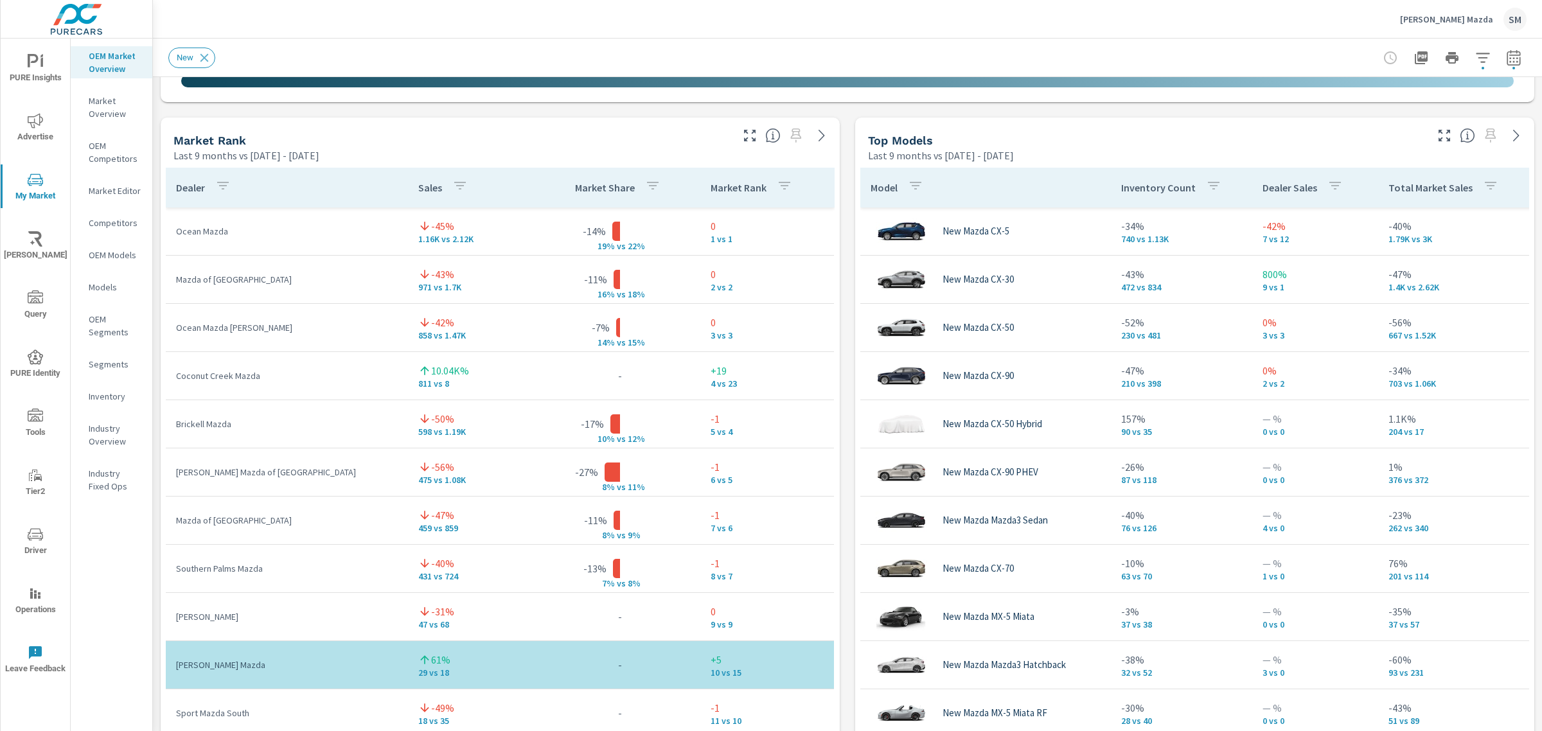
scroll to position [792, 0]
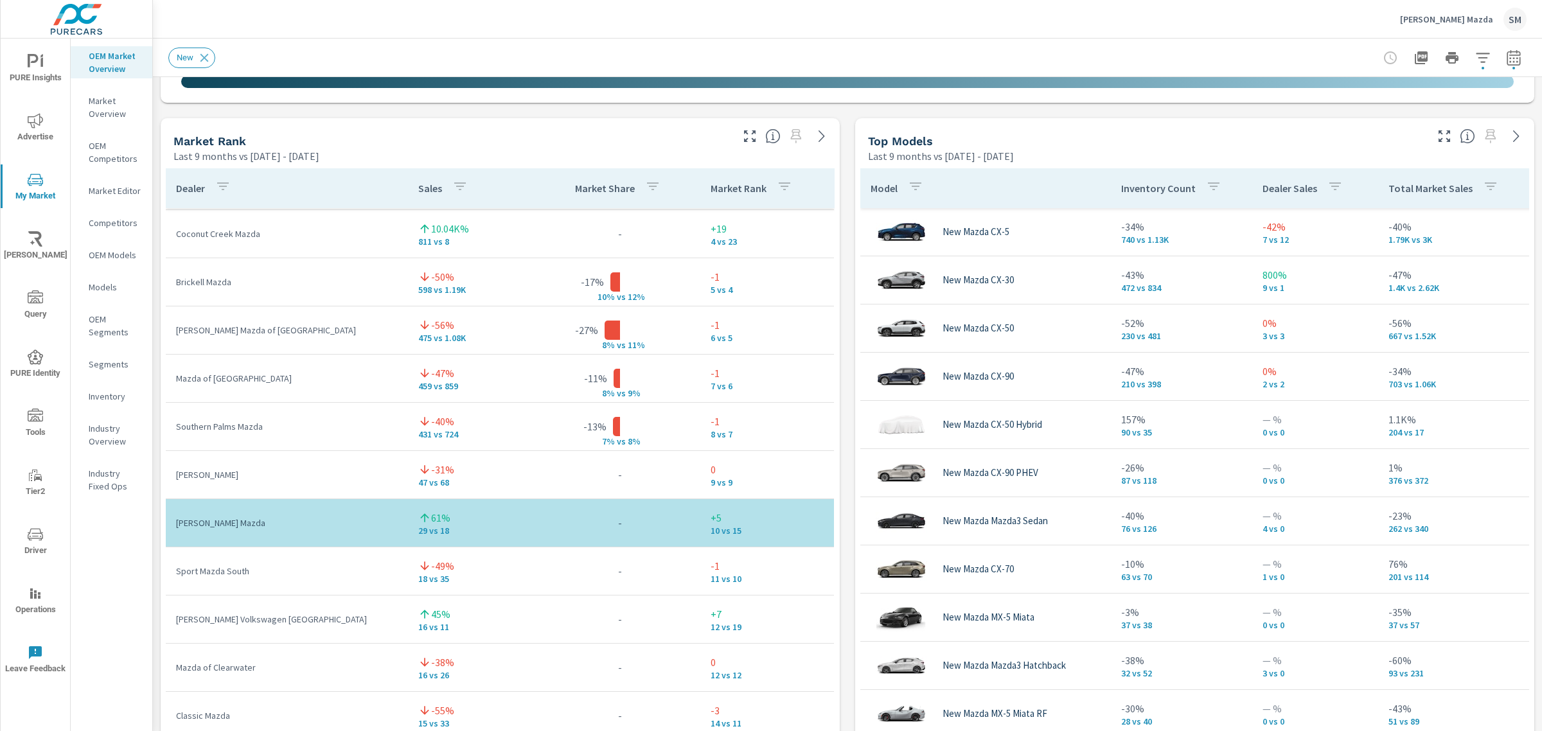
scroll to position [367, 0]
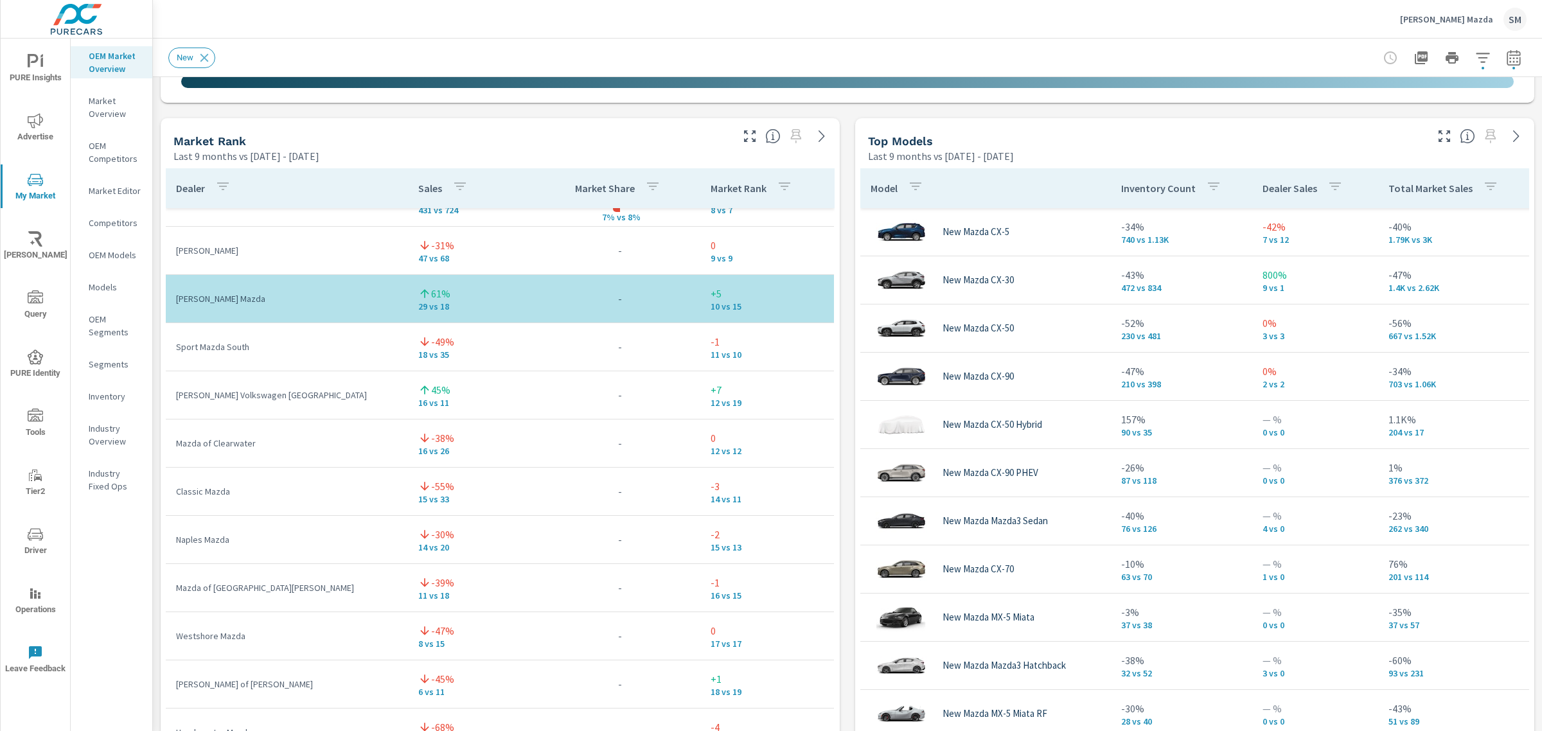
scroll to position [306, 0]
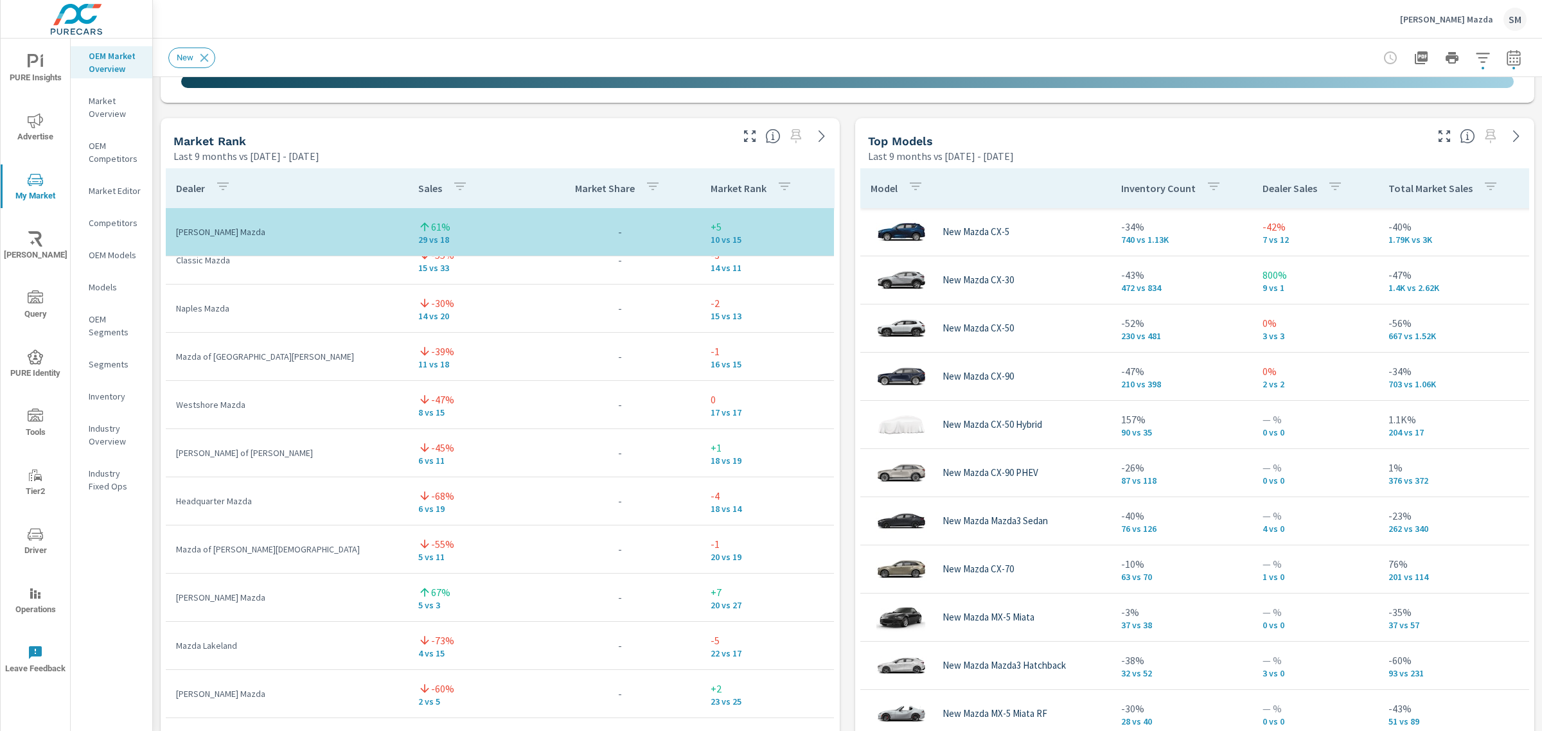
scroll to position [397, 0]
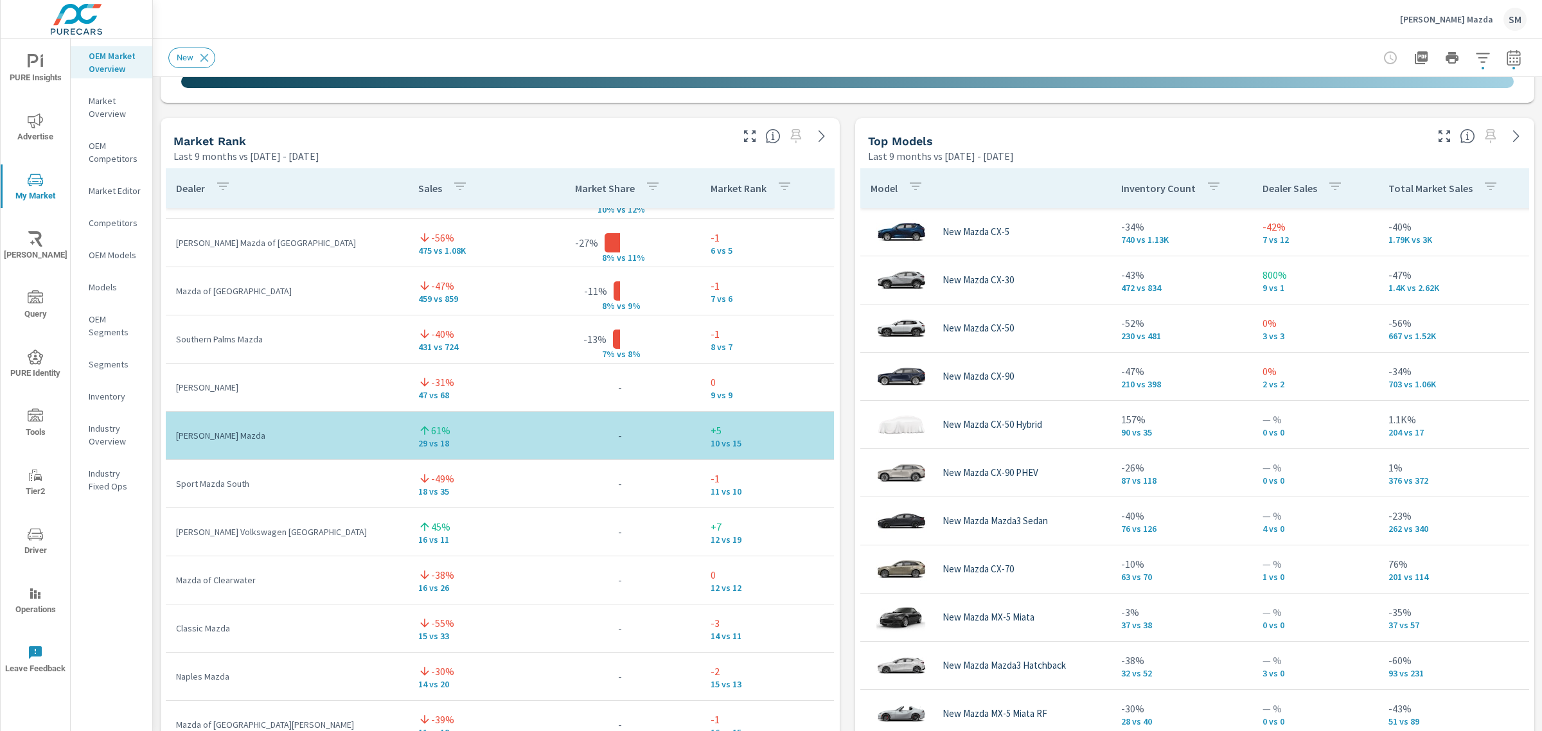
scroll to position [188, 0]
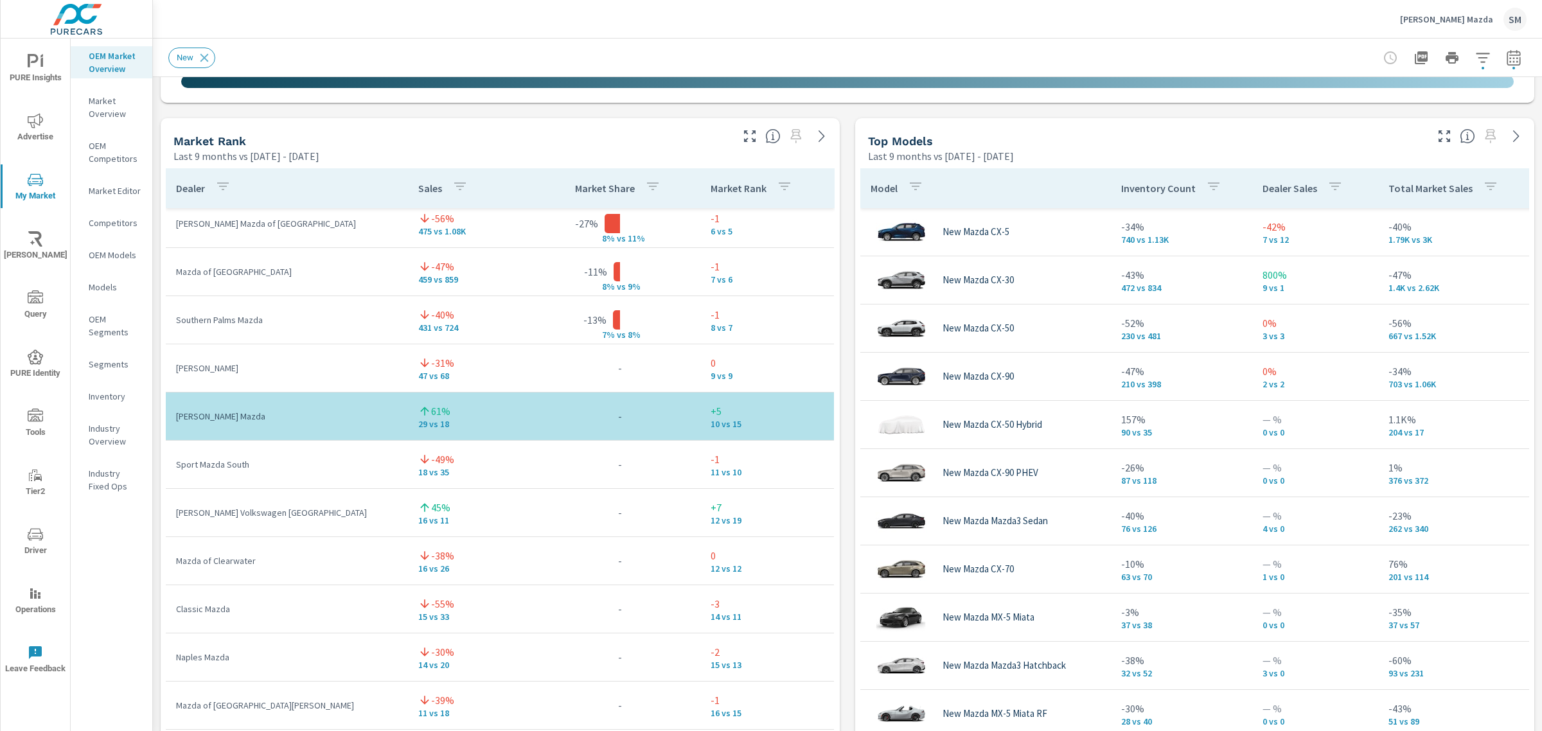
scroll to position [74, 0]
